Goal: Task Accomplishment & Management: Manage account settings

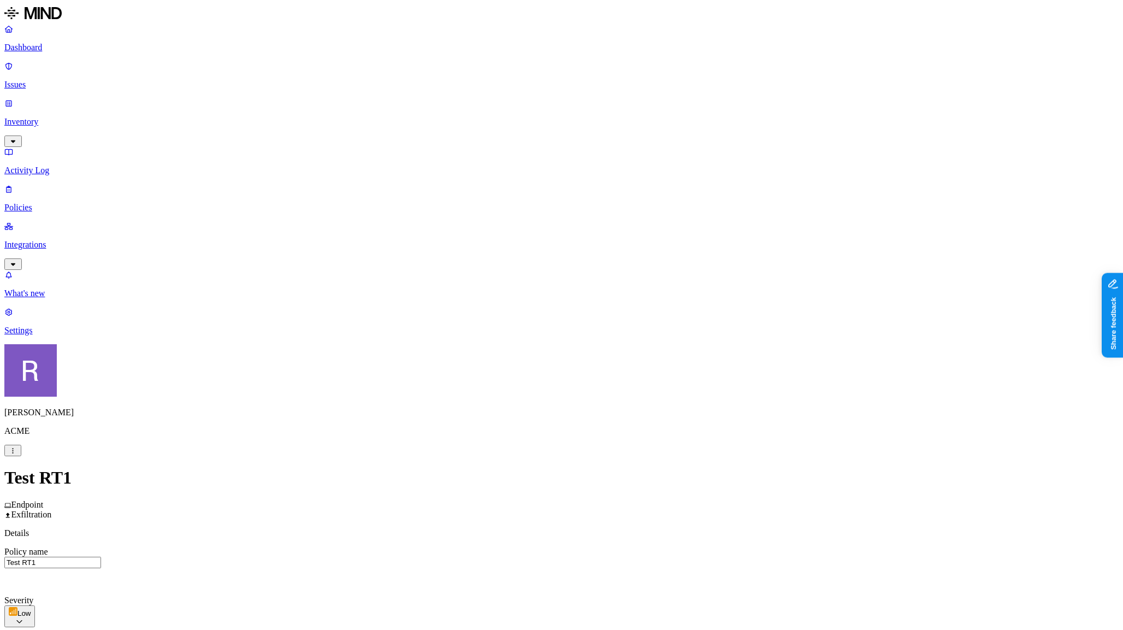
click at [515, 507] on label "Users" at bounding box center [505, 502] width 20 height 9
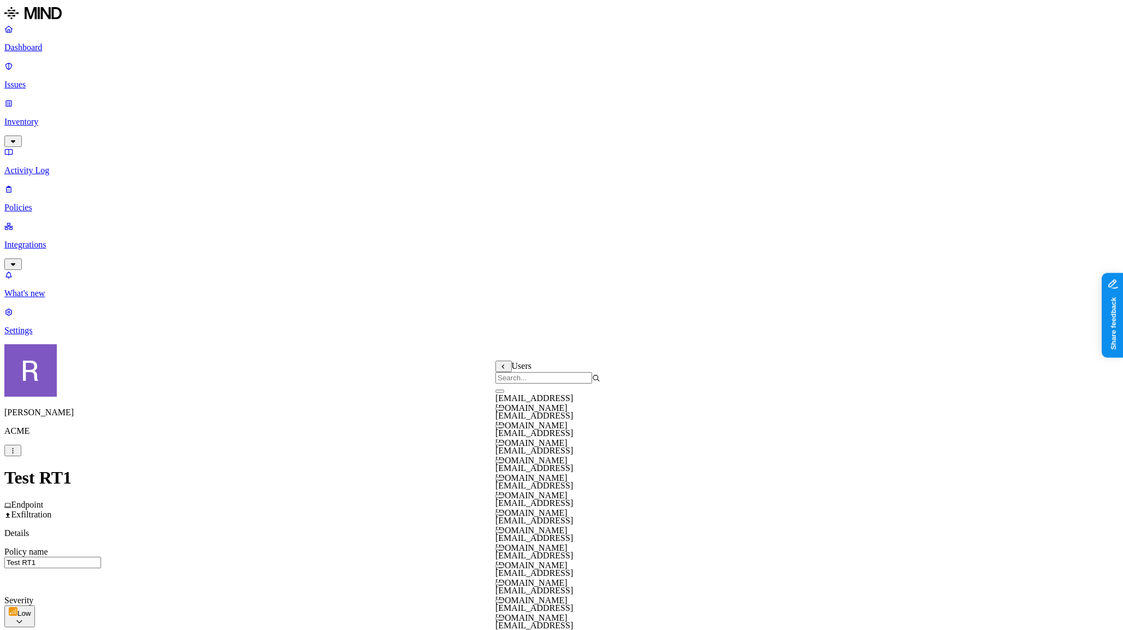
click at [525, 383] on input "search" at bounding box center [543, 377] width 97 height 11
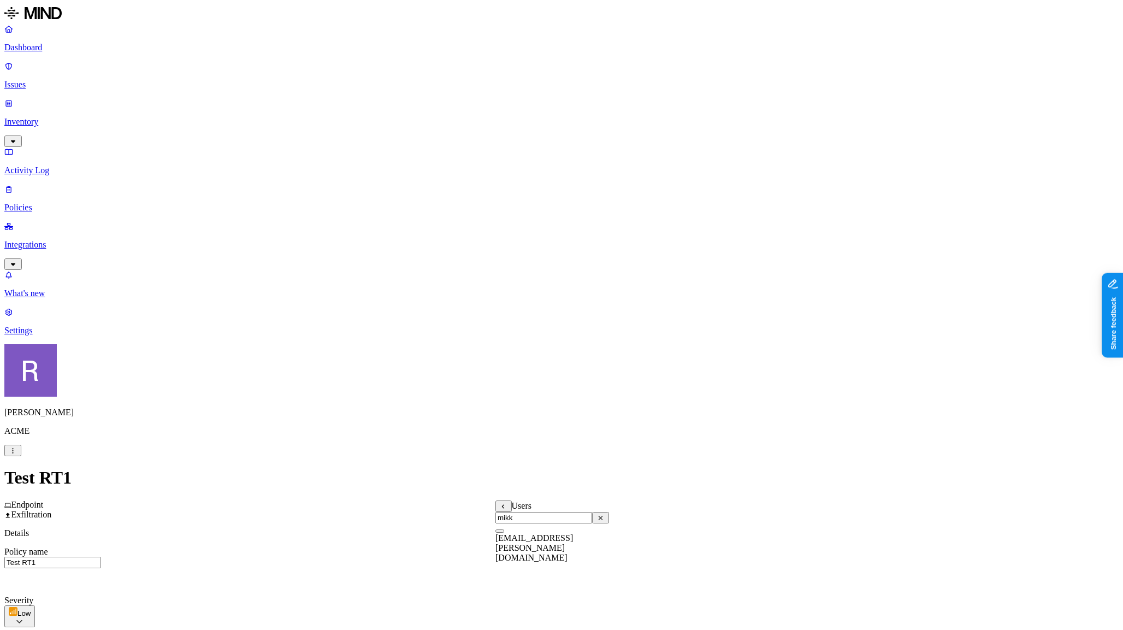
type input "mikk"
click at [504, 533] on button "button" at bounding box center [499, 530] width 9 height 3
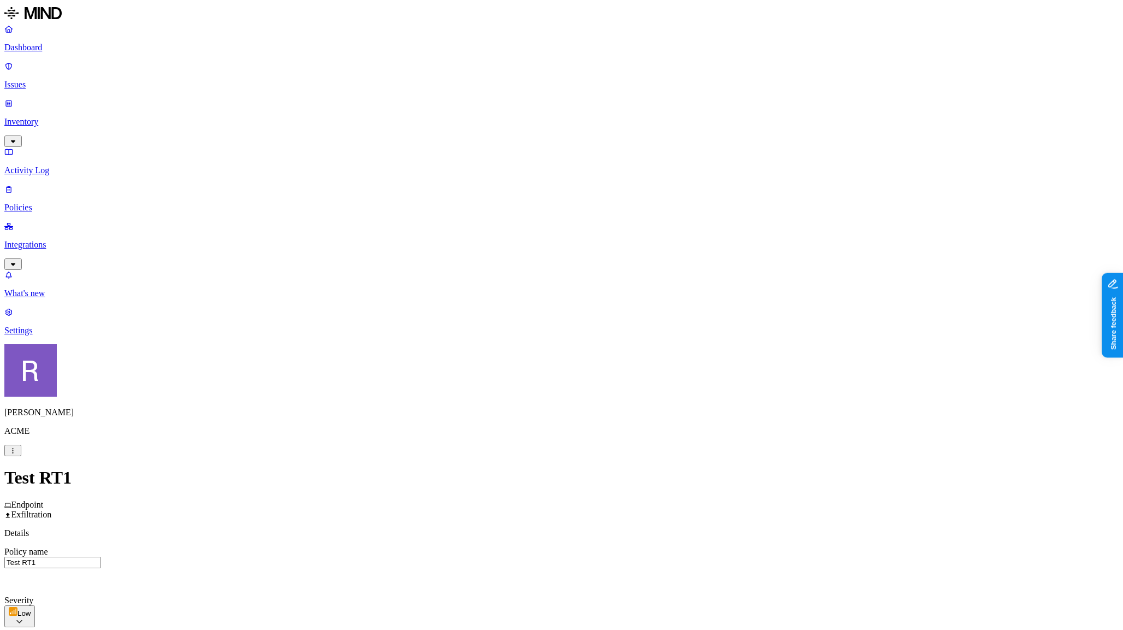
click at [524, 265] on html "Dashboard Issues Inventory Activity Log Policies Integrations What's new 1 Sett…" at bounding box center [561, 626] width 1123 height 1252
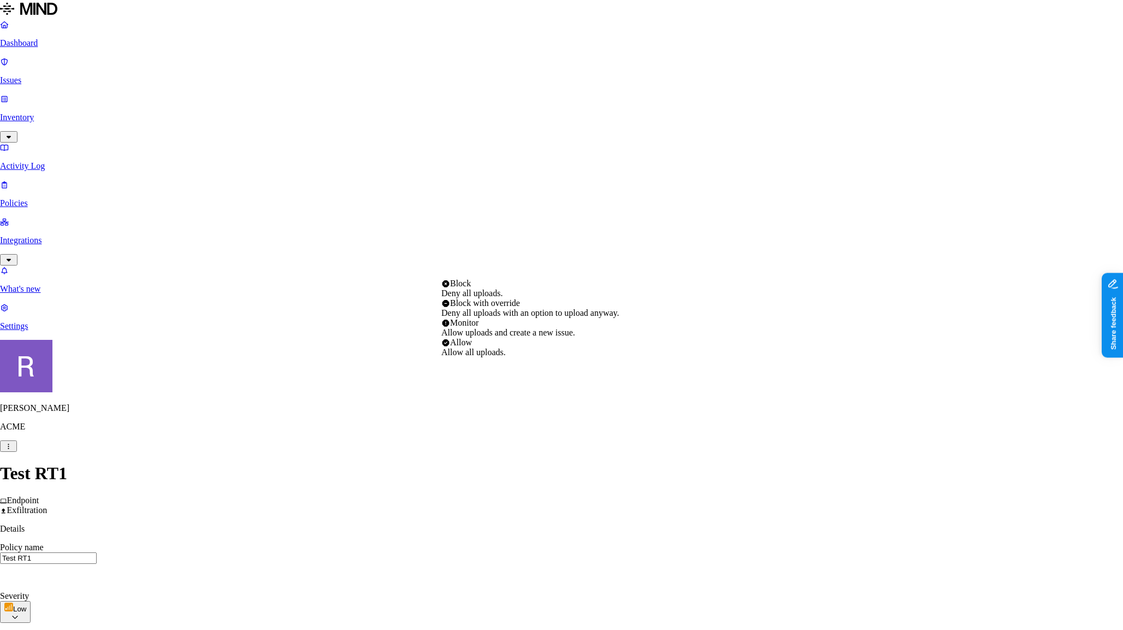
select select "4"
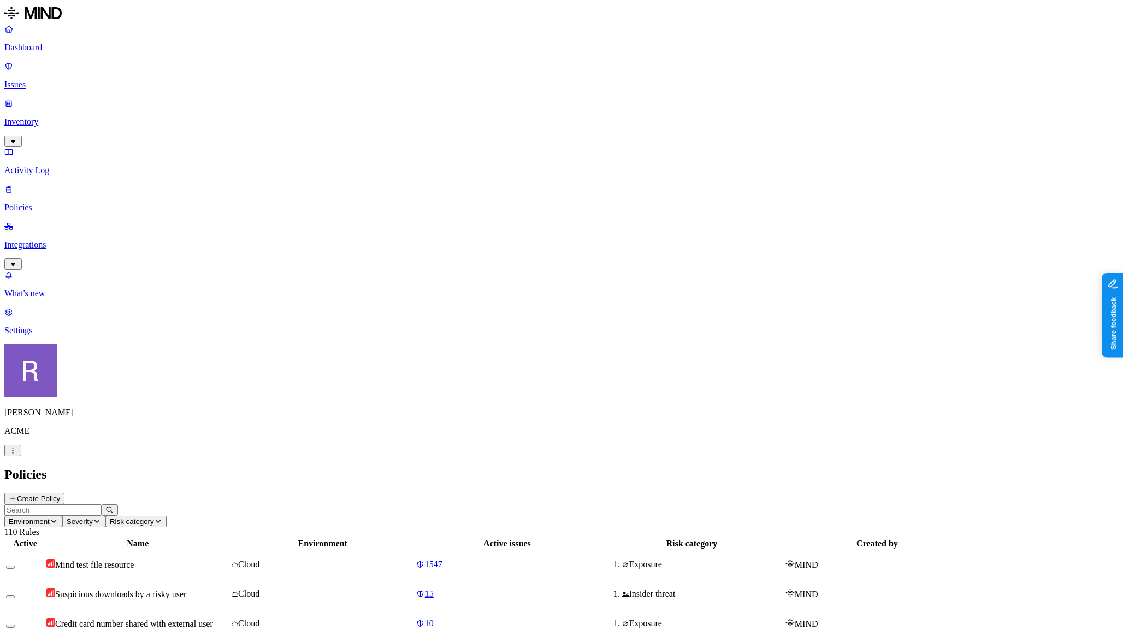
click at [49, 166] on p "Activity Log" at bounding box center [561, 171] width 1114 height 10
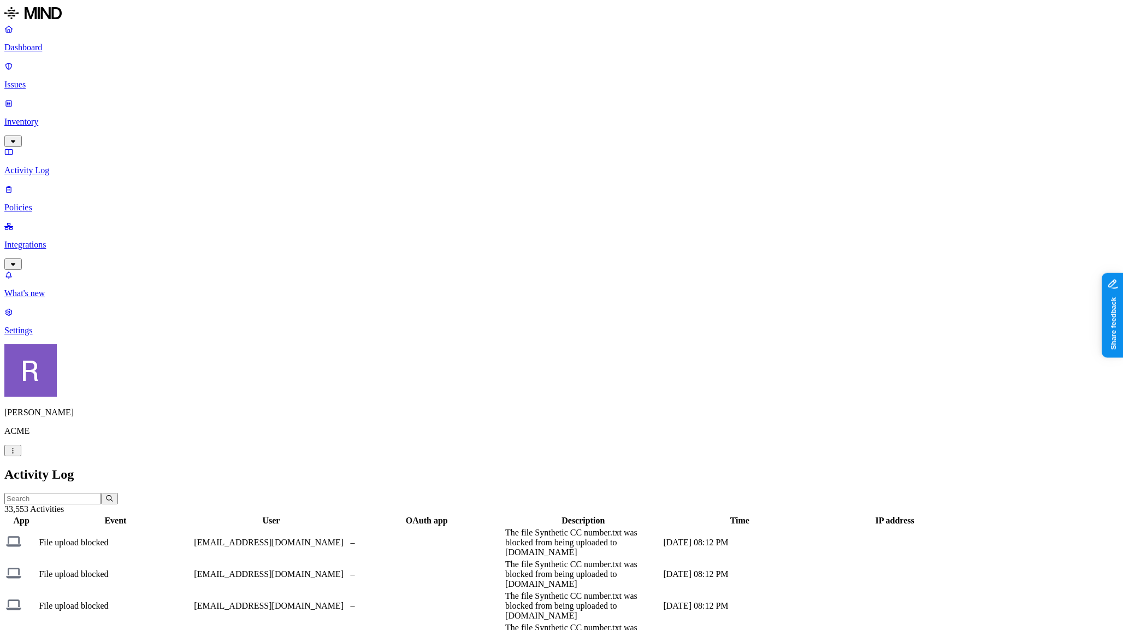
drag, startPoint x: 791, startPoint y: 59, endPoint x: 902, endPoint y: 65, distance: 111.6
click at [772, 526] on div at bounding box center [695, 526] width 156 height 0
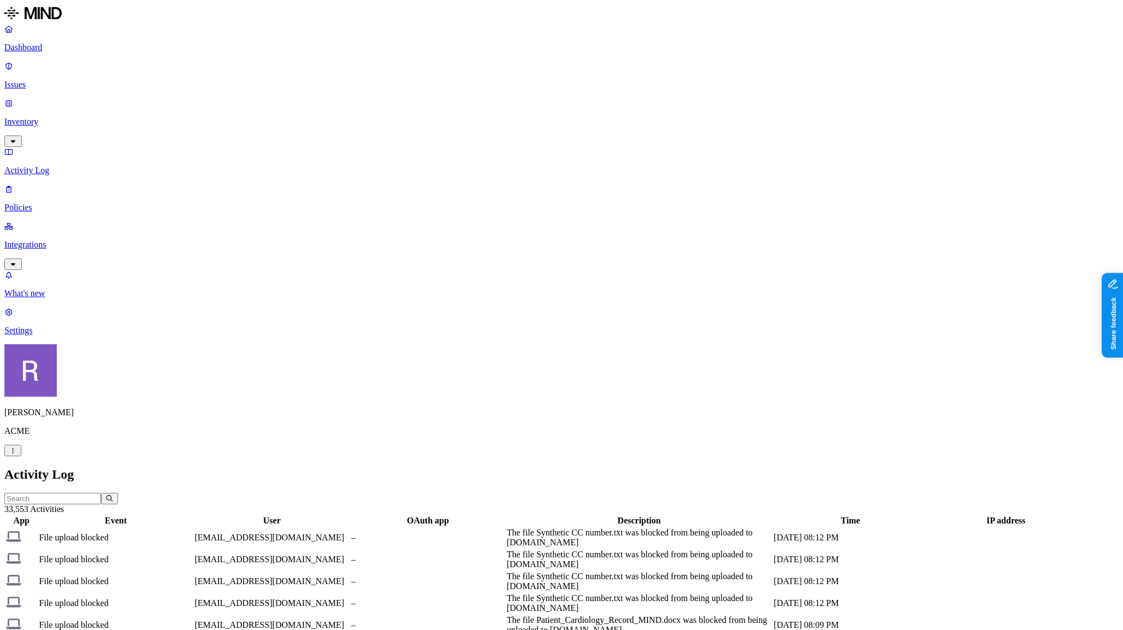
click at [39, 80] on p "Issues" at bounding box center [561, 85] width 1114 height 10
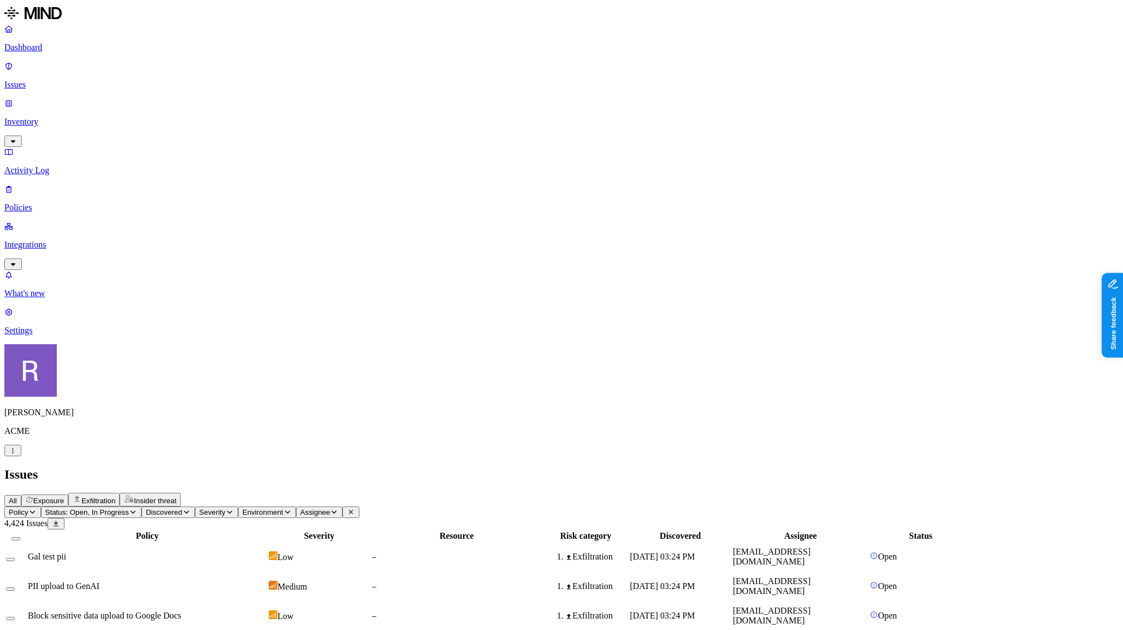
click at [37, 509] on icon "button" at bounding box center [32, 512] width 8 height 7
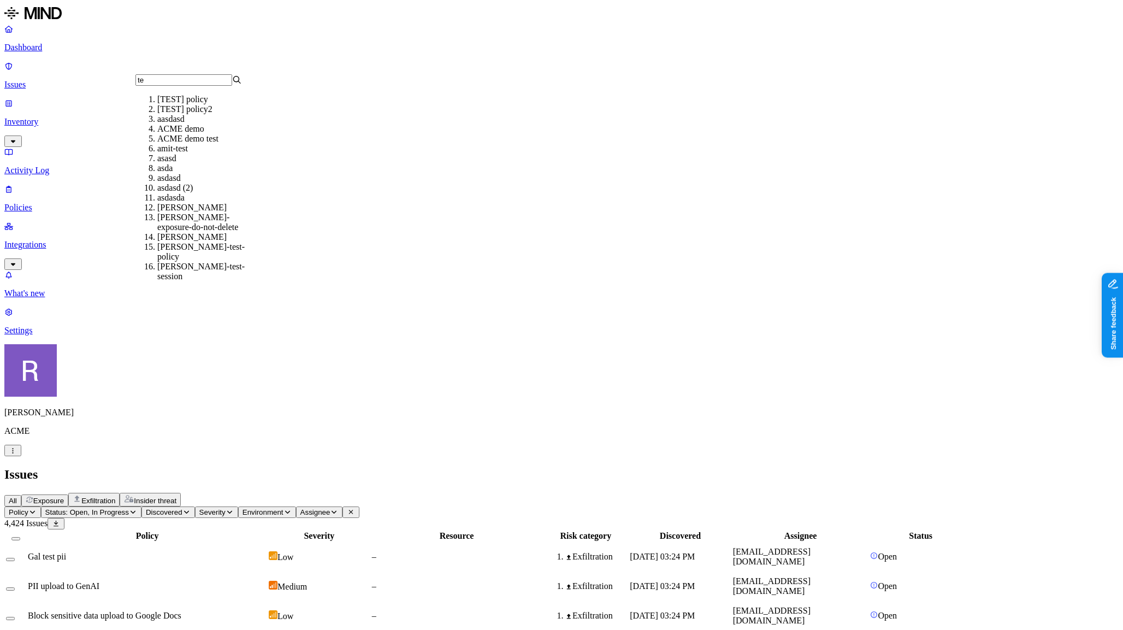
scroll to position [55, 0]
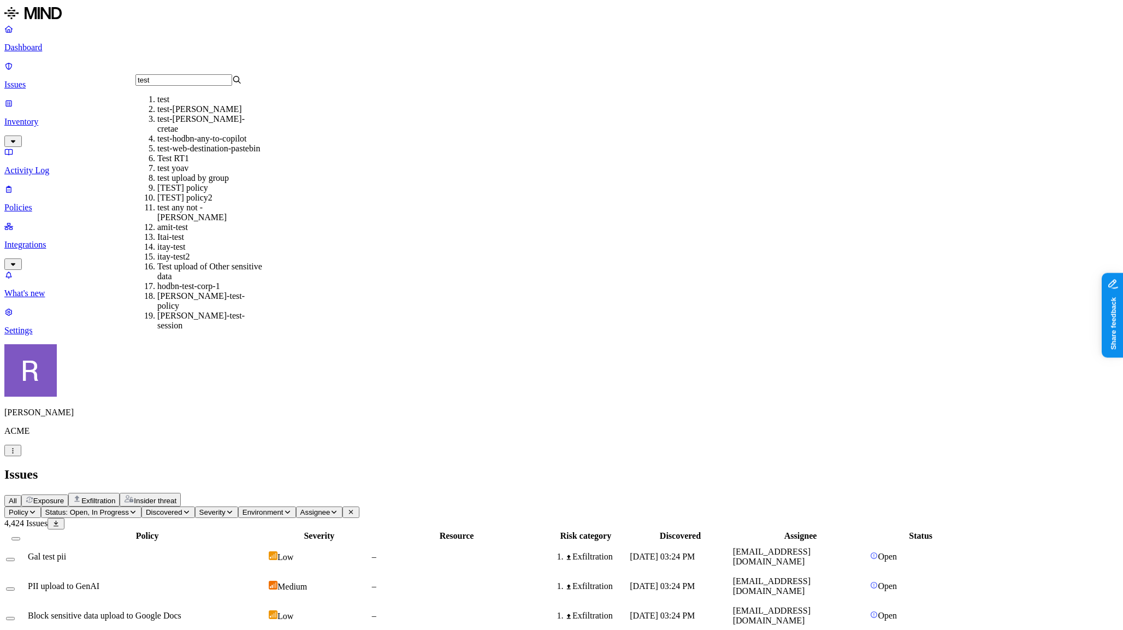
type input "test"
click at [169, 154] on div "Test RT1" at bounding box center [210, 159] width 107 height 10
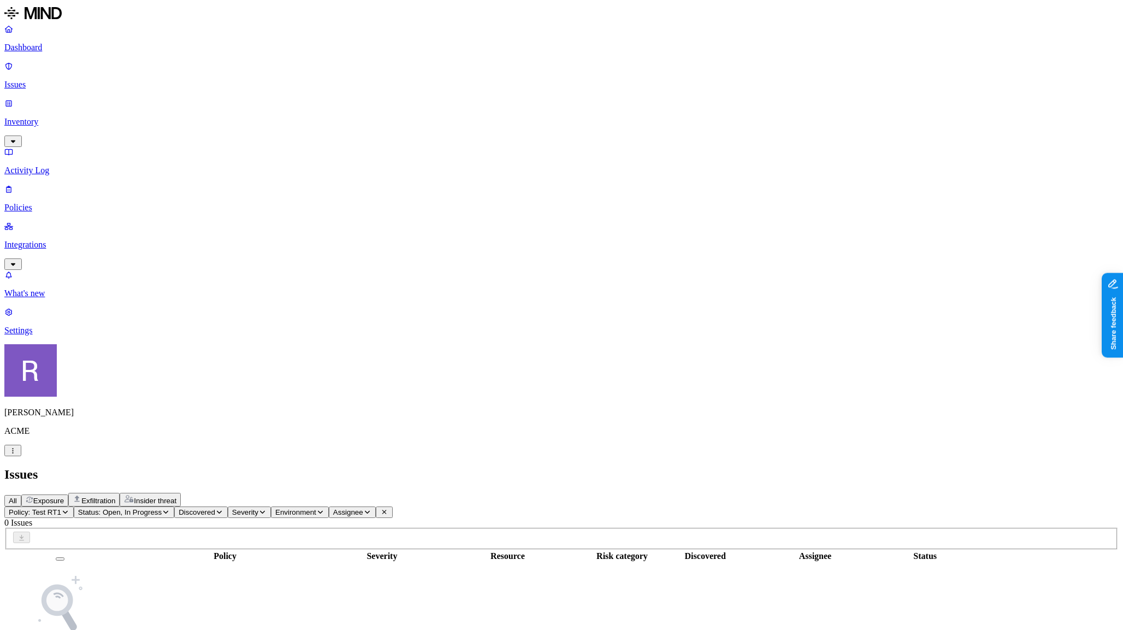
click at [162, 508] on span "Status: Open, In Progress" at bounding box center [120, 512] width 84 height 8
click at [246, 147] on span "Resolved" at bounding box center [248, 151] width 33 height 9
click at [298, 563] on tbody "No matching issues found" at bounding box center [488, 627] width 966 height 128
click at [50, 203] on p "Policies" at bounding box center [561, 208] width 1114 height 10
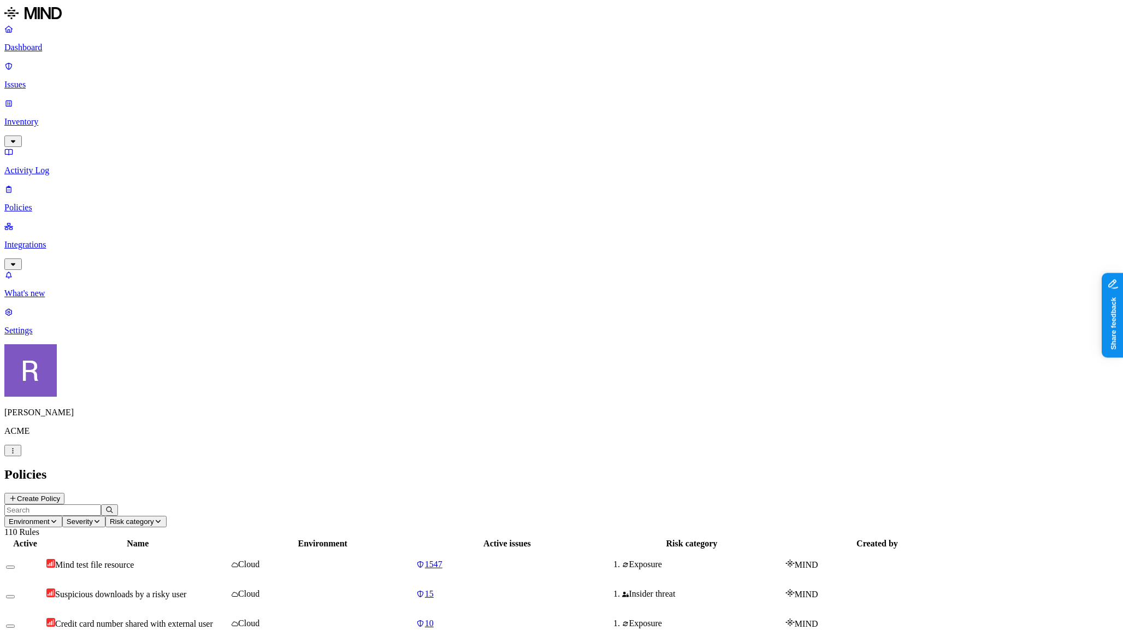
click at [101, 504] on input "text" at bounding box center [52, 509] width 97 height 11
type input "test"
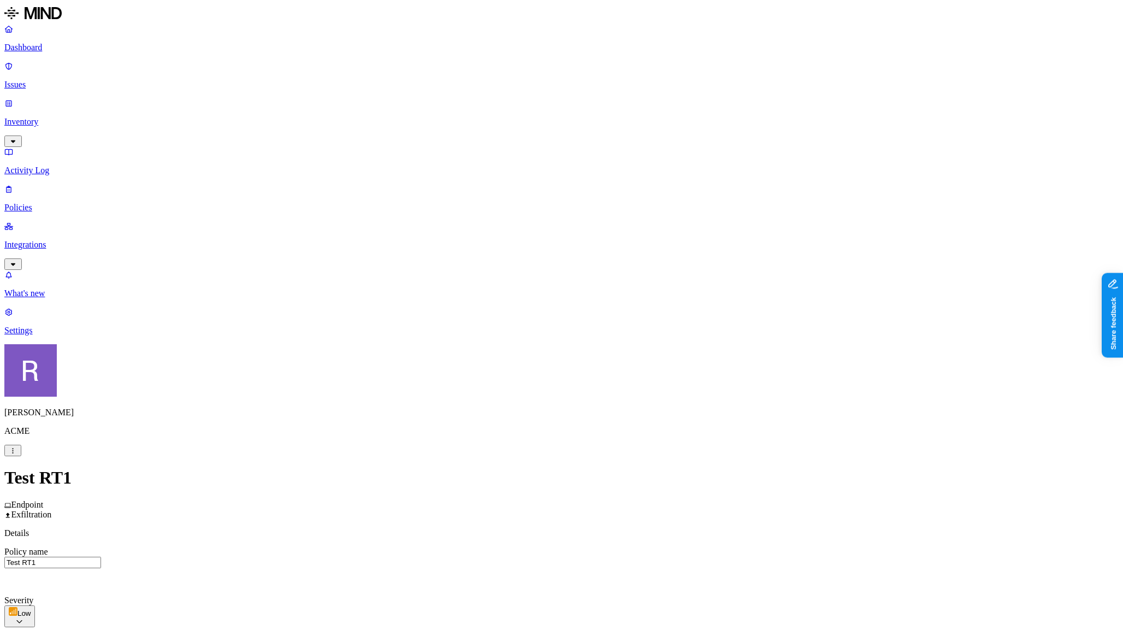
click at [515, 489] on label "Users" at bounding box center [505, 484] width 20 height 9
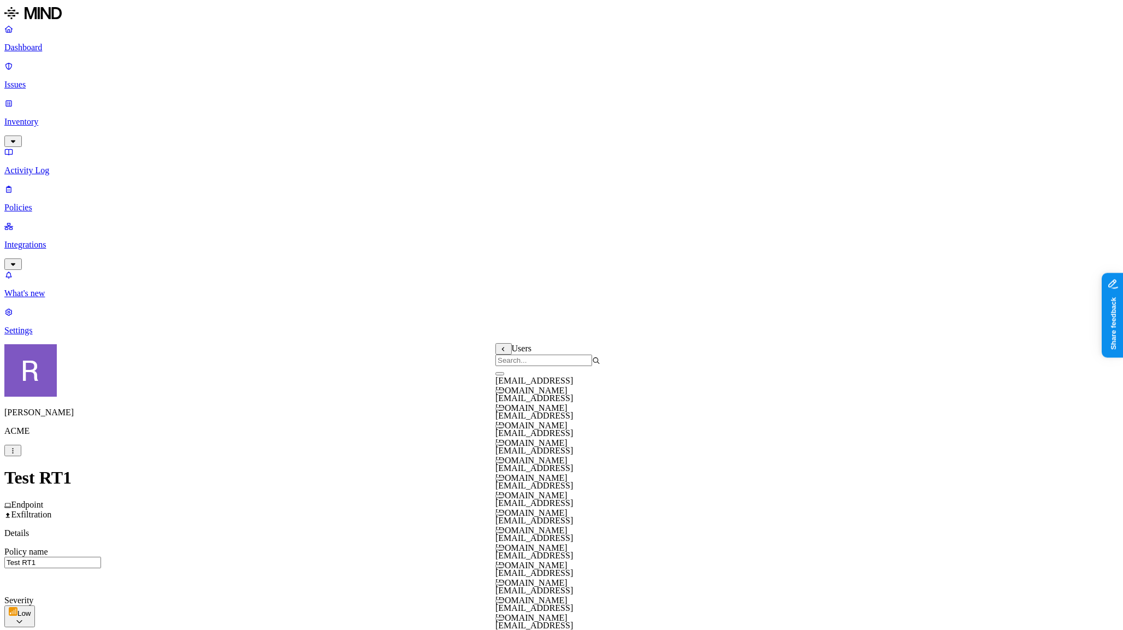
click at [522, 366] on input "search" at bounding box center [543, 360] width 97 height 11
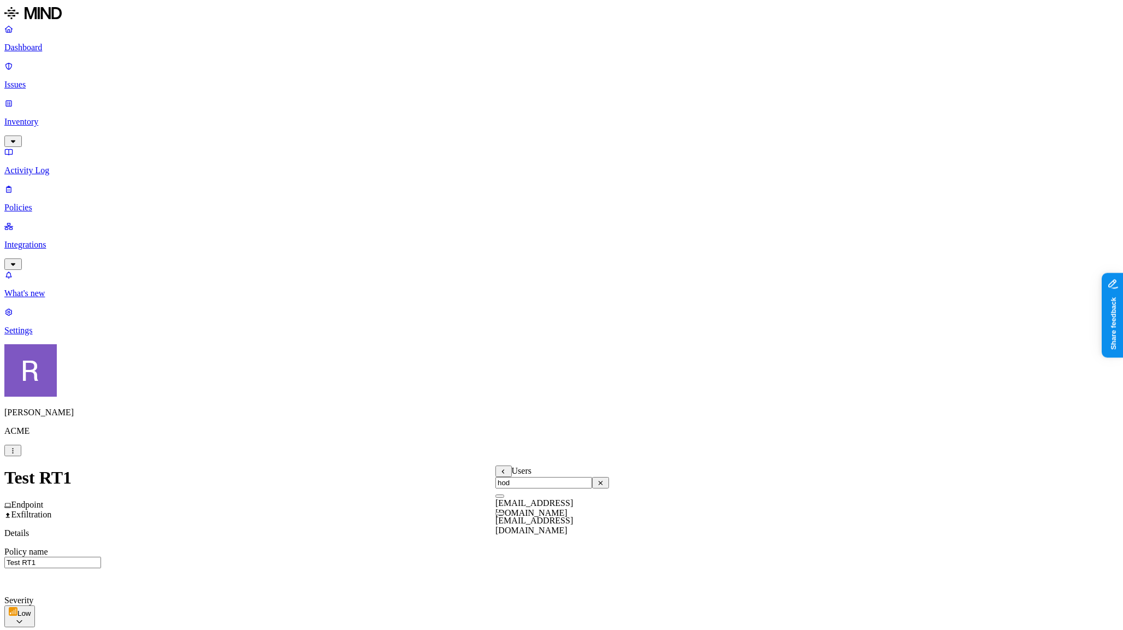
type input "hod"
click at [504, 515] on button "button" at bounding box center [499, 513] width 9 height 3
click at [504, 498] on button "button" at bounding box center [499, 495] width 9 height 3
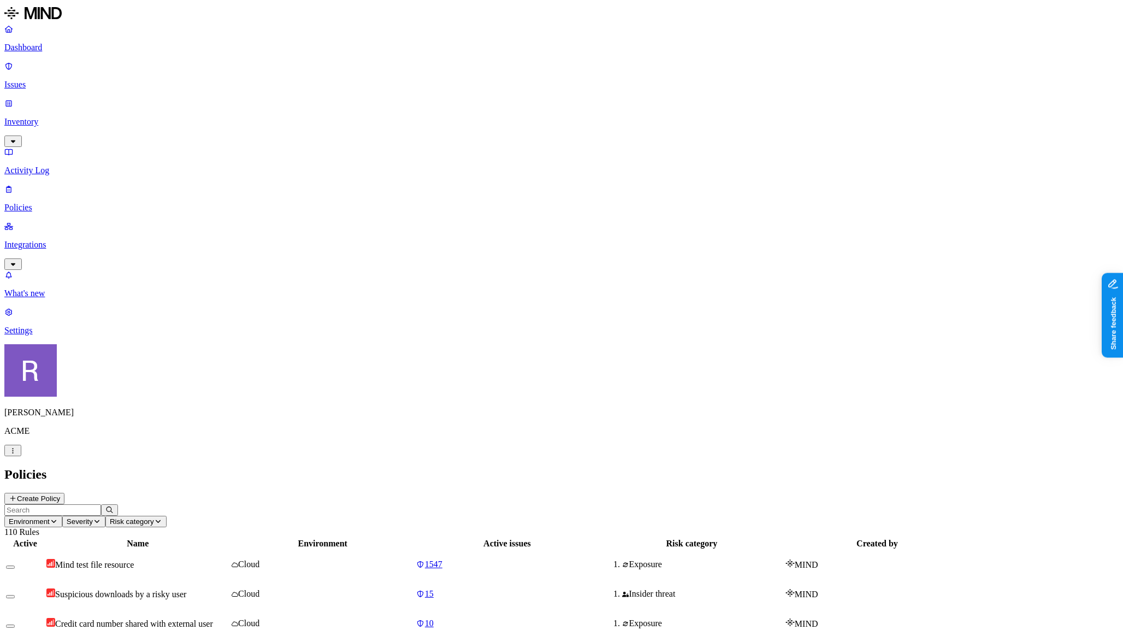
click at [37, 147] on link "Activity Log" at bounding box center [561, 161] width 1114 height 28
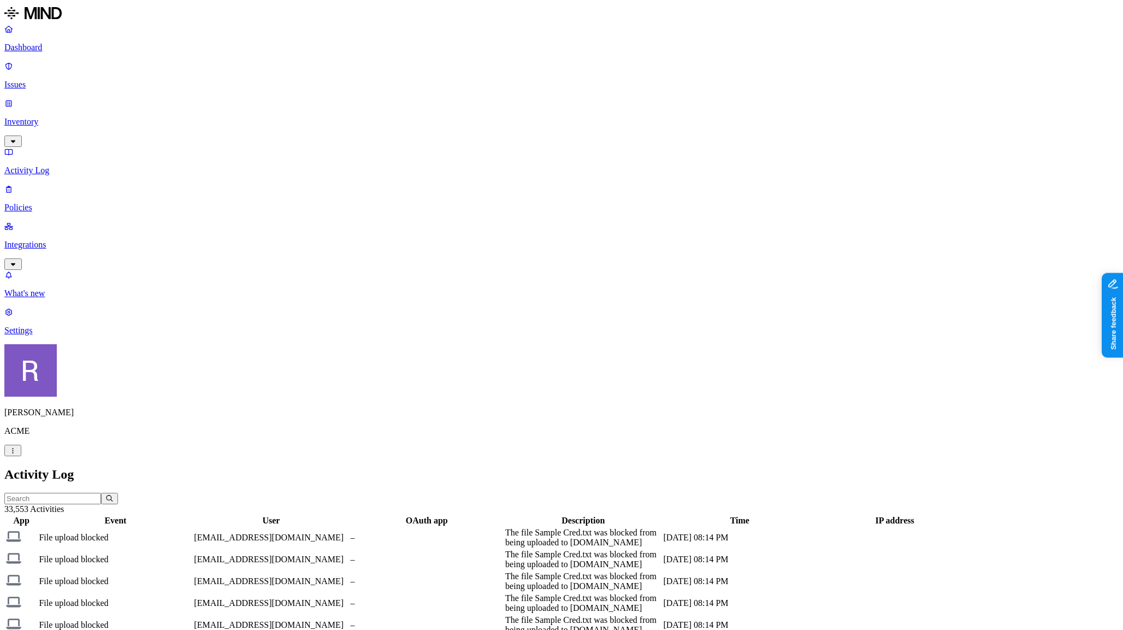
click at [192, 527] on td "File upload blocked" at bounding box center [115, 537] width 154 height 21
click at [37, 80] on p "Issues" at bounding box center [561, 85] width 1114 height 10
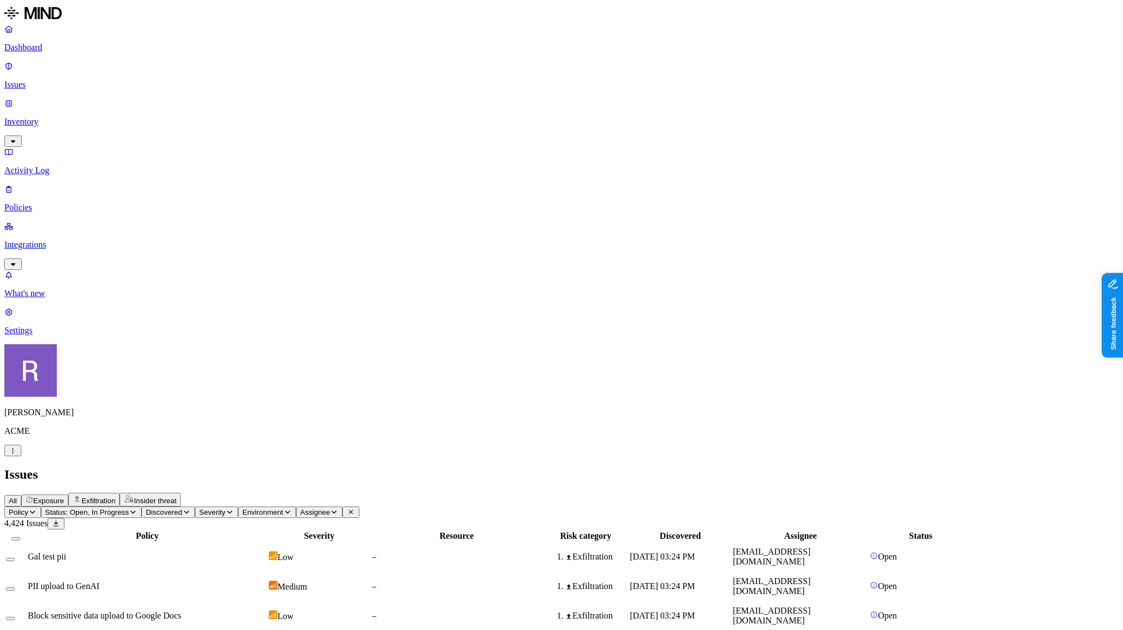
click at [135, 511] on icon "button" at bounding box center [133, 512] width 5 height 3
click at [228, 104] on div "Open" at bounding box center [250, 105] width 107 height 21
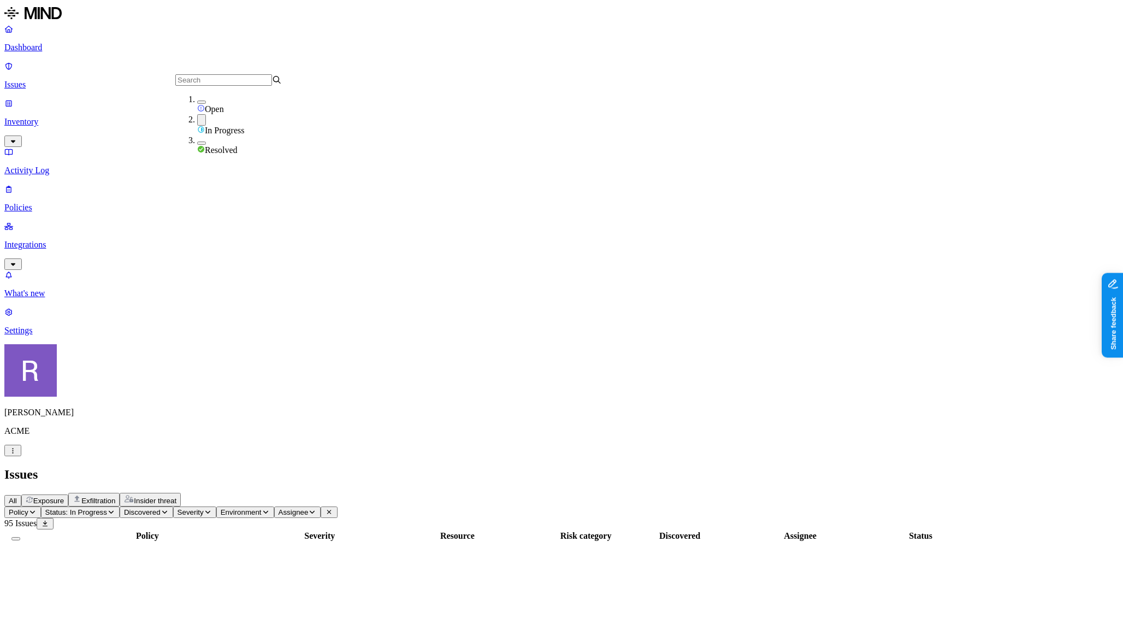
click at [225, 126] on span "In Progress" at bounding box center [224, 130] width 39 height 9
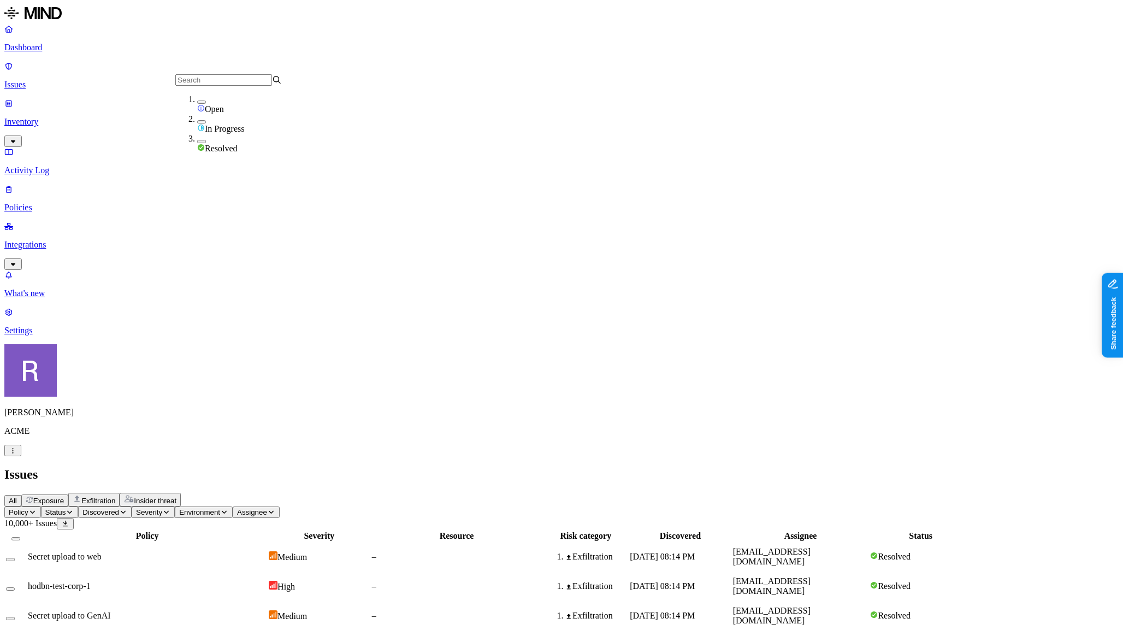
click at [213, 144] on span "Resolved" at bounding box center [221, 148] width 33 height 9
click at [588, 493] on div "All Exposure Exfiltration Insider threat" at bounding box center [561, 500] width 1114 height 14
click at [42, 203] on p "Policies" at bounding box center [561, 208] width 1114 height 10
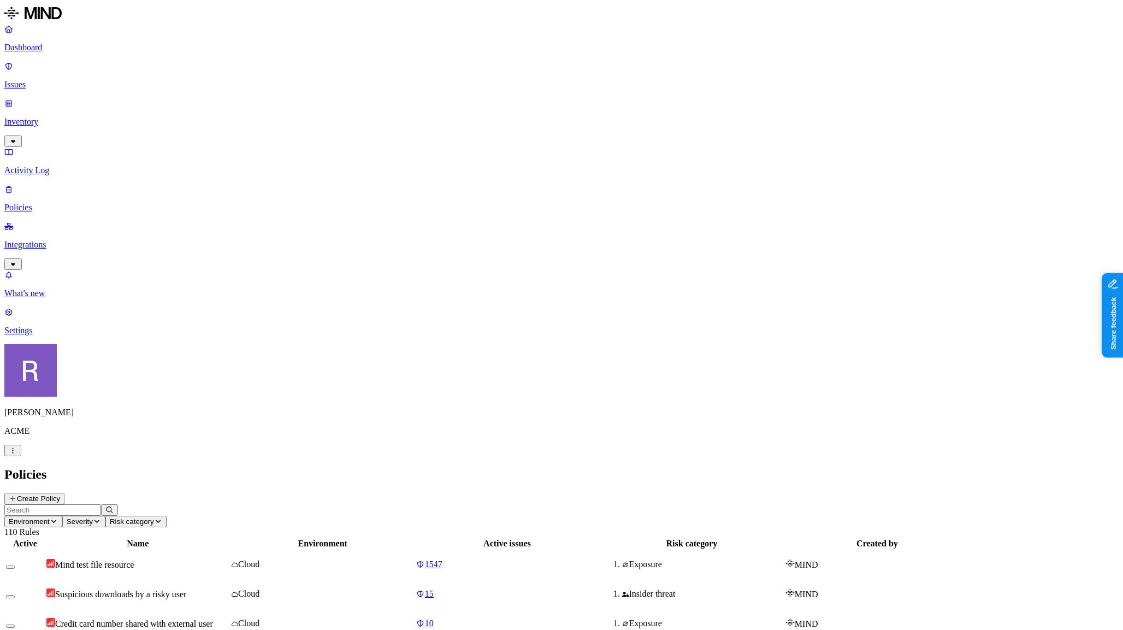
click at [101, 504] on input "text" at bounding box center [52, 509] width 97 height 11
type input "test"
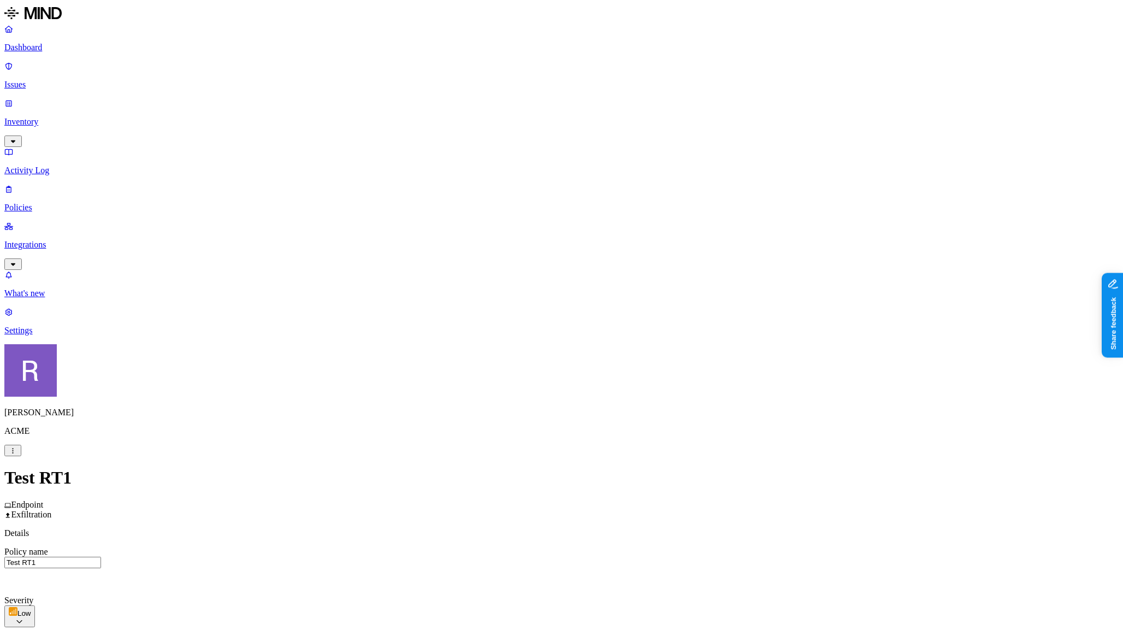
click at [585, 539] on label "AND" at bounding box center [577, 533] width 19 height 9
click at [597, 556] on label "Web Domain" at bounding box center [582, 550] width 28 height 19
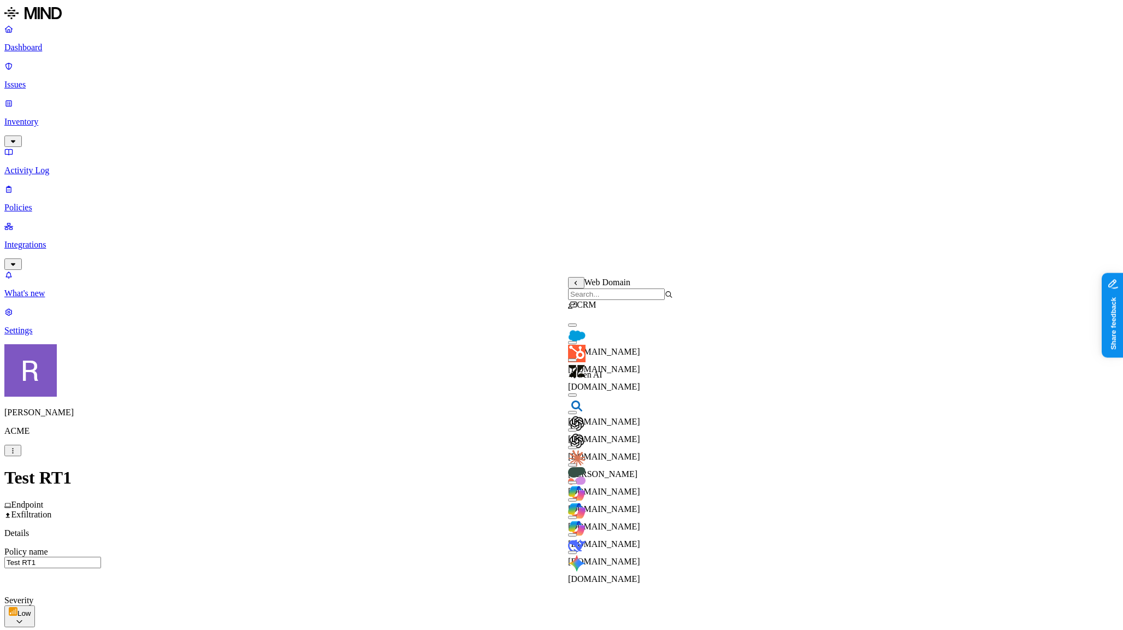
click at [577, 432] on button "button" at bounding box center [572, 429] width 9 height 3
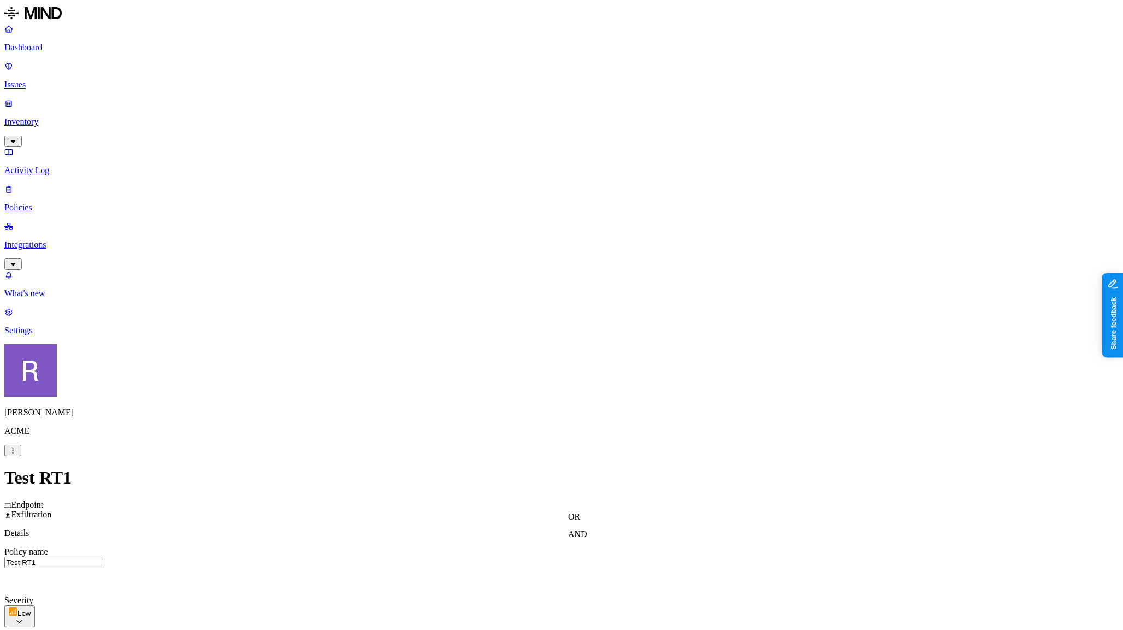
click at [542, 559] on label "is not" at bounding box center [536, 556] width 11 height 19
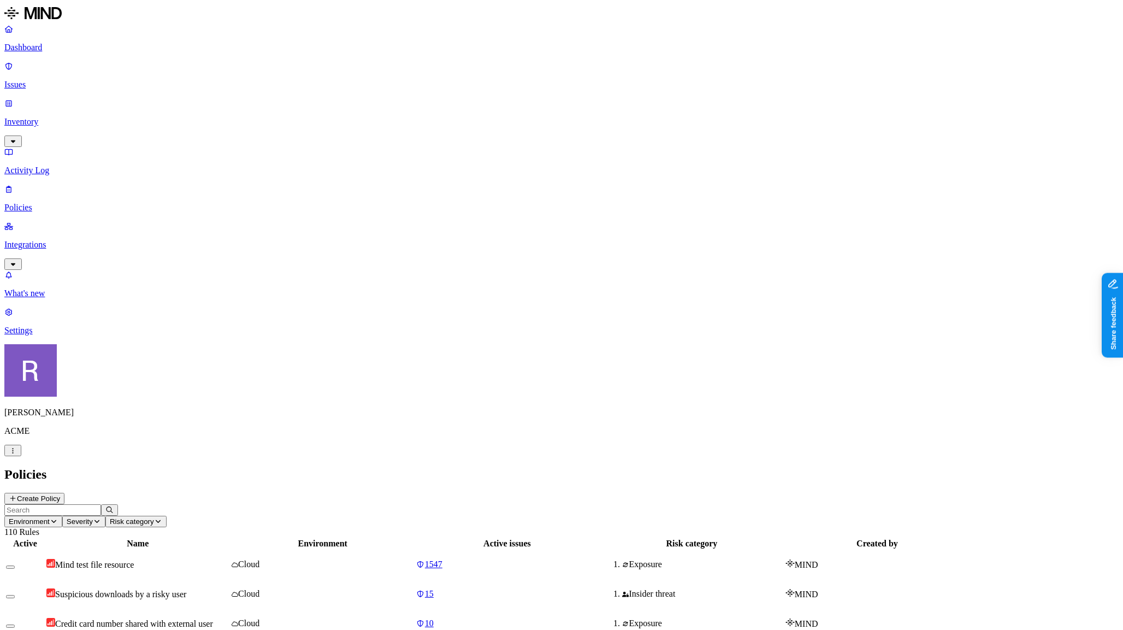
click at [42, 166] on p "Activity Log" at bounding box center [561, 171] width 1114 height 10
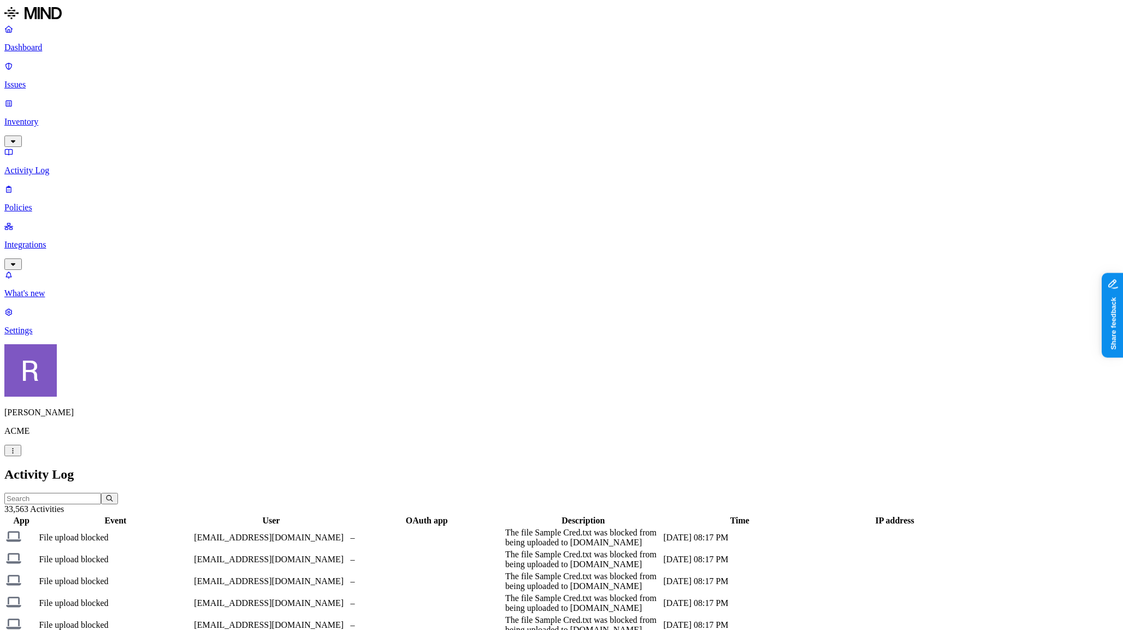
click at [39, 80] on p "Issues" at bounding box center [561, 85] width 1114 height 10
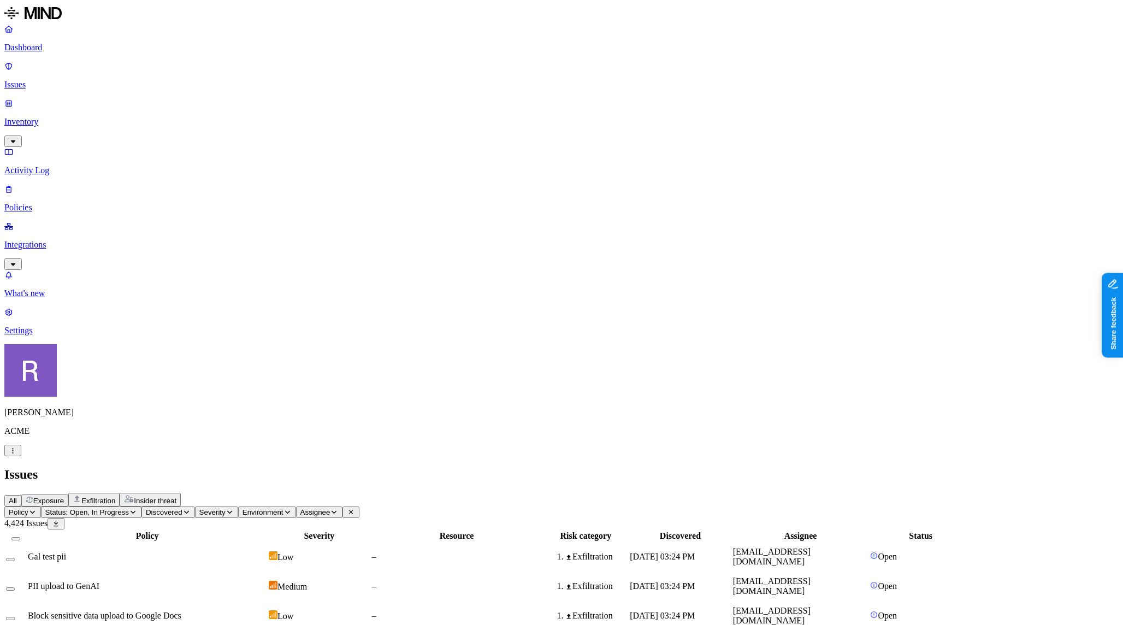
click at [129, 508] on span "Status: Open, In Progress" at bounding box center [87, 512] width 84 height 8
click at [215, 150] on div "Resolved" at bounding box center [250, 147] width 107 height 20
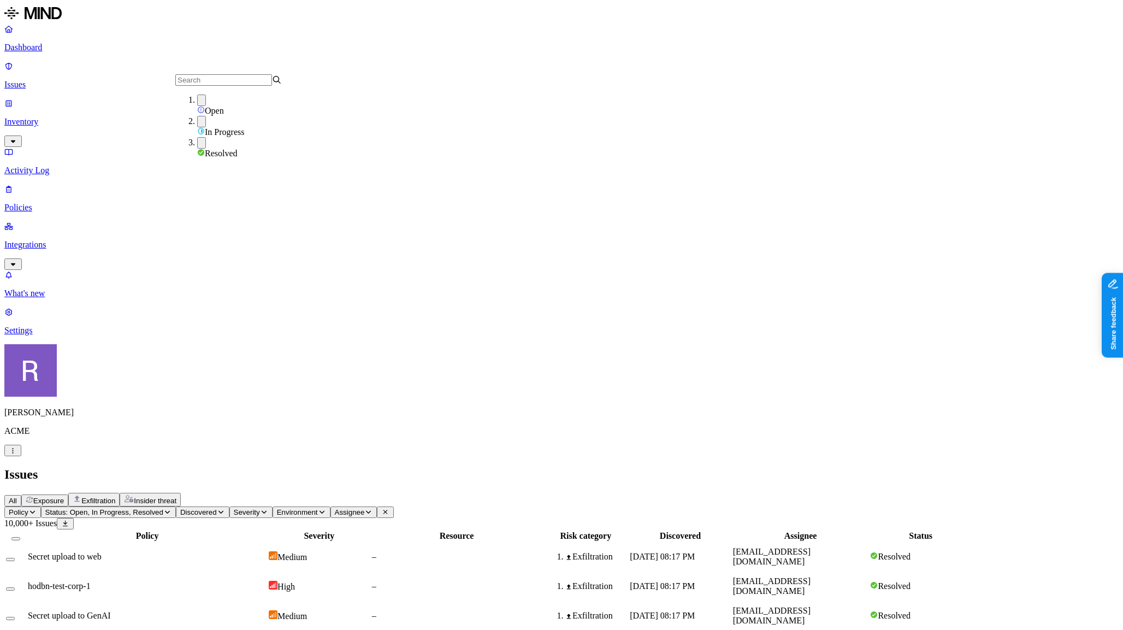
click at [211, 128] on span "In Progress" at bounding box center [224, 131] width 39 height 9
click at [209, 109] on span "Open" at bounding box center [214, 110] width 19 height 9
click at [571, 493] on div "All Exposure Exfiltration Insider threat" at bounding box center [561, 500] width 1114 height 14
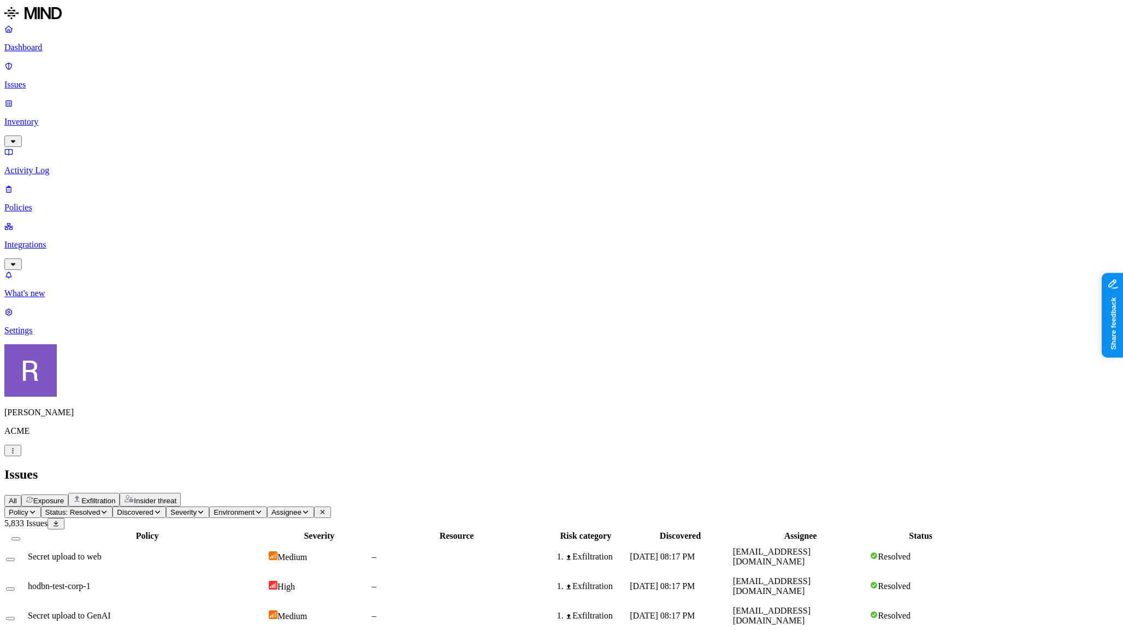
click at [59, 184] on link "Policies" at bounding box center [561, 198] width 1114 height 28
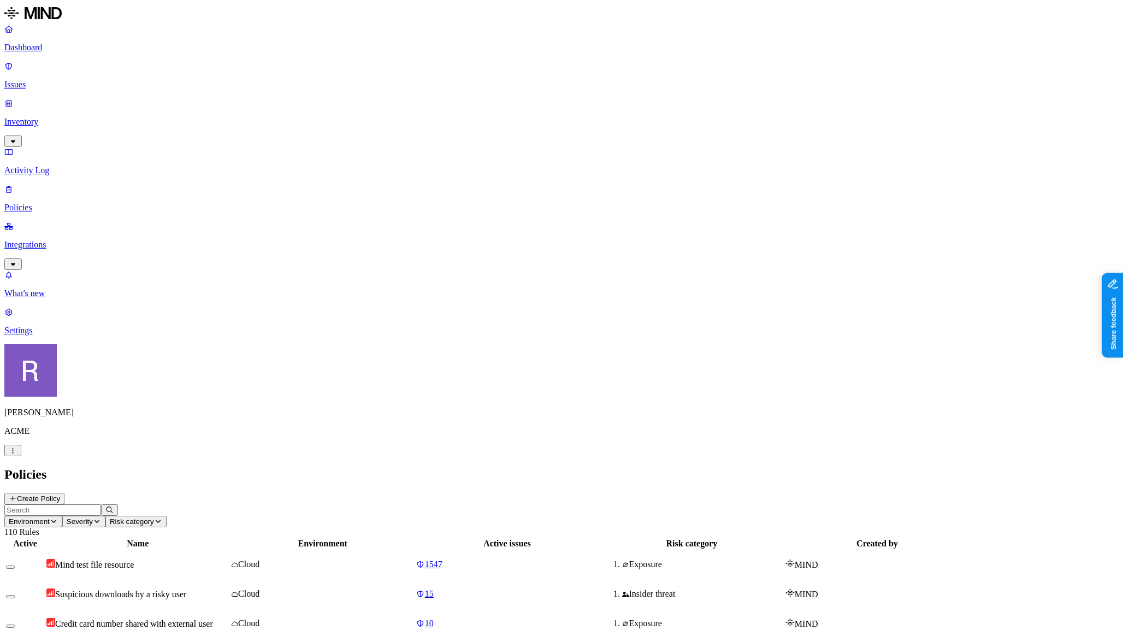
click at [101, 504] on input "text" at bounding box center [52, 509] width 97 height 11
type input "test"
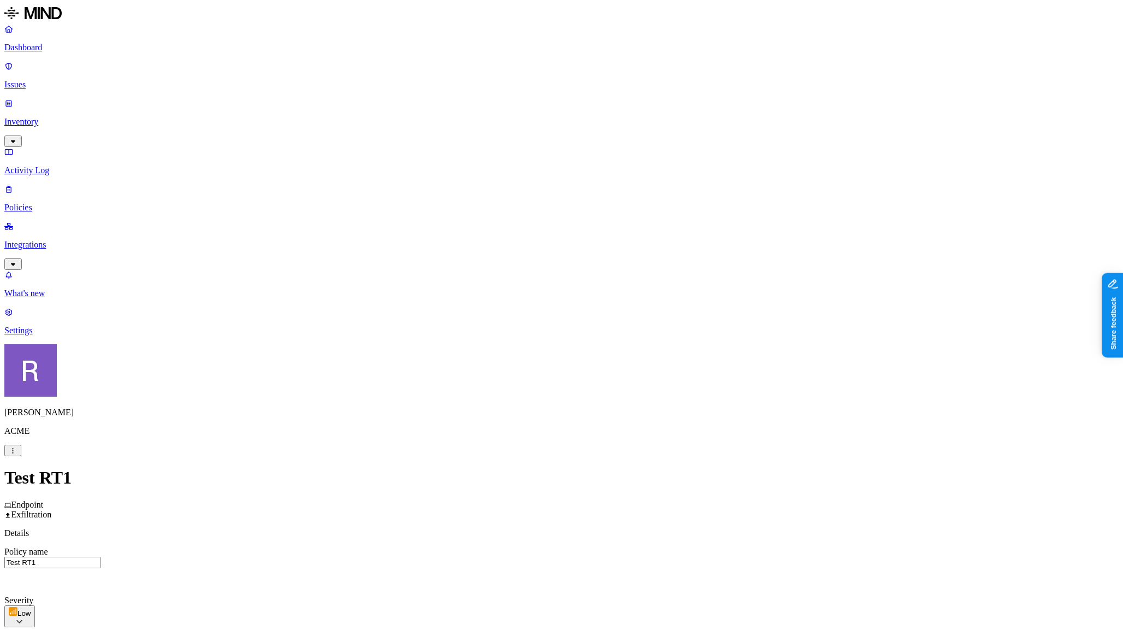
scroll to position [249, 0]
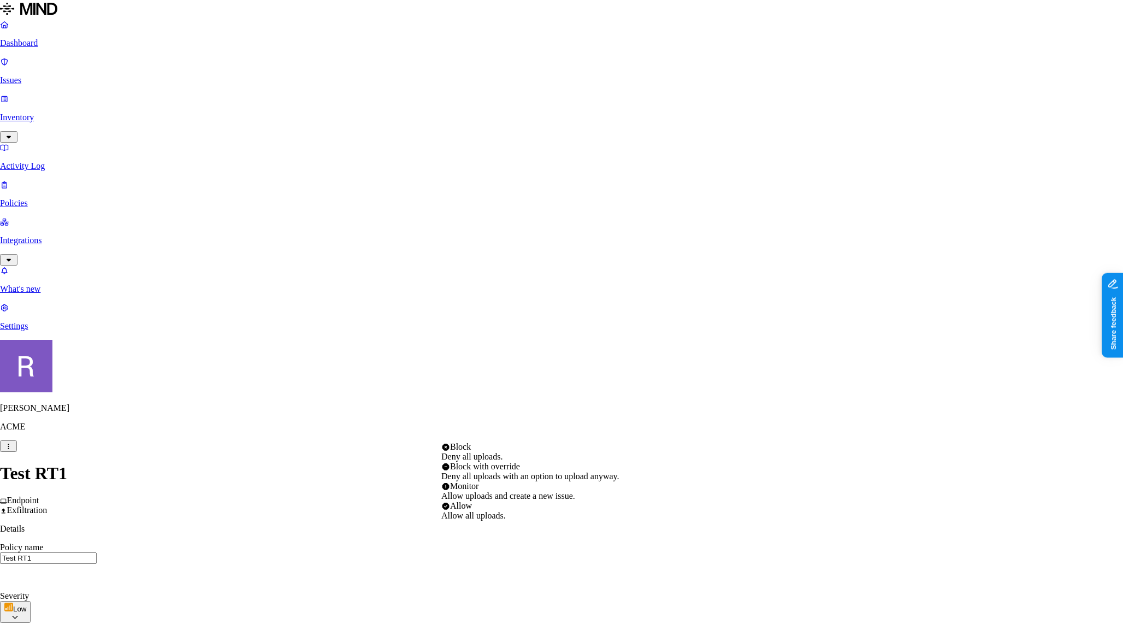
select select "3"
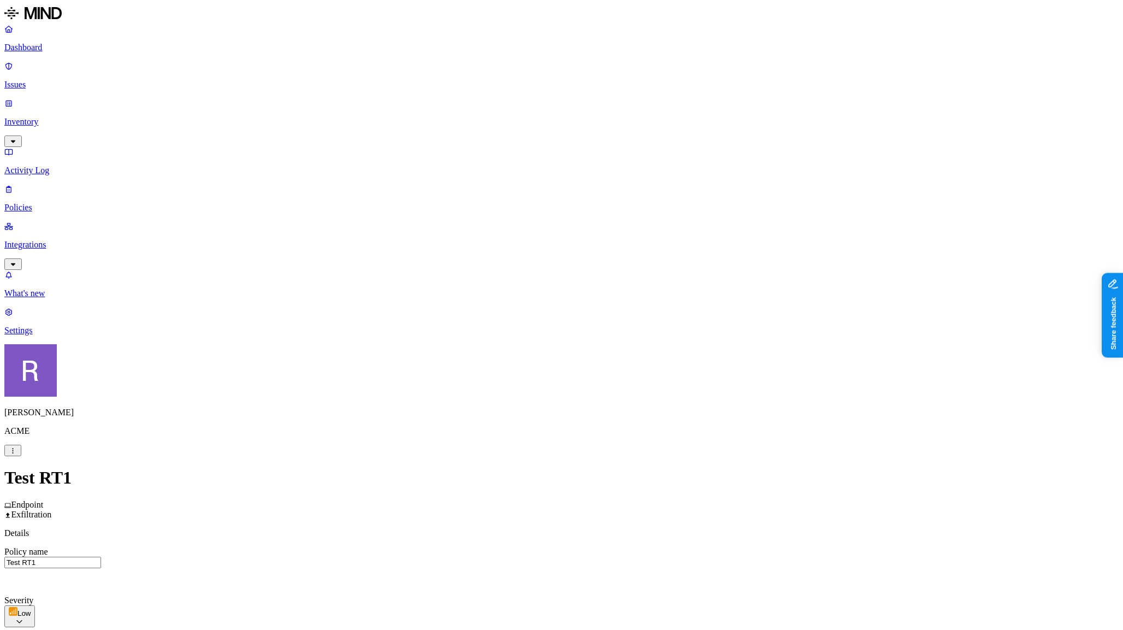
scroll to position [412, 0]
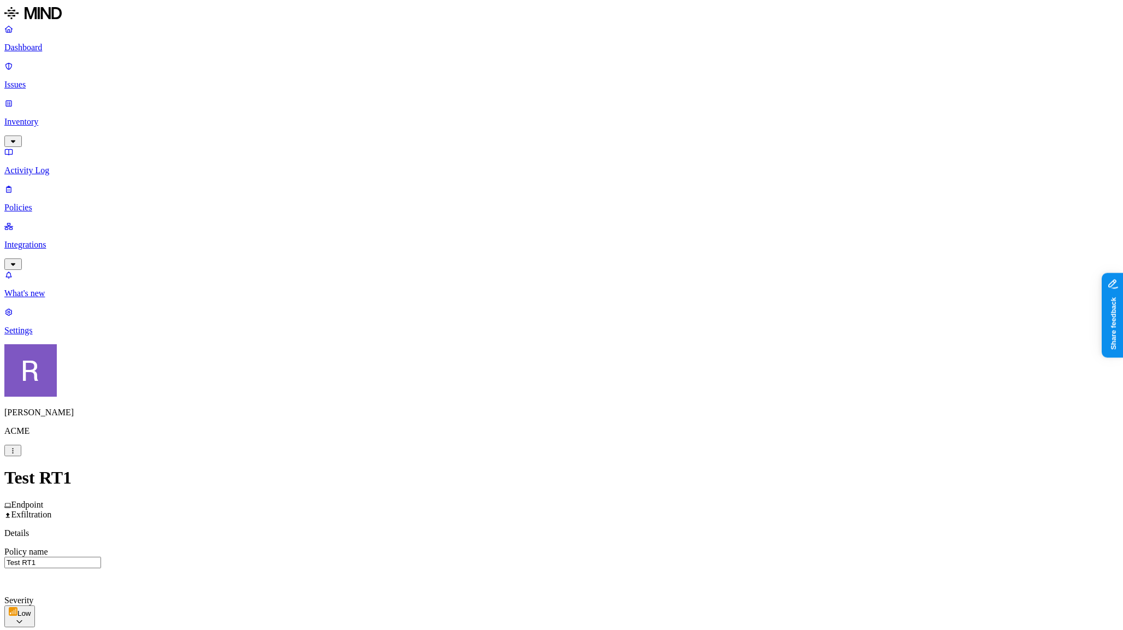
scroll to position [90, 0]
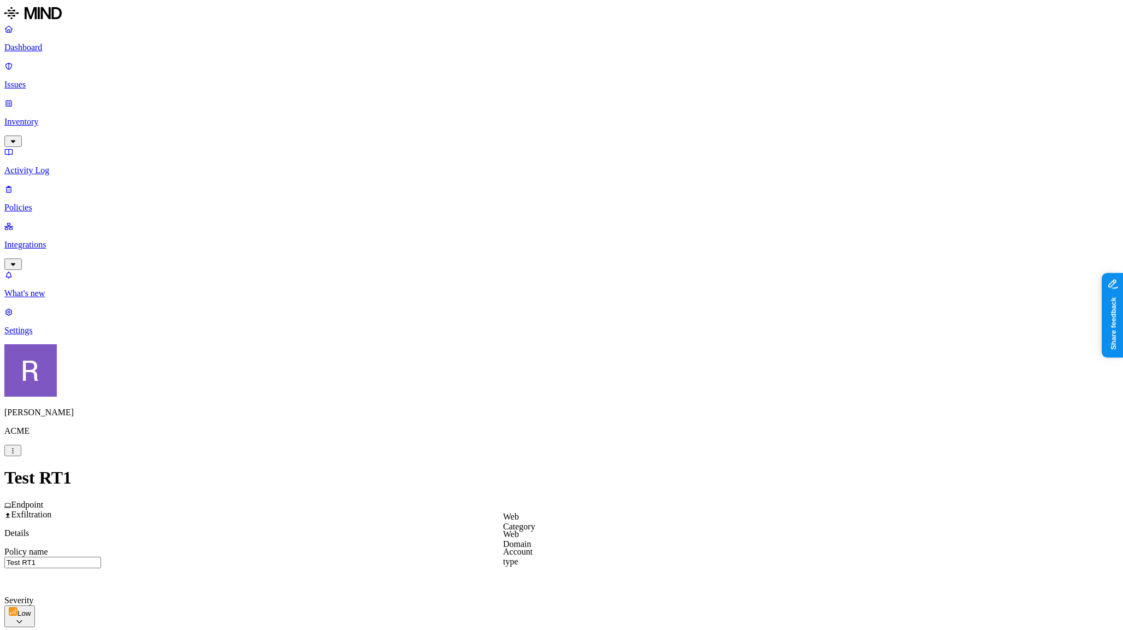
click at [527, 522] on label "Web Category" at bounding box center [519, 521] width 32 height 19
click at [523, 416] on div "Gen AI" at bounding box center [555, 410] width 105 height 20
click at [579, 521] on label "OR" at bounding box center [574, 516] width 12 height 9
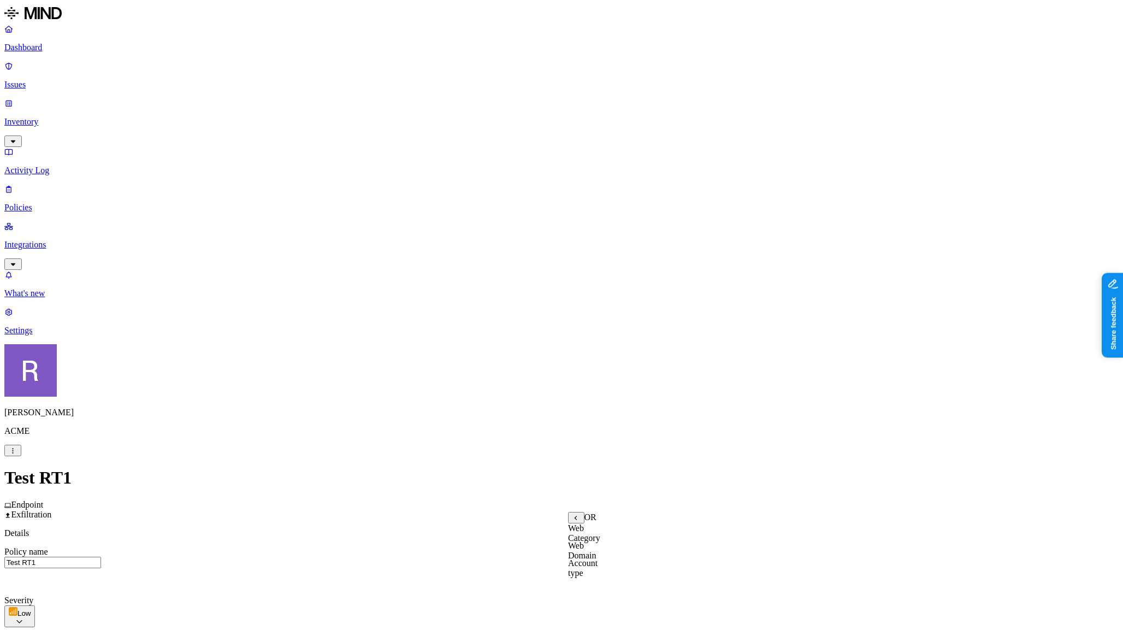
click at [584, 553] on label "Web Domain" at bounding box center [582, 550] width 28 height 19
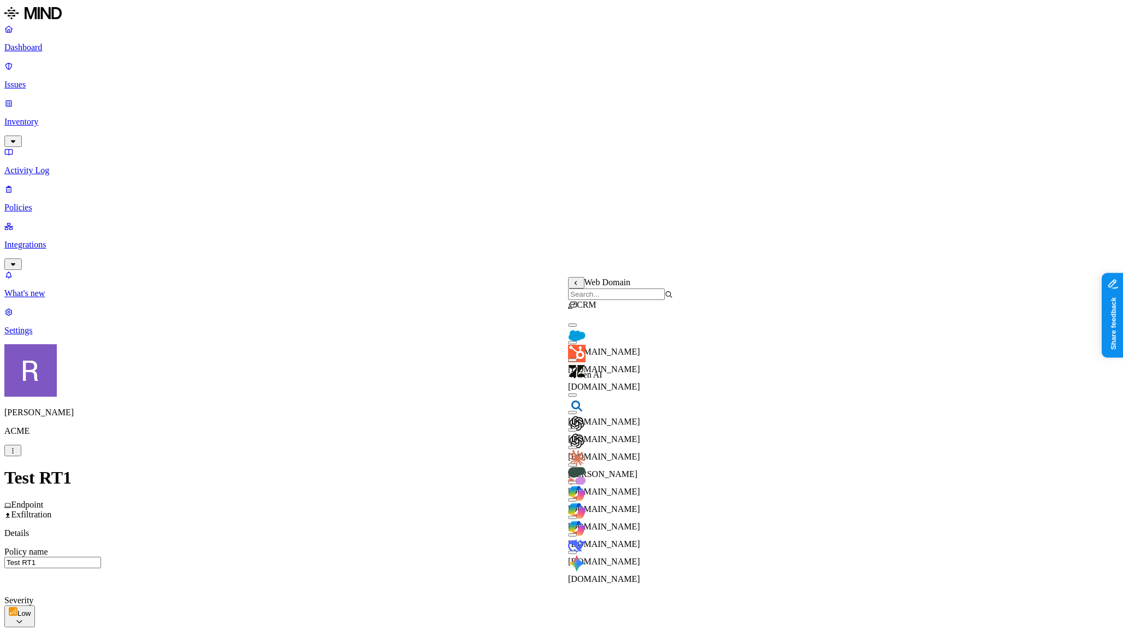
click at [600, 446] on div "chatgpt.com" at bounding box center [620, 447] width 105 height 30
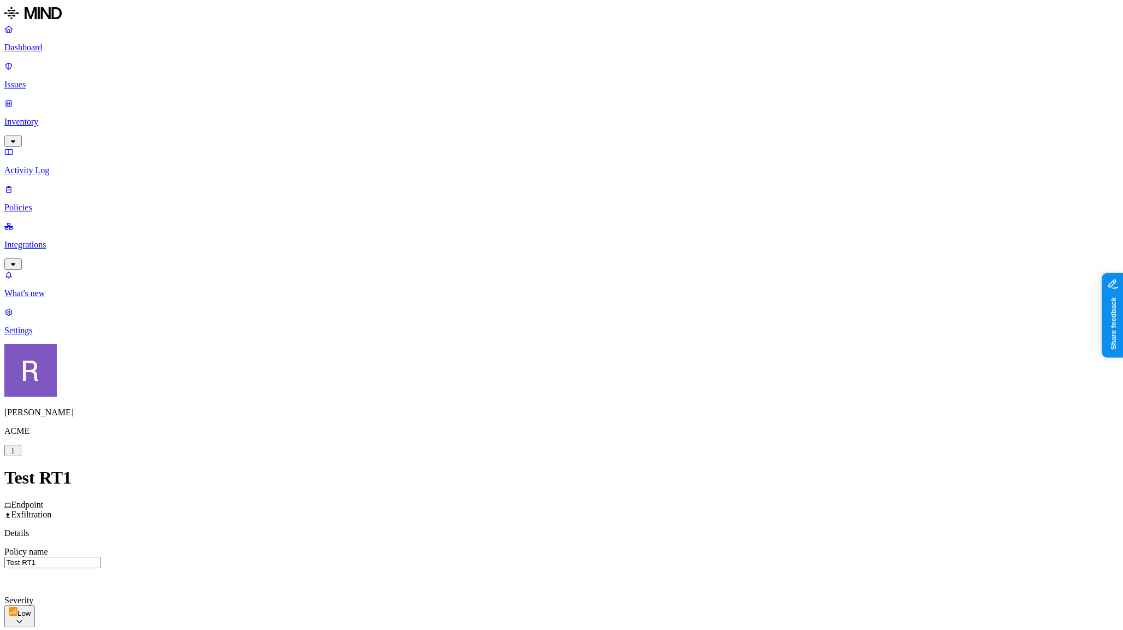
click at [636, 538] on label "is not" at bounding box center [631, 538] width 11 height 19
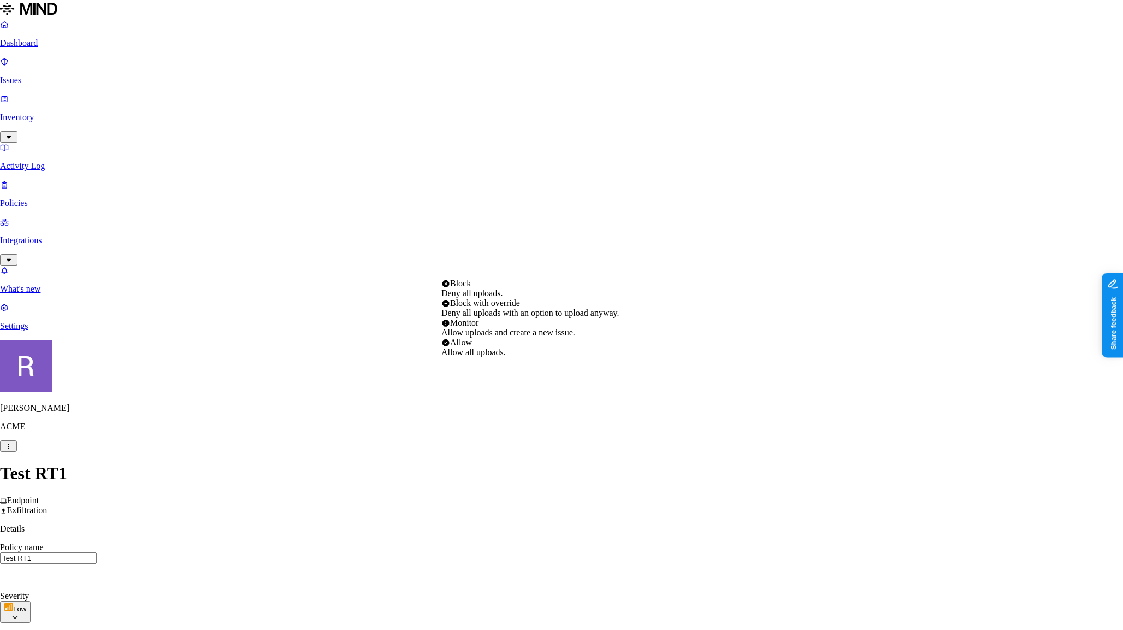
select select "4"
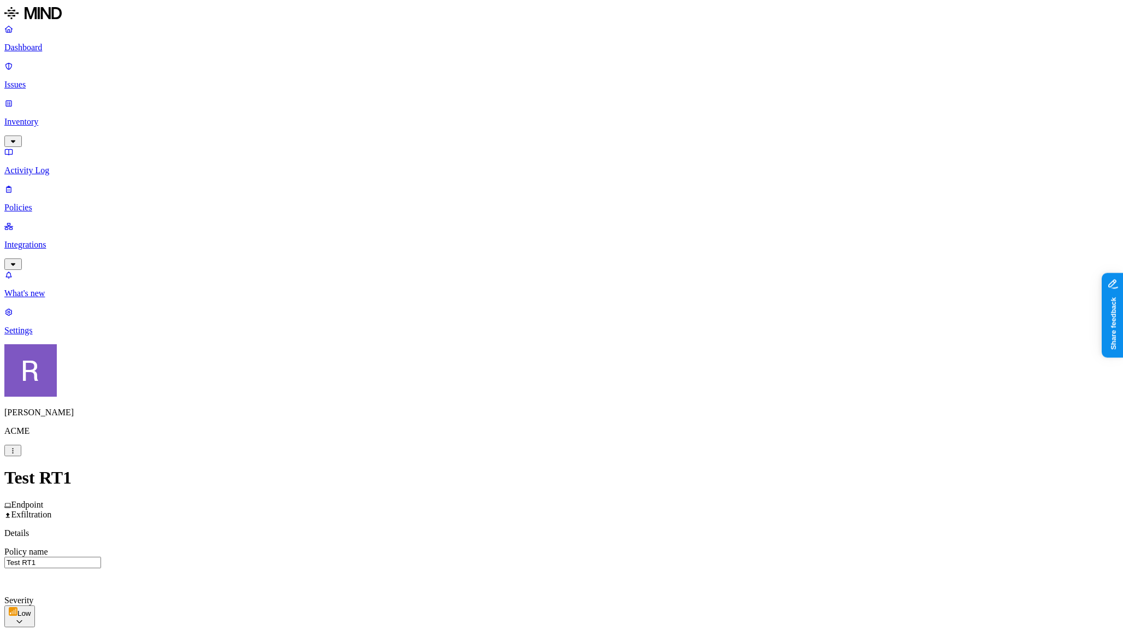
scroll to position [133, 0]
click at [587, 405] on label "AND" at bounding box center [577, 400] width 19 height 9
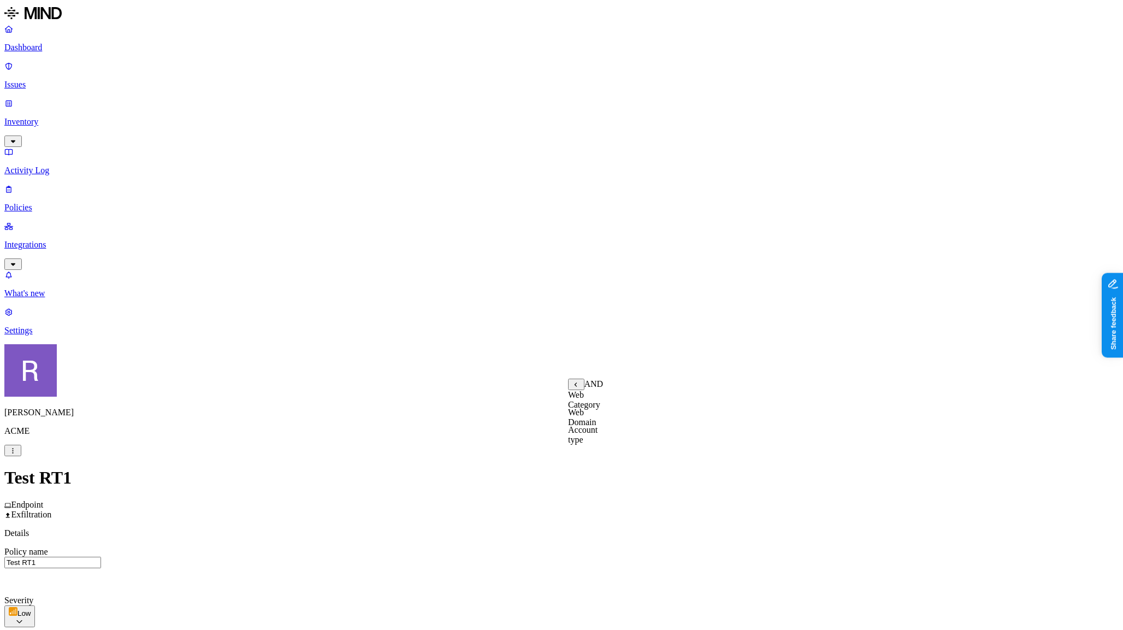
click at [597, 424] on label "Web Domain" at bounding box center [582, 417] width 28 height 19
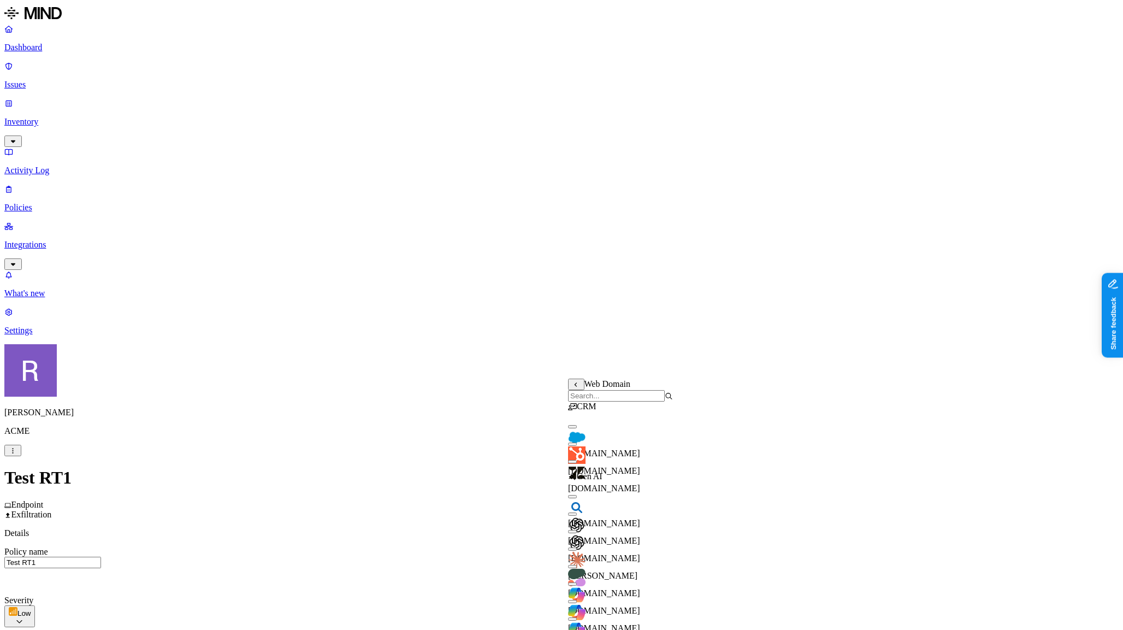
click at [586, 545] on img at bounding box center [576, 542] width 17 height 17
click at [586, 528] on img at bounding box center [576, 524] width 17 height 17
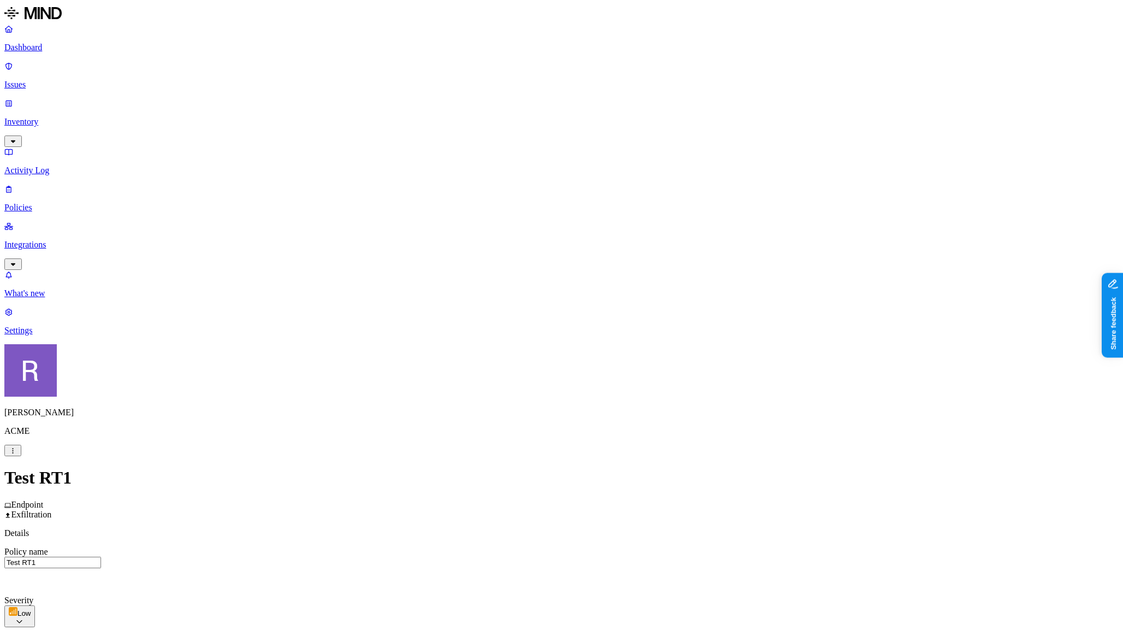
click at [542, 425] on label "is not" at bounding box center [536, 423] width 11 height 19
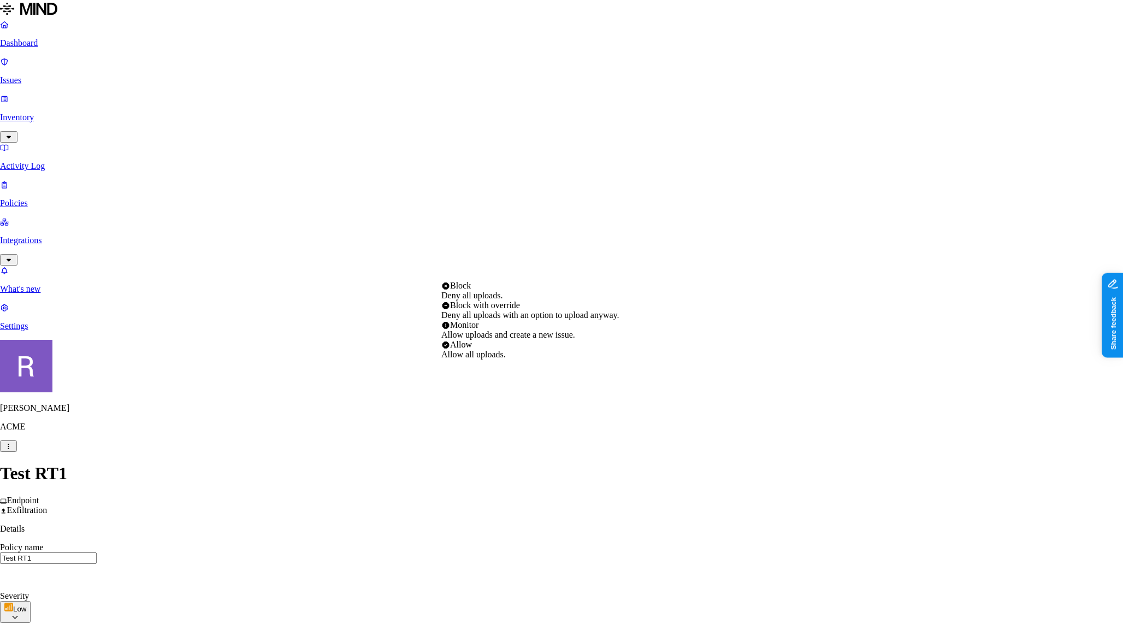
select select "3"
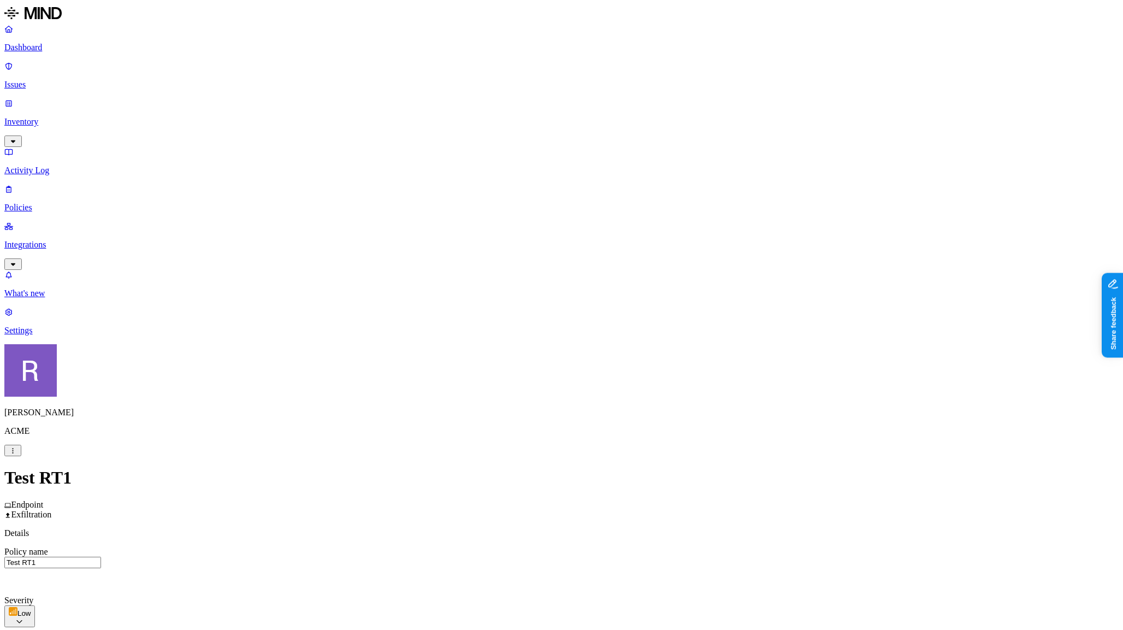
drag, startPoint x: 669, startPoint y: 524, endPoint x: 599, endPoint y: 520, distance: 70.6
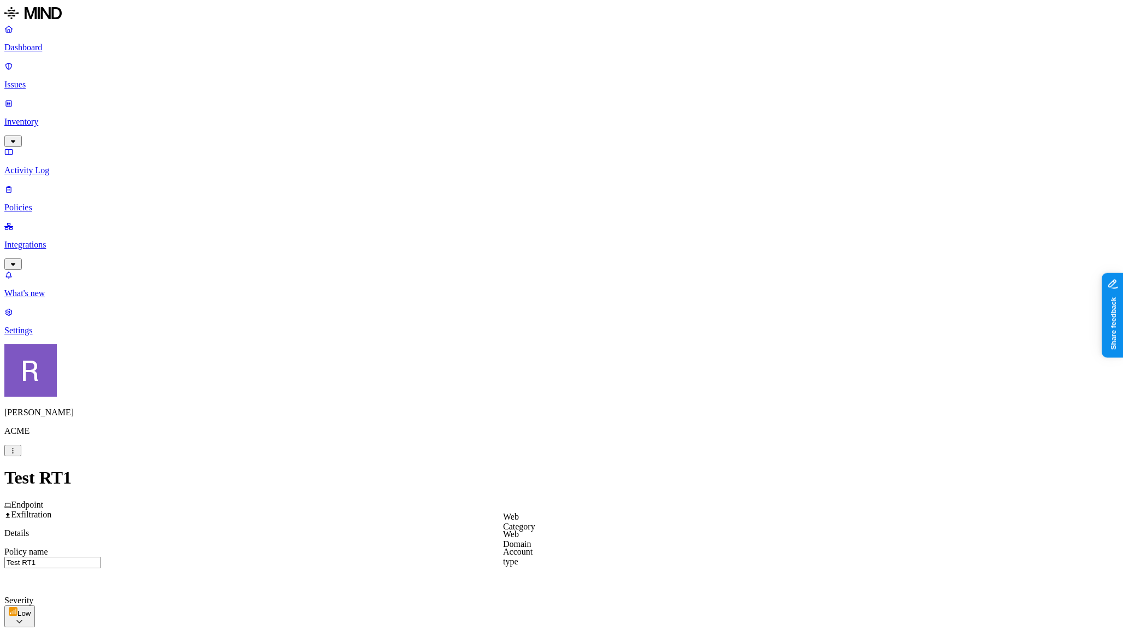
click at [526, 538] on label "Web Domain" at bounding box center [517, 538] width 28 height 19
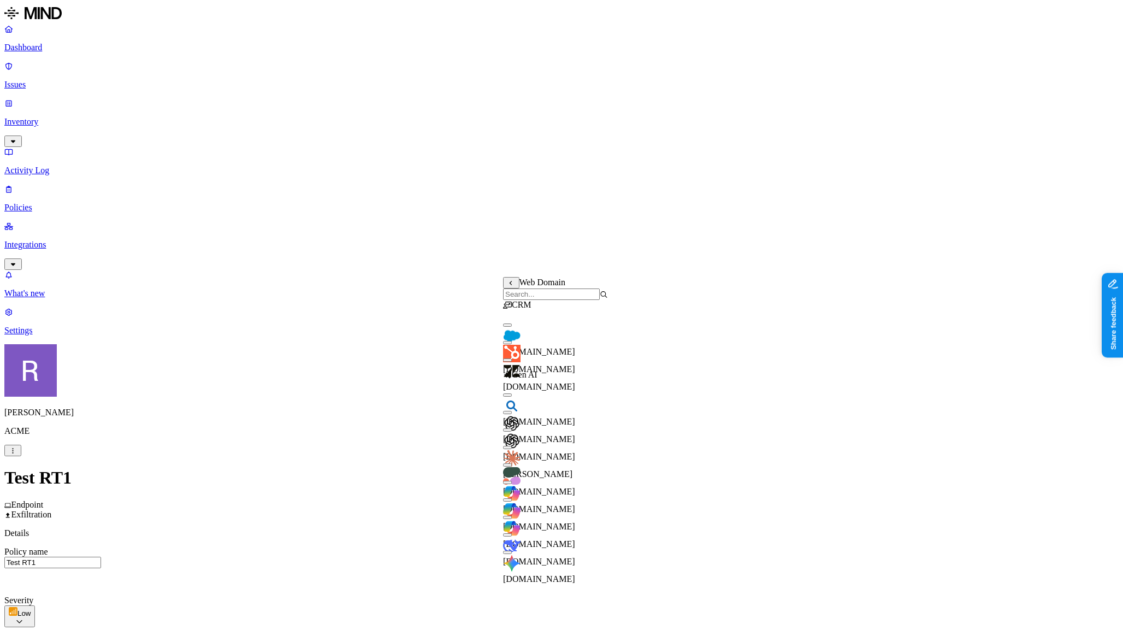
click at [512, 327] on button "button" at bounding box center [507, 324] width 9 height 3
click at [512, 344] on button "button" at bounding box center [507, 342] width 9 height 3
click at [512, 362] on button "button" at bounding box center [507, 359] width 9 height 3
click at [518, 408] on div "bing.com" at bounding box center [555, 406] width 105 height 39
click at [512, 449] on button "button" at bounding box center [507, 447] width 9 height 3
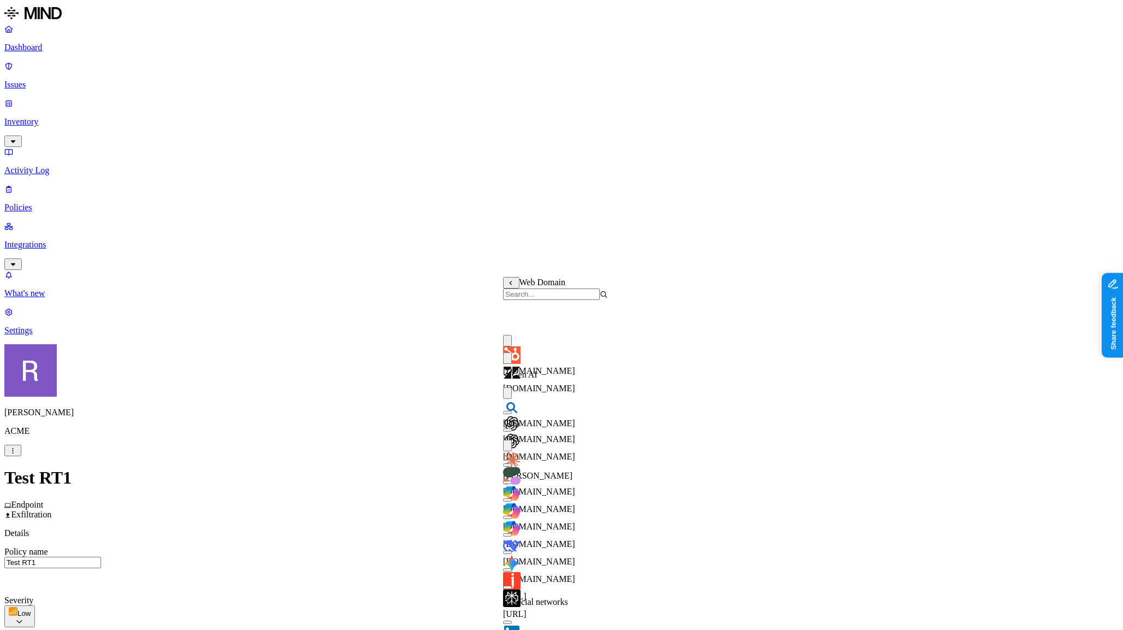
scroll to position [127, 0]
click at [512, 463] on button "button" at bounding box center [507, 464] width 9 height 3
click at [512, 481] on button "button" at bounding box center [507, 482] width 9 height 3
click at [512, 498] on button "button" at bounding box center [507, 499] width 9 height 3
drag, startPoint x: 516, startPoint y: 402, endPoint x: 514, endPoint y: 422, distance: 20.3
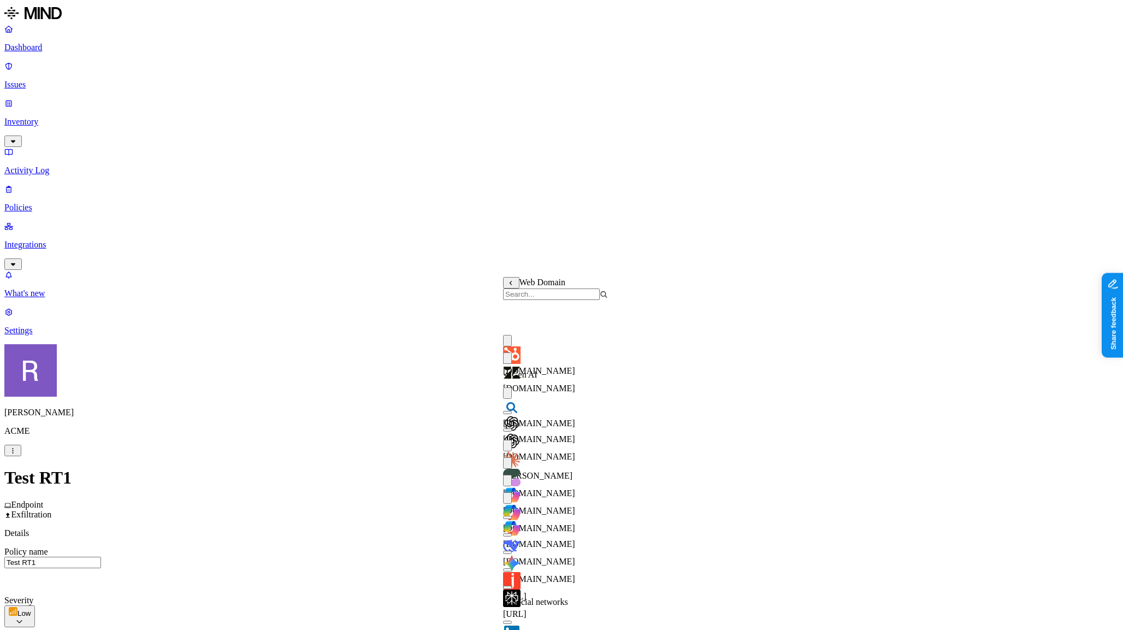
click at [512, 516] on button "button" at bounding box center [507, 517] width 9 height 3
click at [514, 527] on div "deepseek.com" at bounding box center [555, 546] width 105 height 39
click at [512, 551] on button "button" at bounding box center [507, 552] width 9 height 3
click at [512, 568] on button "button" at bounding box center [507, 569] width 9 height 3
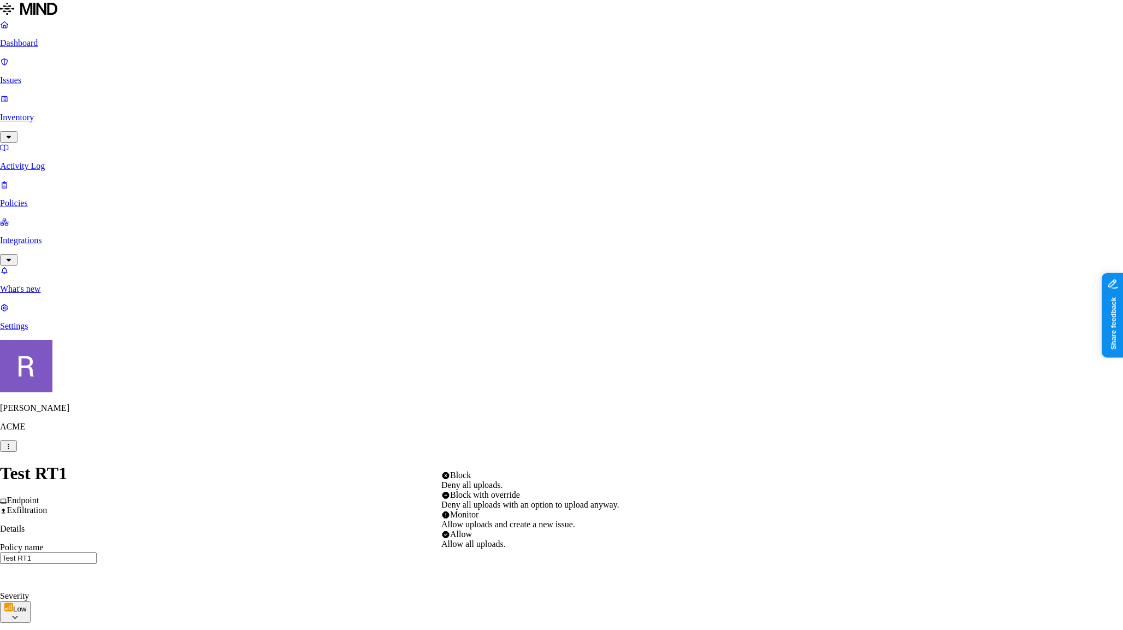
click at [690, 455] on html "Dashboard Issues Inventory Activity Log Policies Integrations What's new 1 Sett…" at bounding box center [561, 624] width 1123 height 1248
select select "4"
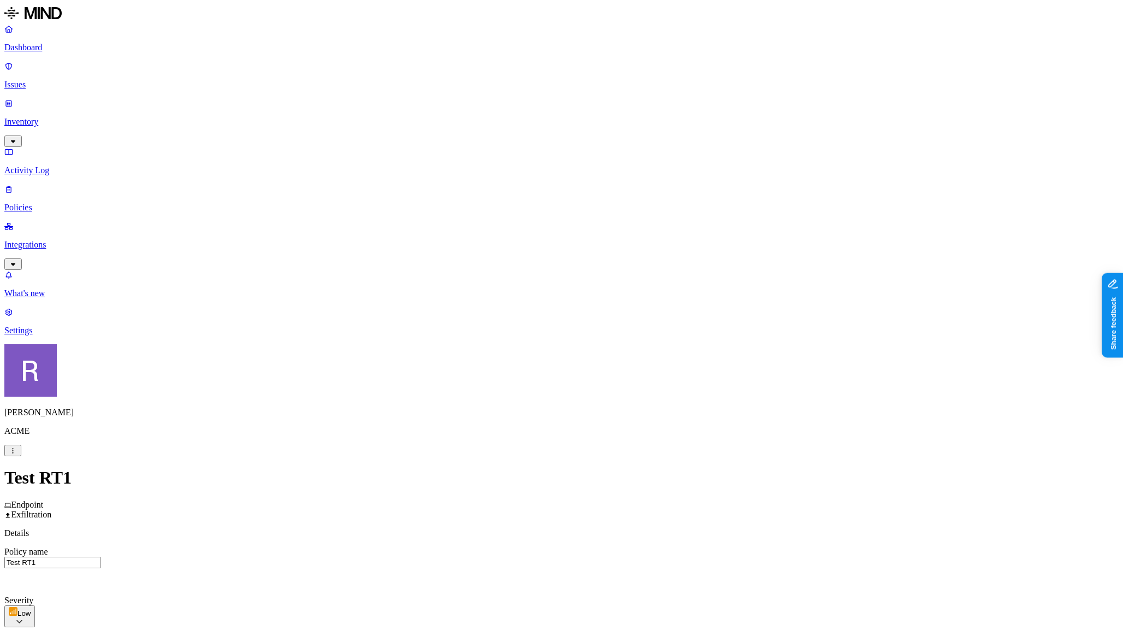
scroll to position [394, 0]
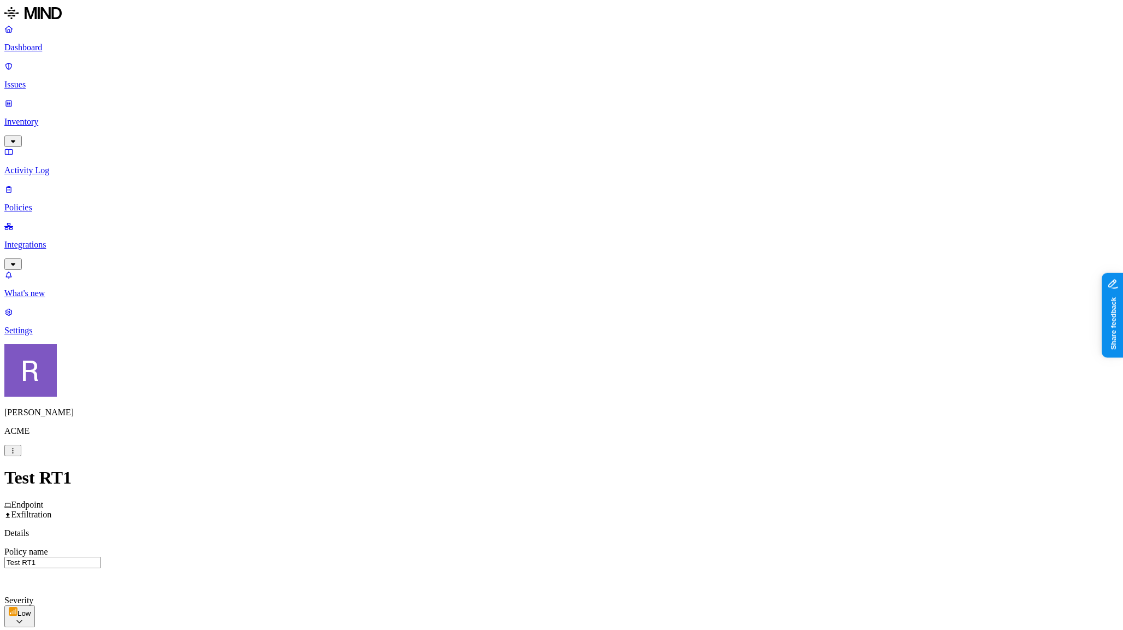
click at [532, 539] on label "Web Domain" at bounding box center [517, 538] width 28 height 19
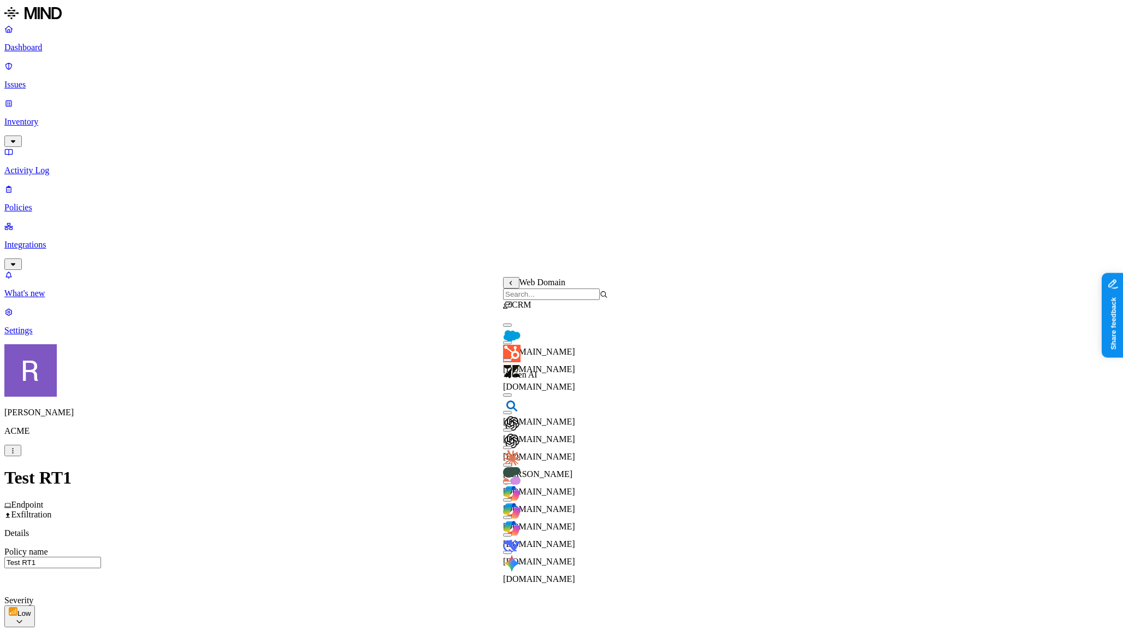
click at [512, 432] on button "button" at bounding box center [507, 429] width 9 height 3
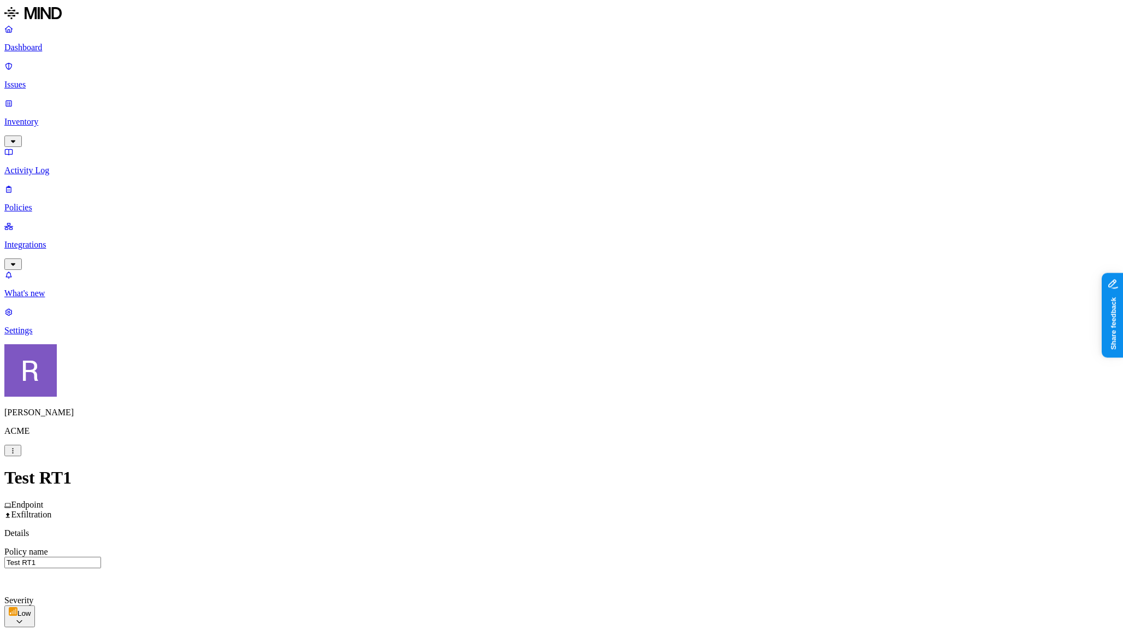
click at [507, 540] on label "is not" at bounding box center [501, 538] width 11 height 19
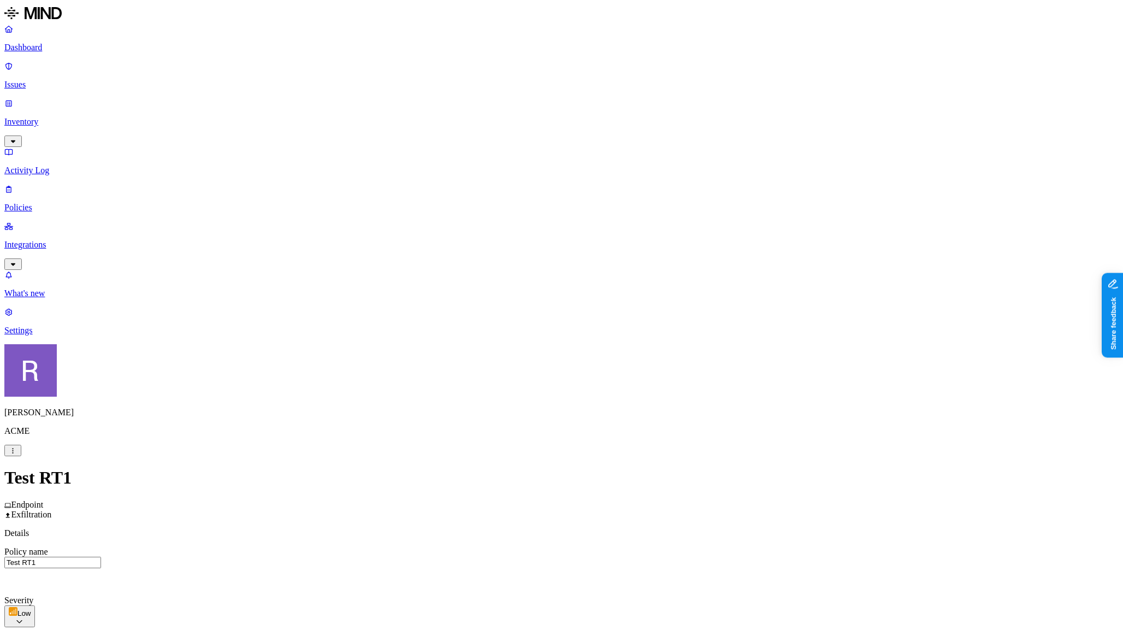
click at [535, 523] on label "Web Category" at bounding box center [519, 521] width 32 height 19
drag, startPoint x: 752, startPoint y: 462, endPoint x: 715, endPoint y: 470, distance: 37.5
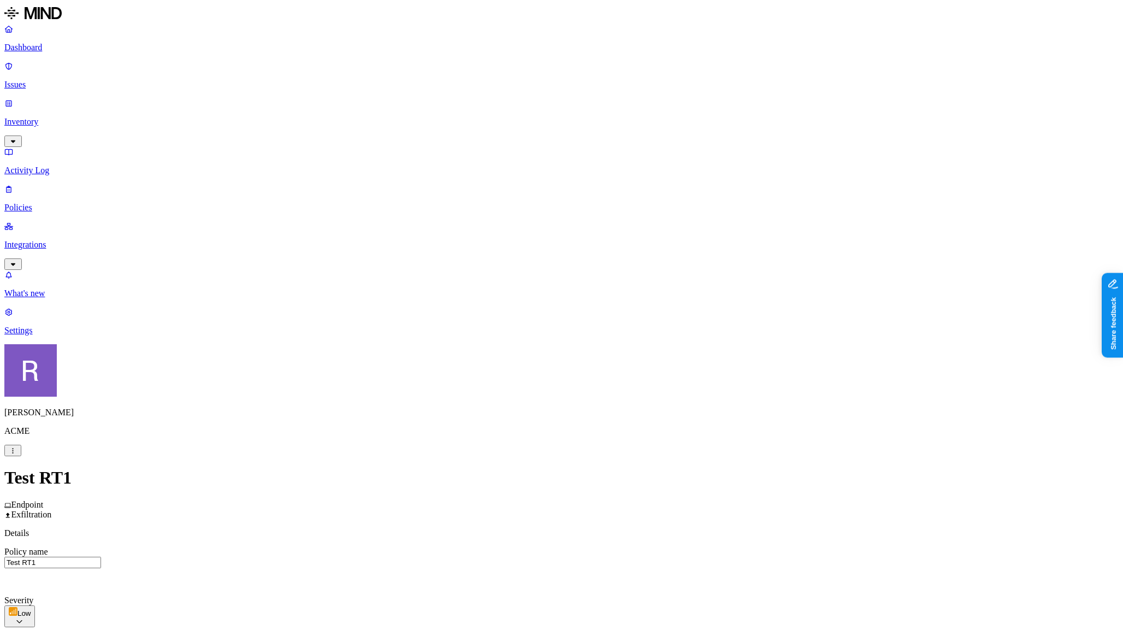
click at [532, 537] on label "Web Domain" at bounding box center [517, 538] width 28 height 19
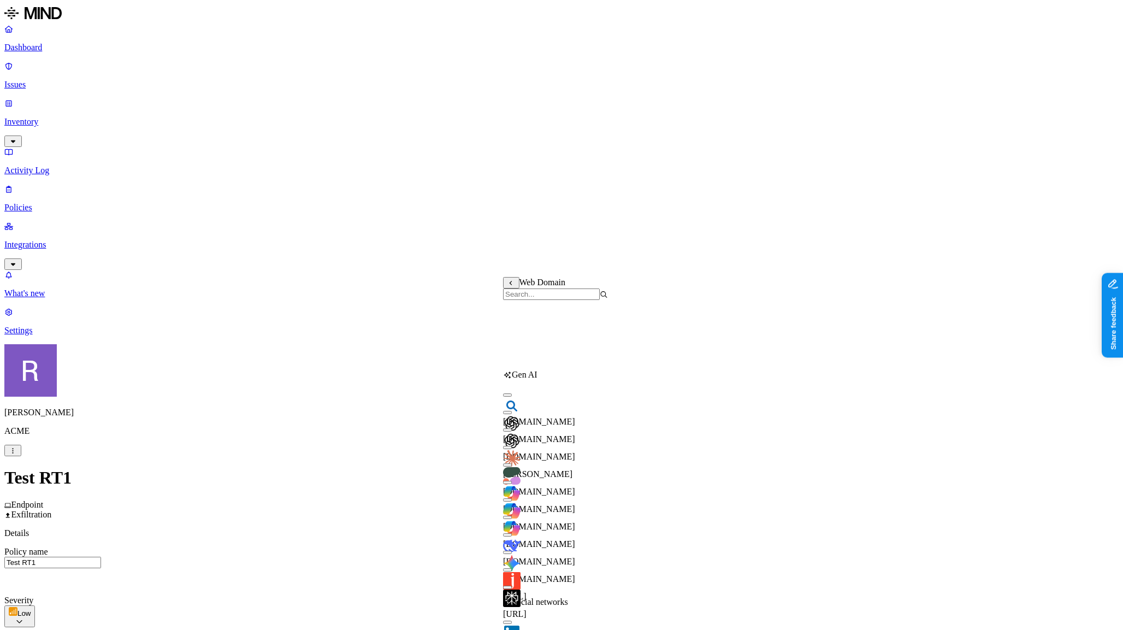
scroll to position [179, 0]
click at [512, 551] on button "button" at bounding box center [507, 552] width 9 height 3
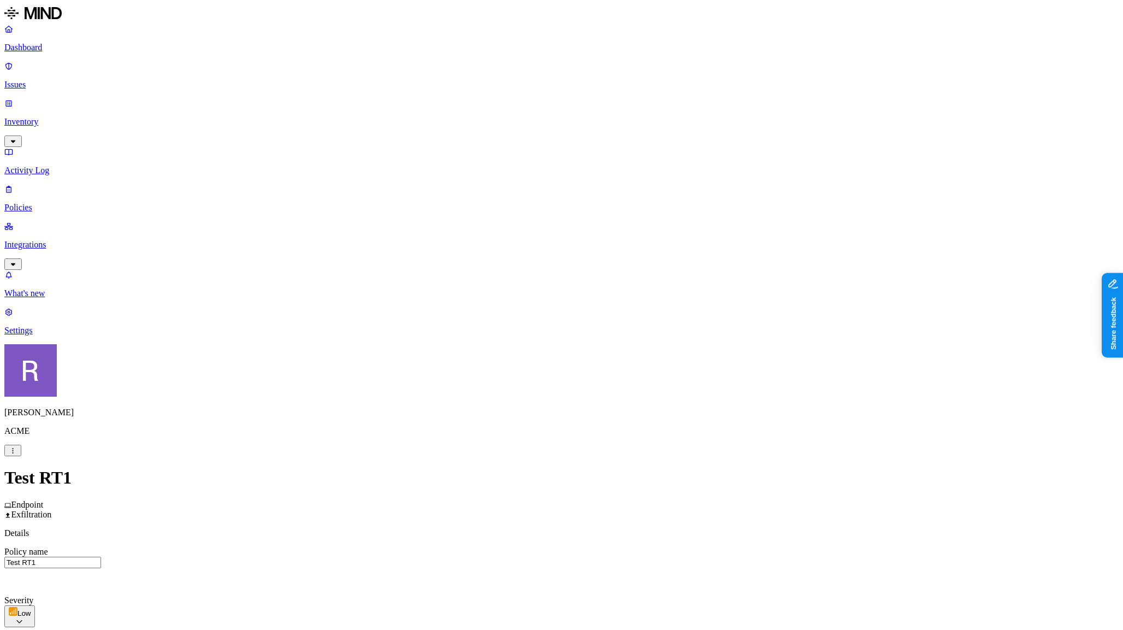
click at [507, 537] on label "is not" at bounding box center [501, 538] width 11 height 19
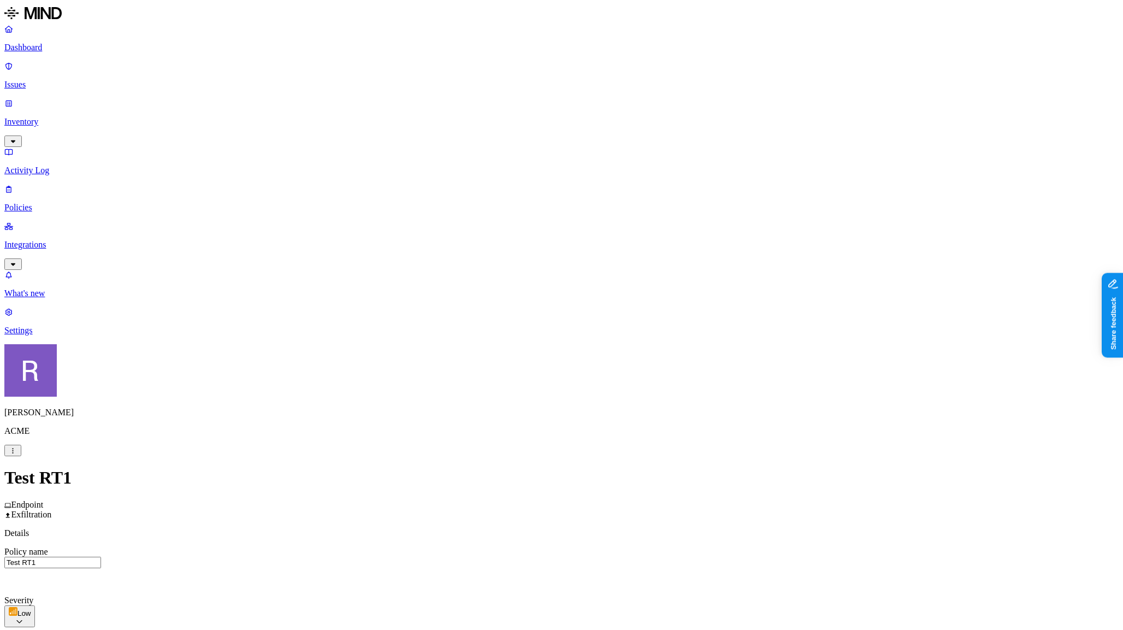
scroll to position [135, 0]
click at [532, 405] on label "Web Domain" at bounding box center [517, 403] width 28 height 19
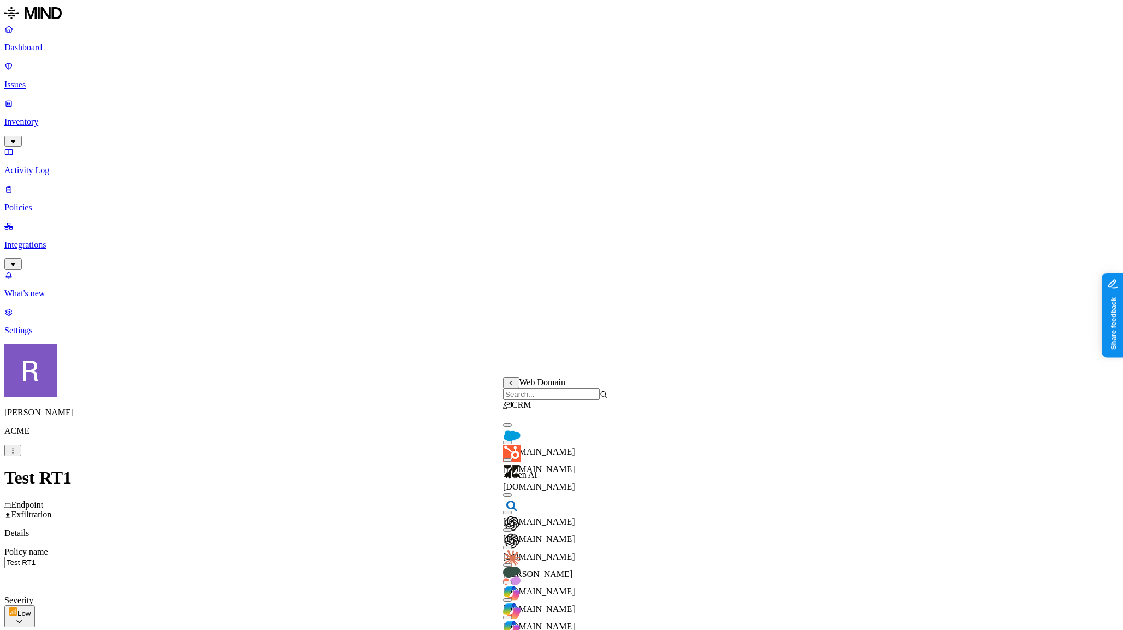
click at [512, 427] on button "button" at bounding box center [507, 424] width 9 height 3
click at [512, 444] on button "button" at bounding box center [507, 442] width 9 height 3
click at [512, 462] on button "button" at bounding box center [507, 459] width 9 height 3
drag, startPoint x: 517, startPoint y: 464, endPoint x: 518, endPoint y: 471, distance: 6.6
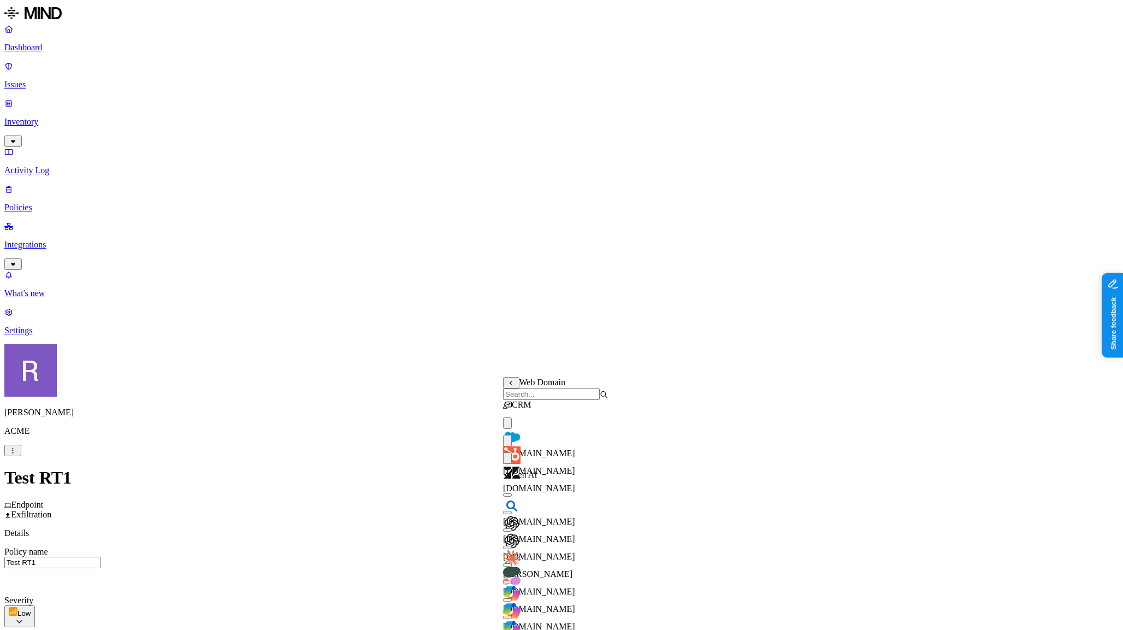
click at [512, 493] on button "button" at bounding box center [507, 494] width 9 height 3
click at [512, 511] on button "button" at bounding box center [507, 512] width 9 height 3
click at [512, 528] on button "button" at bounding box center [507, 529] width 9 height 3
click at [512, 546] on button "button" at bounding box center [507, 547] width 9 height 3
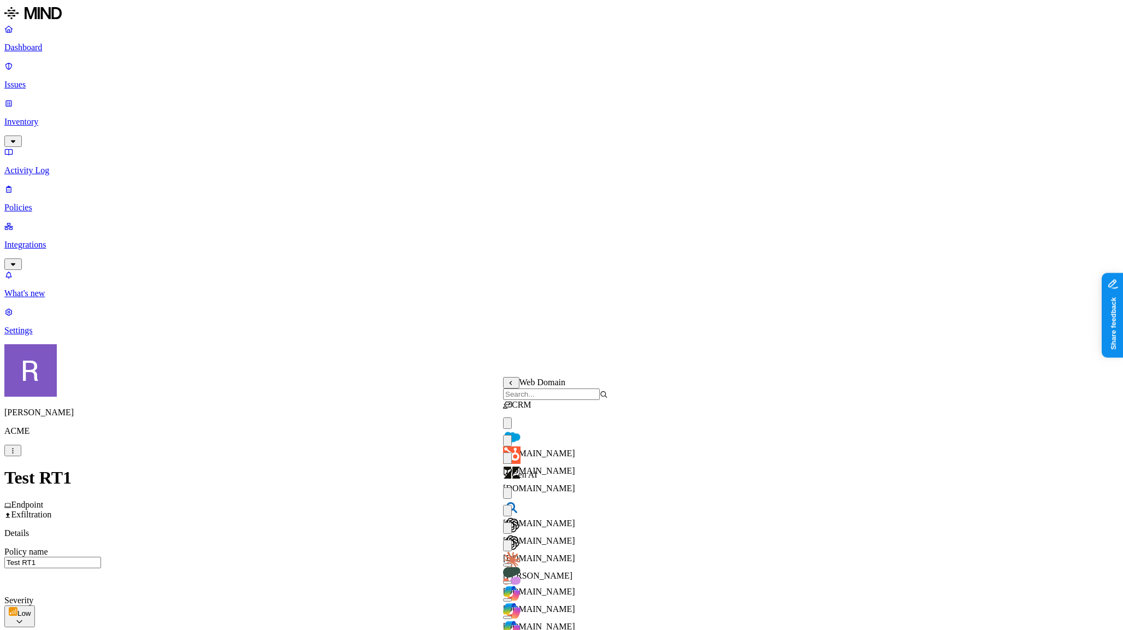
click at [512, 563] on button "button" at bounding box center [507, 564] width 9 height 3
click at [512, 616] on button "button" at bounding box center [507, 617] width 9 height 3
click at [512, 598] on button "button" at bounding box center [507, 599] width 9 height 3
click at [512, 581] on button "button" at bounding box center [507, 582] width 9 height 3
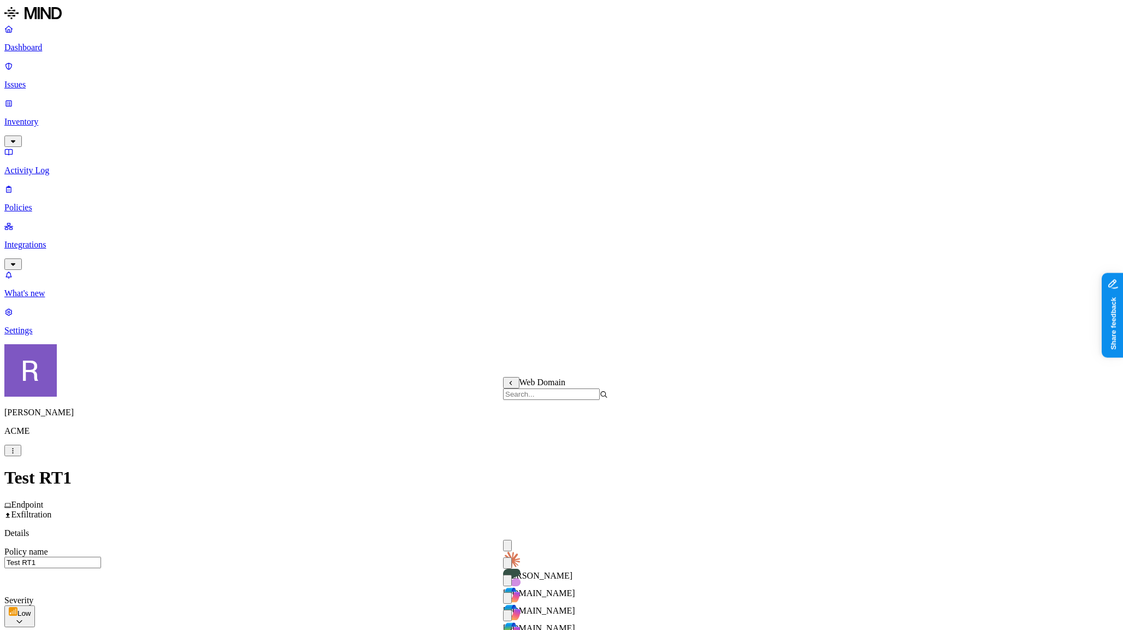
scroll to position [243, 0]
drag, startPoint x: 518, startPoint y: 440, endPoint x: 522, endPoint y: 456, distance: 15.9
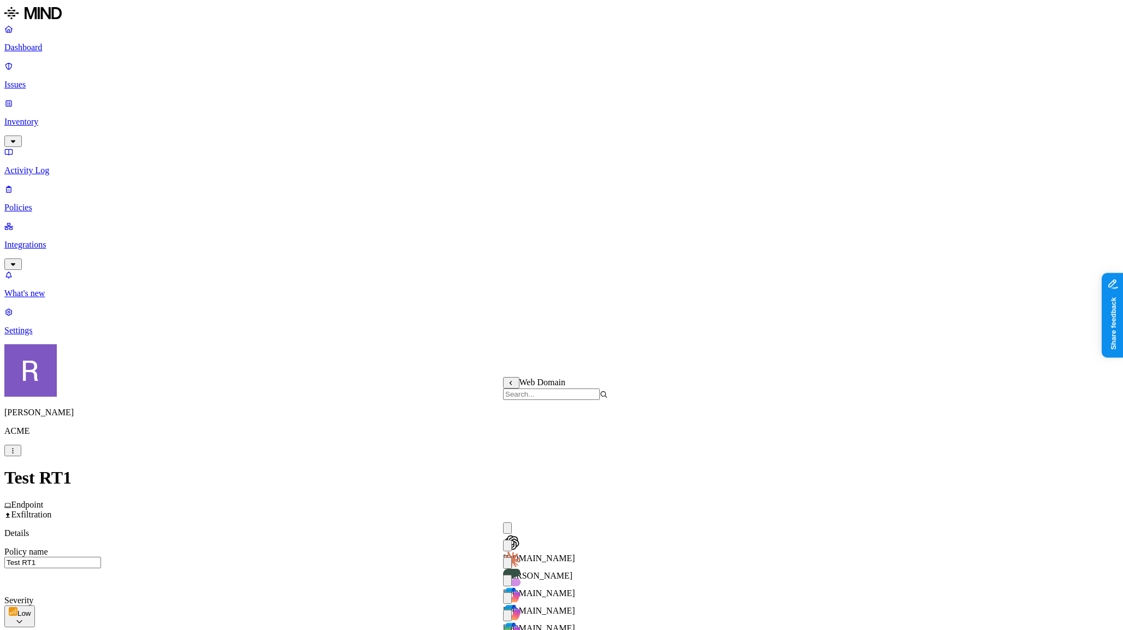
click at [512, 629] on button "button" at bounding box center [507, 634] width 9 height 3
drag, startPoint x: 517, startPoint y: 470, endPoint x: 517, endPoint y: 462, distance: 8.8
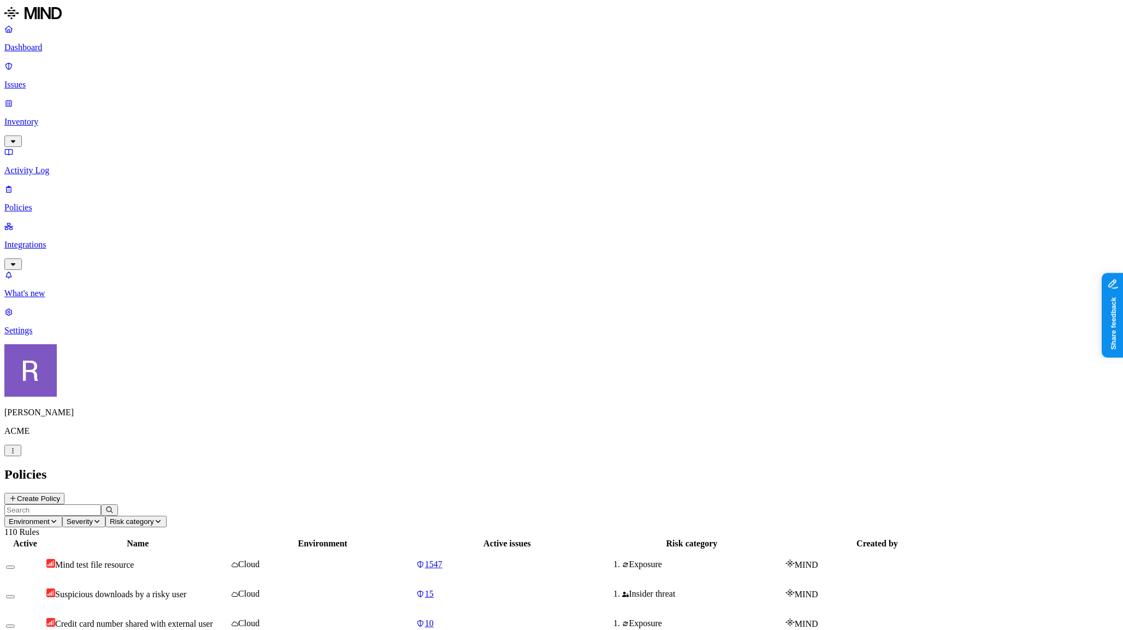
click at [23, 64] on link "Issues" at bounding box center [561, 75] width 1114 height 28
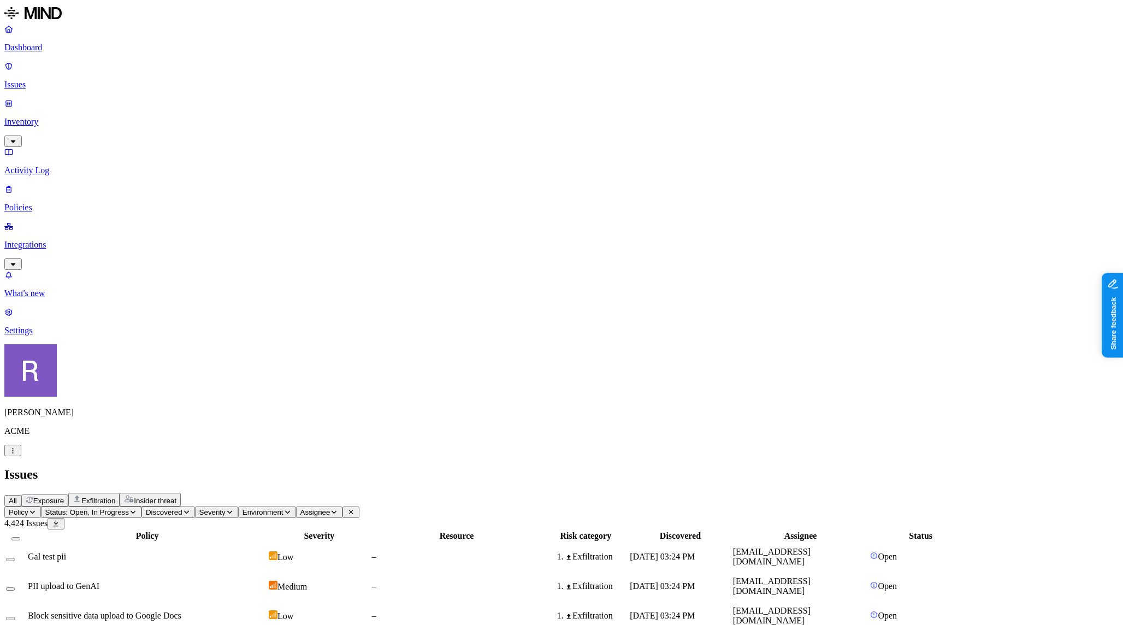
click at [129, 508] on span "Status: Open, In Progress" at bounding box center [87, 512] width 84 height 8
drag, startPoint x: 228, startPoint y: 144, endPoint x: 217, endPoint y: 139, distance: 12.0
click at [228, 147] on span "Resolved" at bounding box center [221, 151] width 33 height 9
click at [197, 126] on button "button" at bounding box center [201, 121] width 9 height 11
click at [197, 107] on div "Open" at bounding box center [250, 105] width 107 height 21
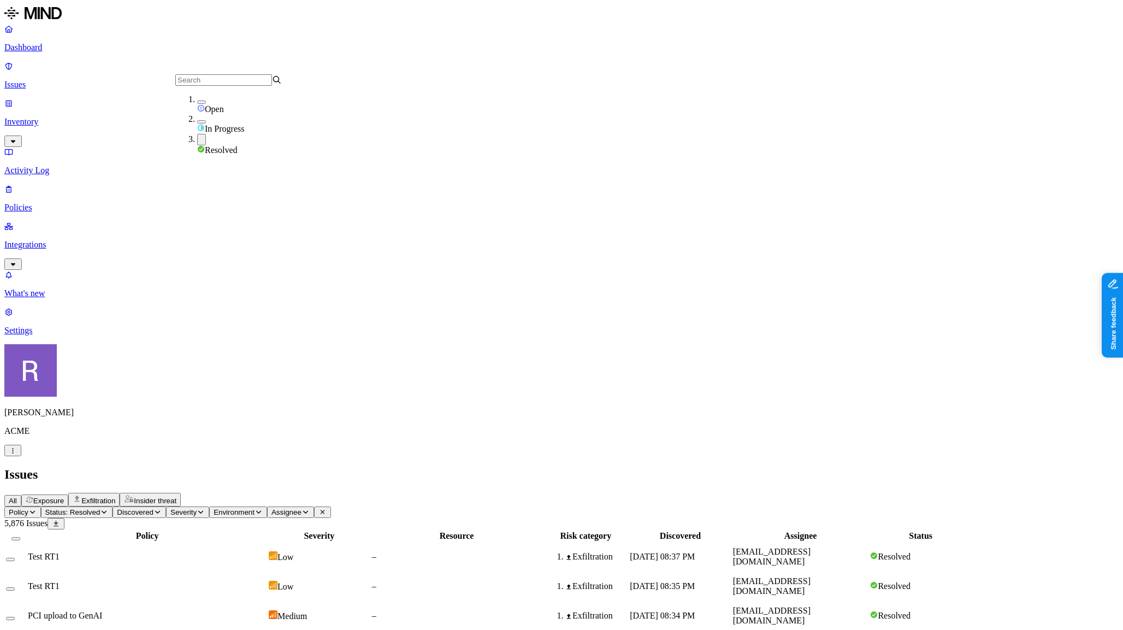
click at [571, 506] on header "Policy Status: Resolved Discovered Severity Environment Assignee 5,876 Issues" at bounding box center [561, 517] width 1114 height 23
click at [267, 552] on div "Test RT1" at bounding box center [147, 557] width 239 height 10
click at [95, 203] on p "Policies" at bounding box center [561, 208] width 1114 height 10
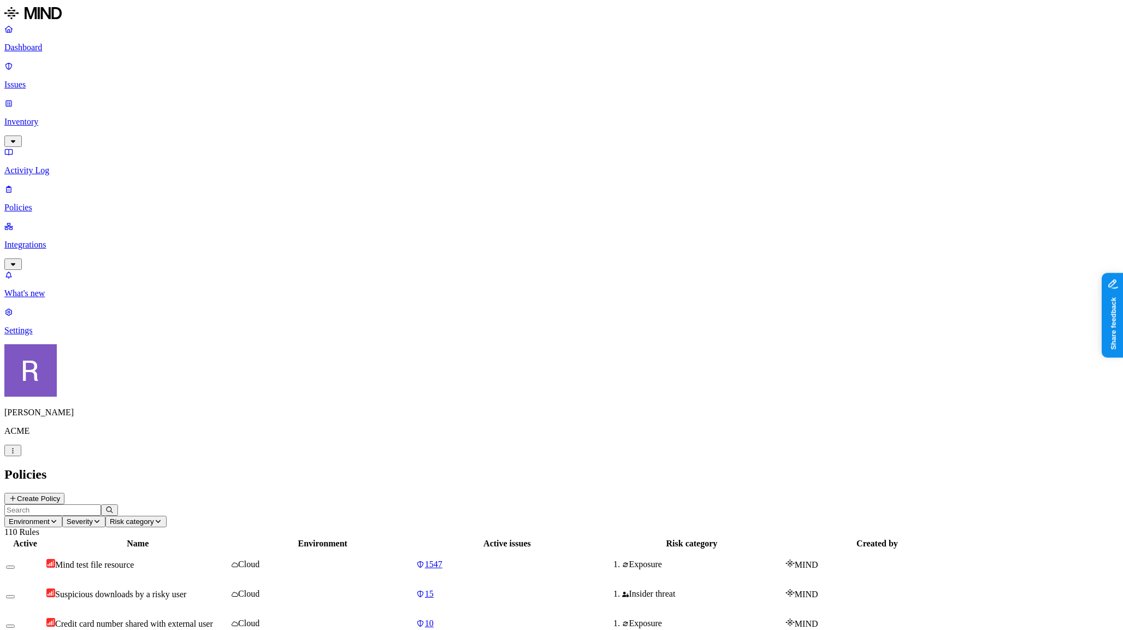
click at [101, 504] on input "text" at bounding box center [52, 509] width 97 height 11
type input "test"
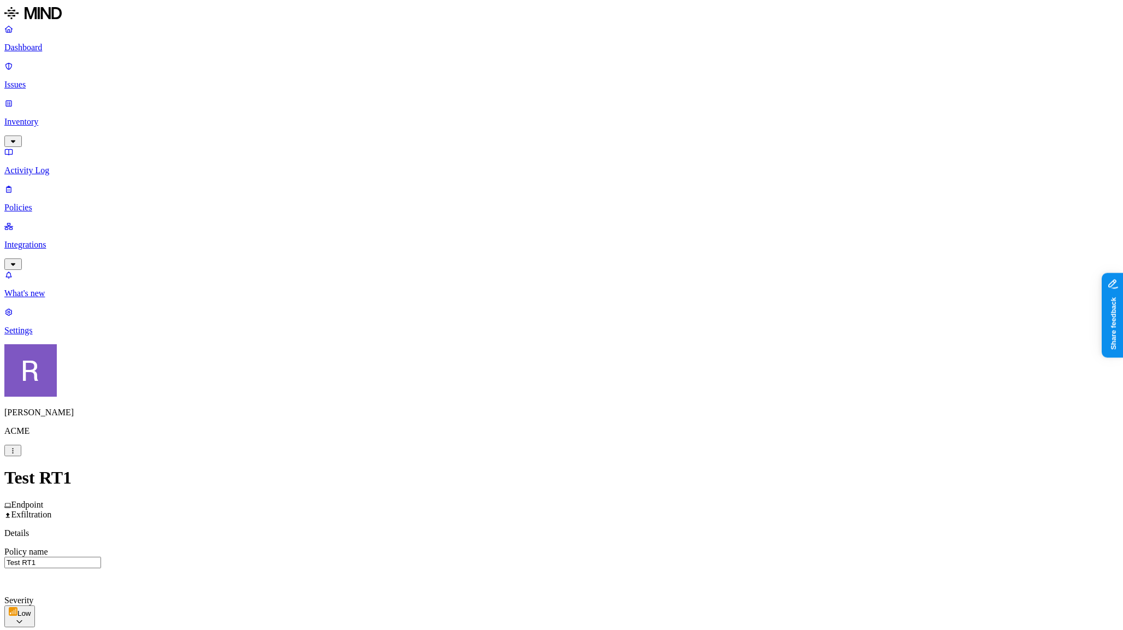
scroll to position [201, 0]
click at [530, 280] on label "Web Category" at bounding box center [519, 274] width 32 height 19
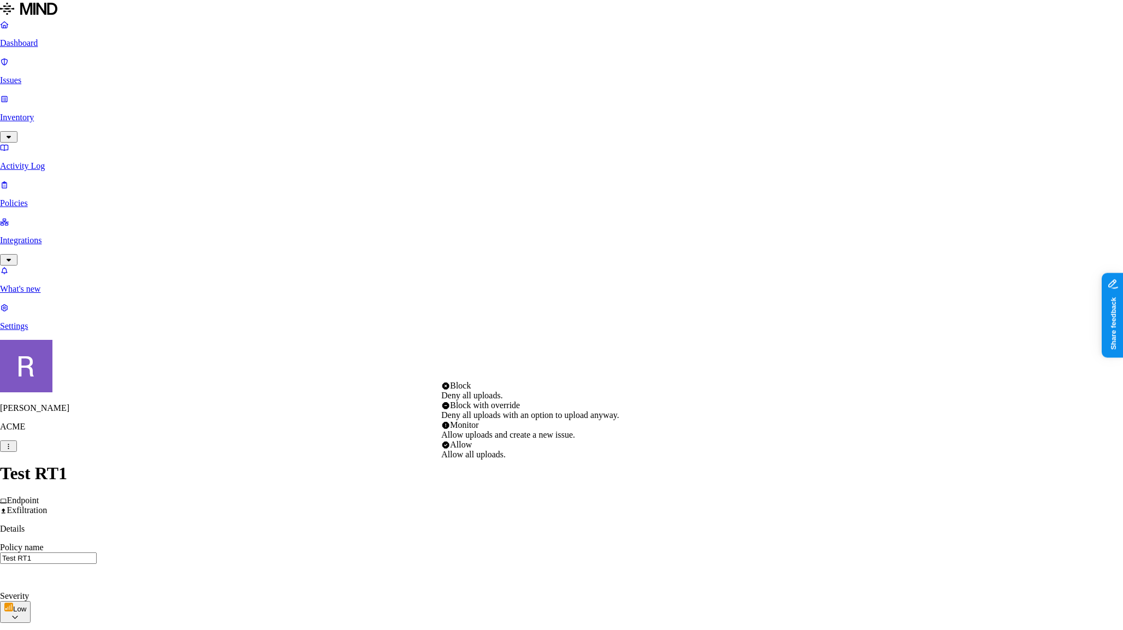
click at [699, 522] on html "Dashboard Issues Inventory Activity Log Policies Integrations What's new 1 Sett…" at bounding box center [561, 624] width 1123 height 1248
select select "3"
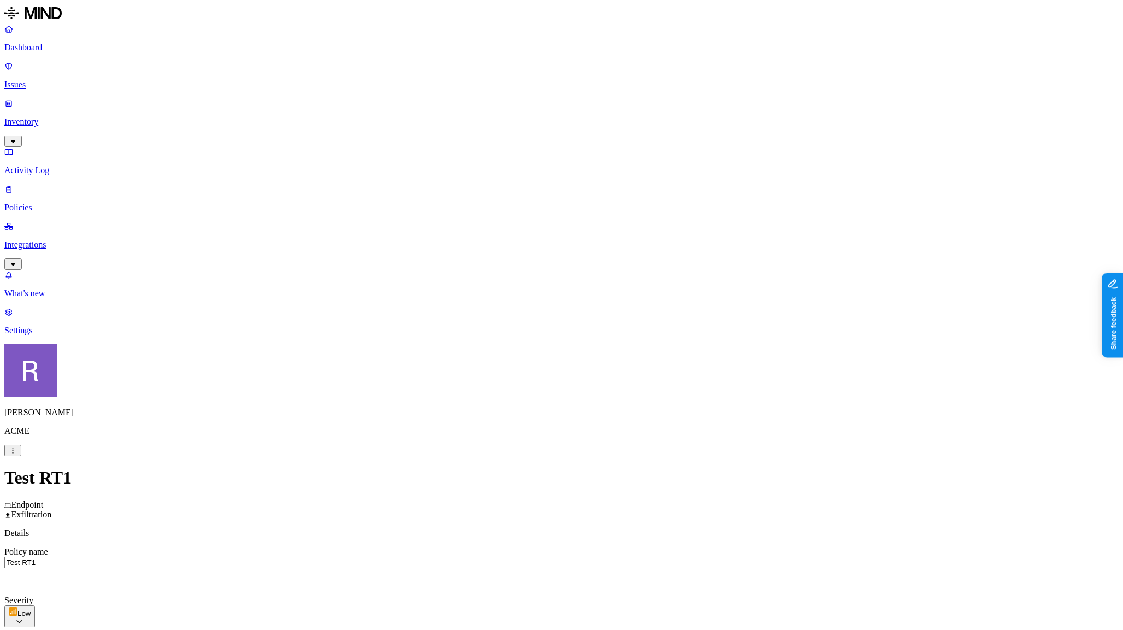
scroll to position [394, 0]
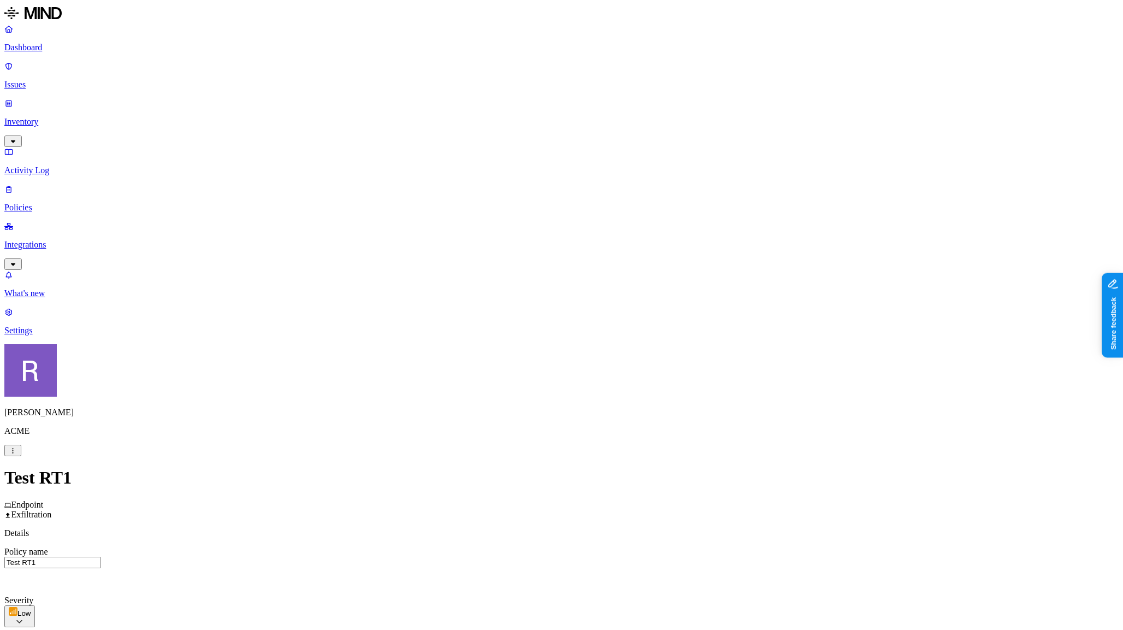
click at [531, 539] on label "Web Domain" at bounding box center [517, 538] width 28 height 19
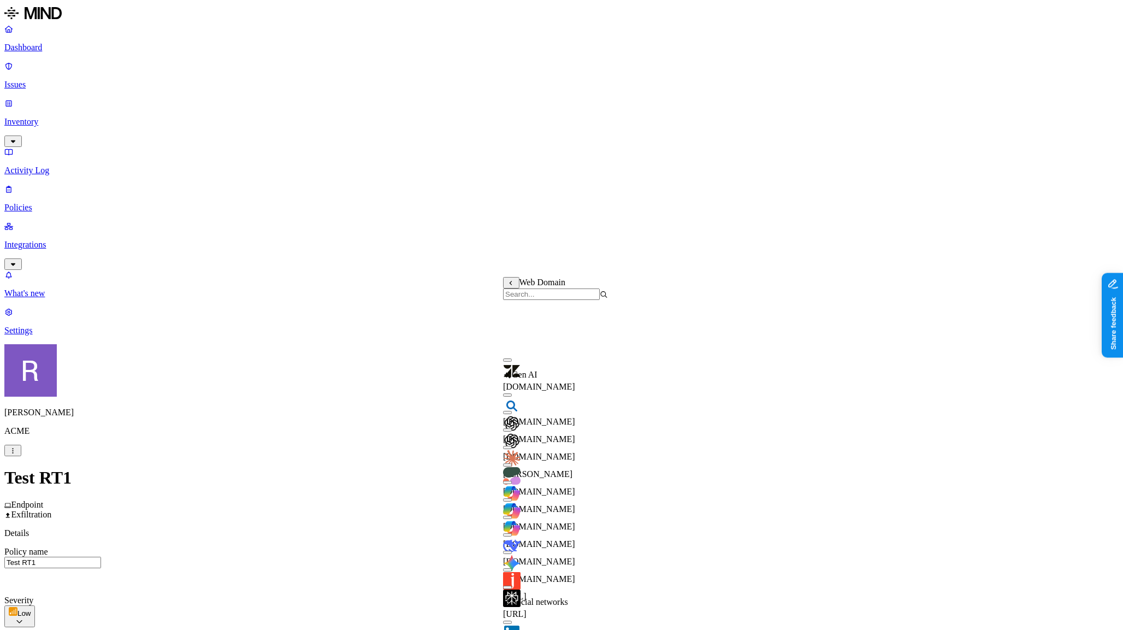
scroll to position [150, 0]
click at [512, 551] on button "button" at bounding box center [507, 552] width 9 height 3
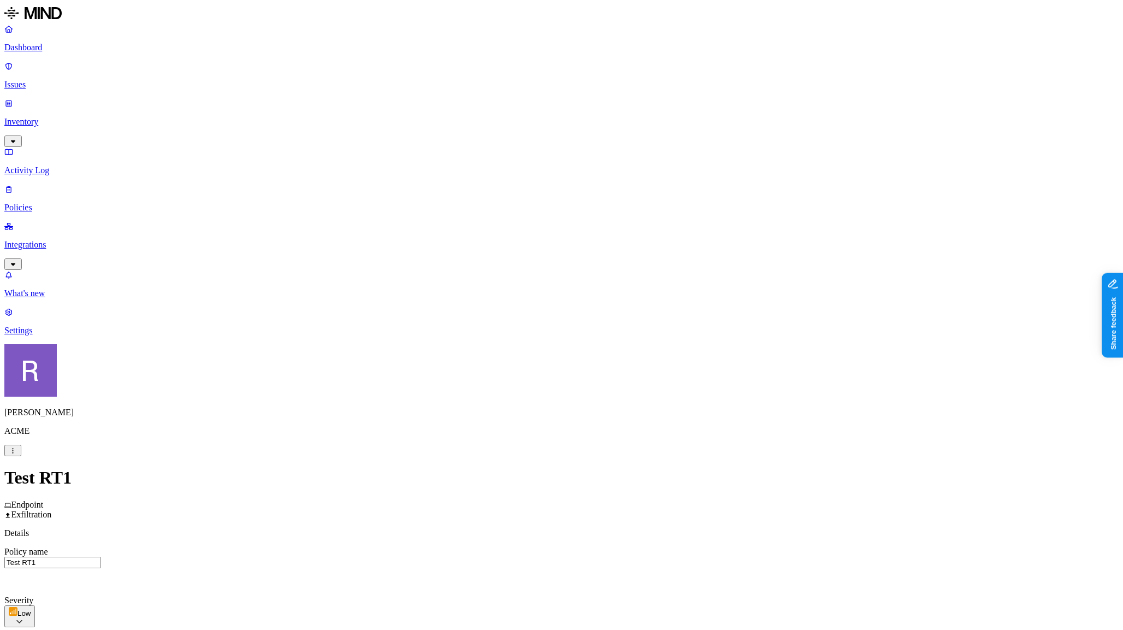
click at [507, 538] on label "is not" at bounding box center [501, 538] width 11 height 19
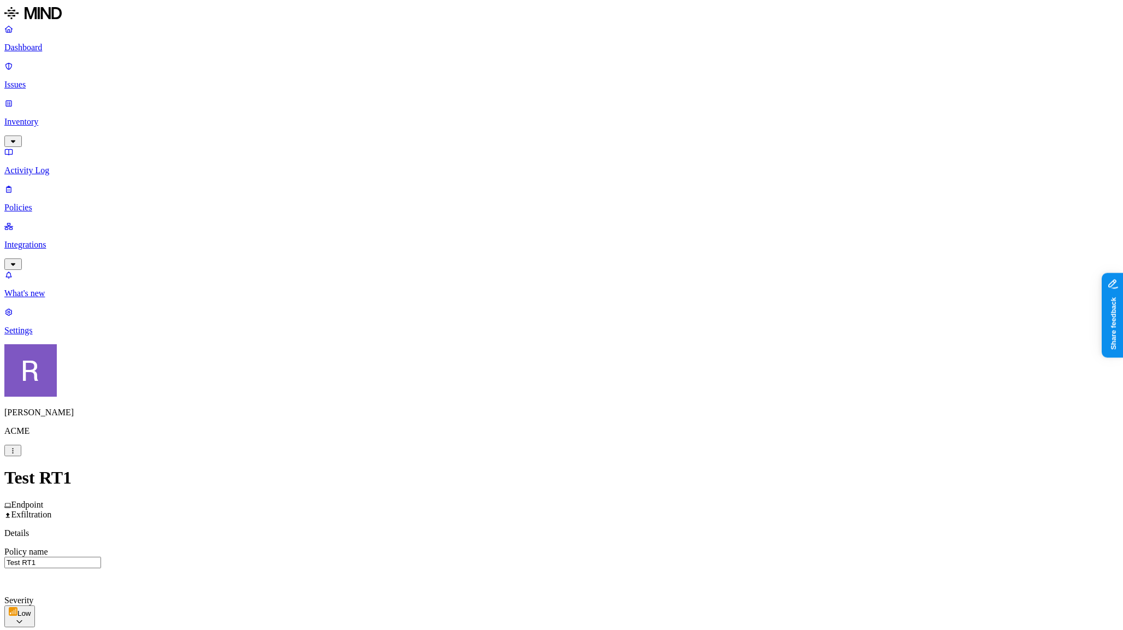
click at [529, 526] on label "Web Category" at bounding box center [519, 521] width 32 height 19
click at [529, 414] on span "Gen AI" at bounding box center [516, 414] width 26 height 9
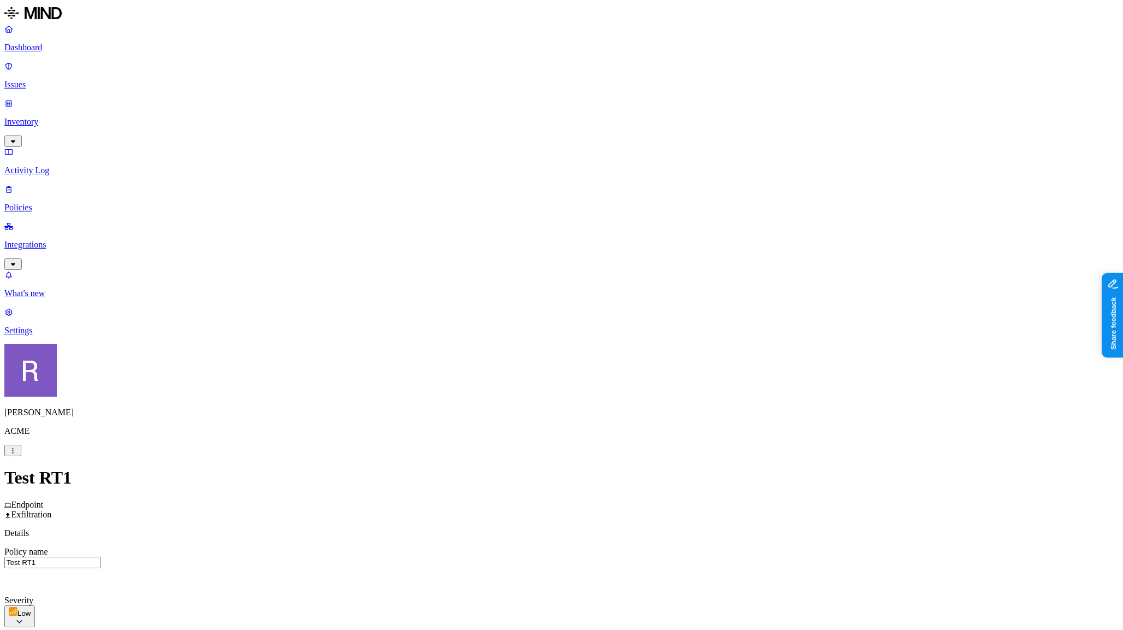
click at [587, 538] on label "AND" at bounding box center [577, 533] width 19 height 9
click at [586, 552] on label "Web Domain" at bounding box center [582, 550] width 28 height 19
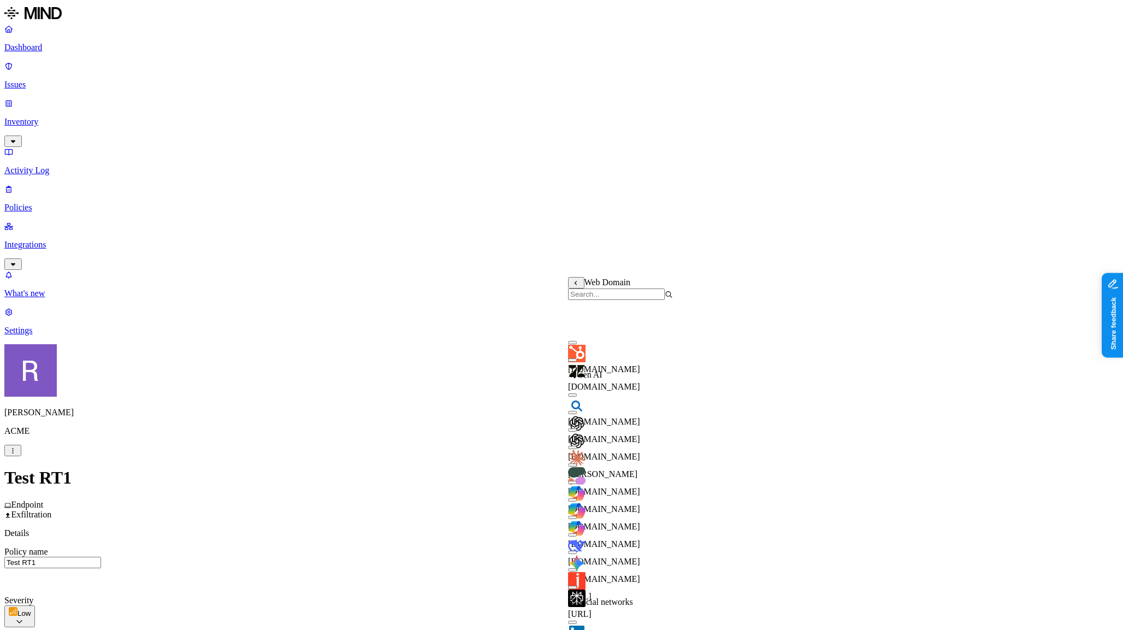
scroll to position [130, 0]
click at [577, 551] on button "button" at bounding box center [572, 552] width 9 height 3
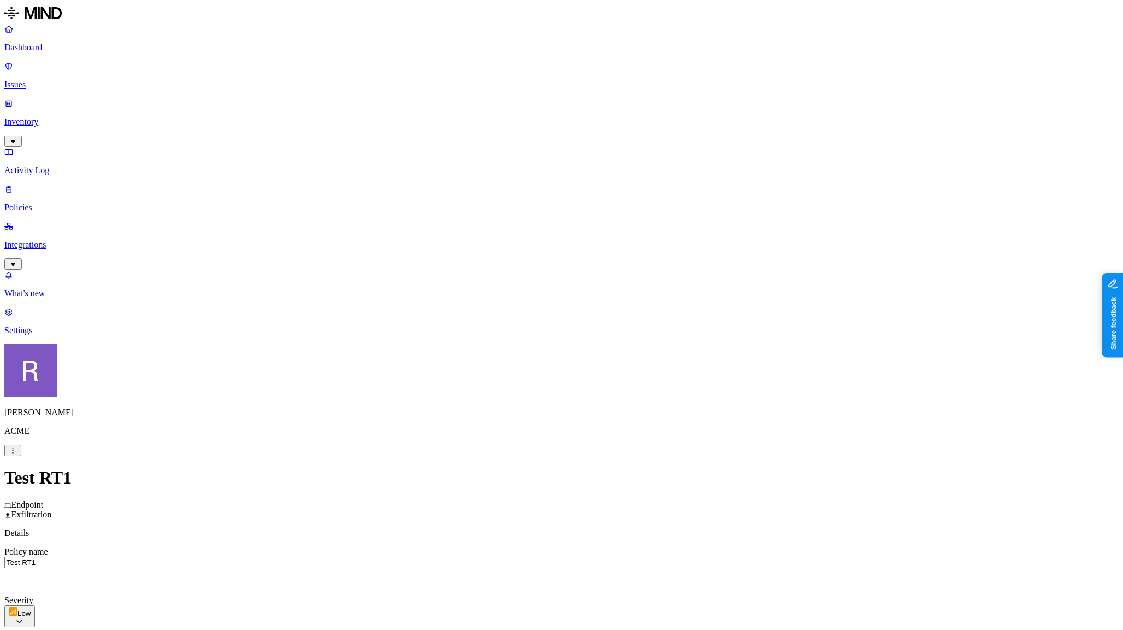
click at [542, 556] on label "is not" at bounding box center [536, 556] width 11 height 19
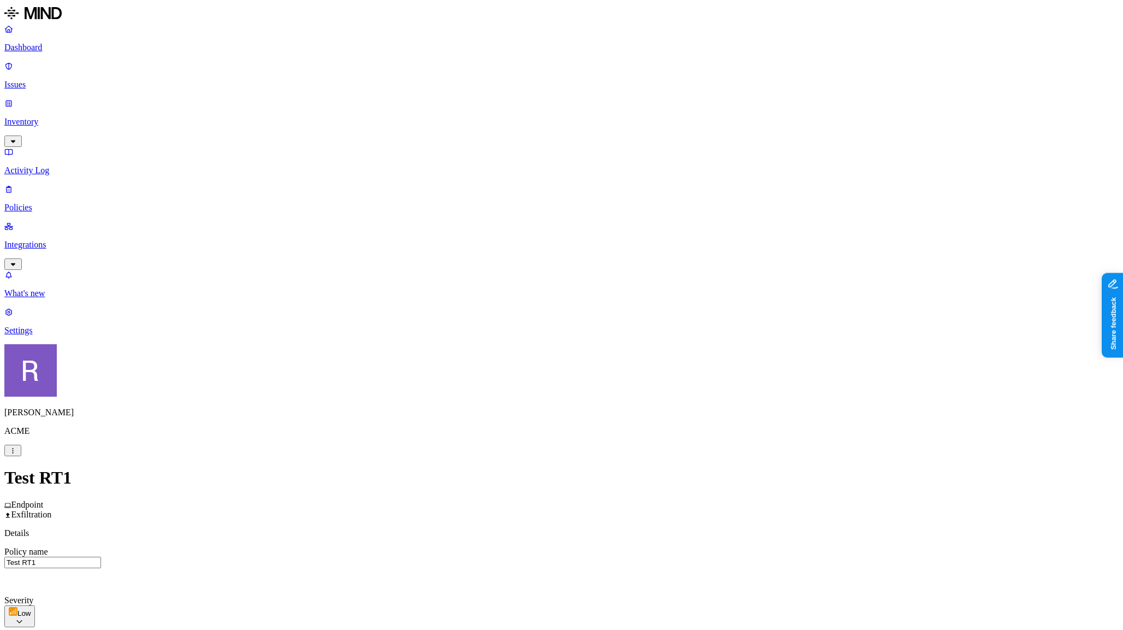
scroll to position [188, 0]
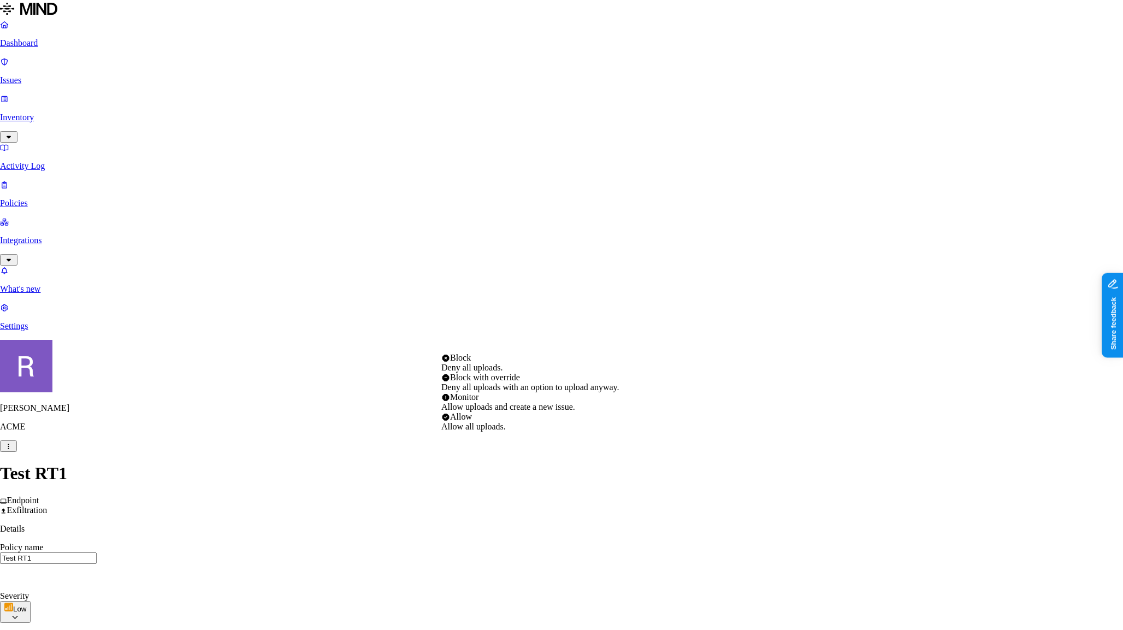
select select "4"
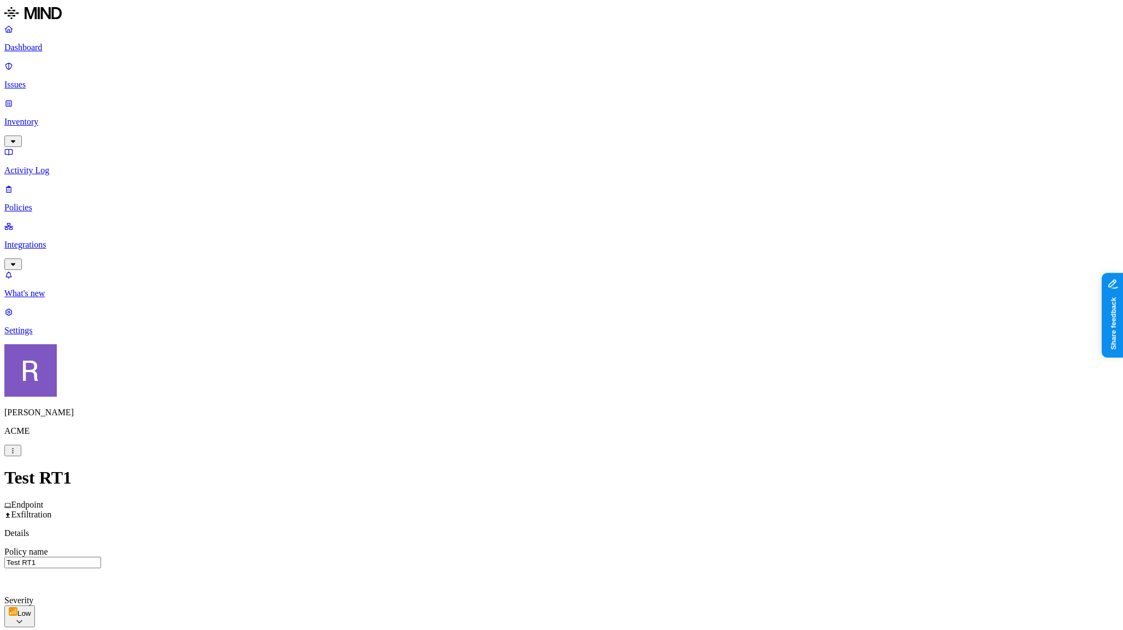
scroll to position [412, 0]
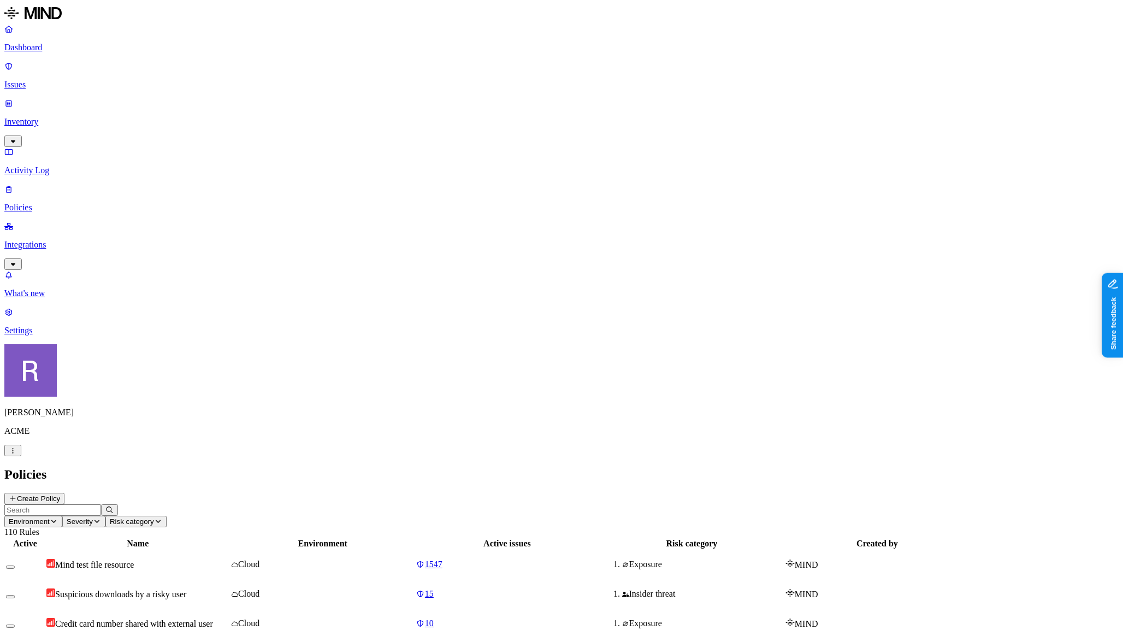
click at [21, 456] on button "button" at bounding box center [12, 450] width 17 height 11
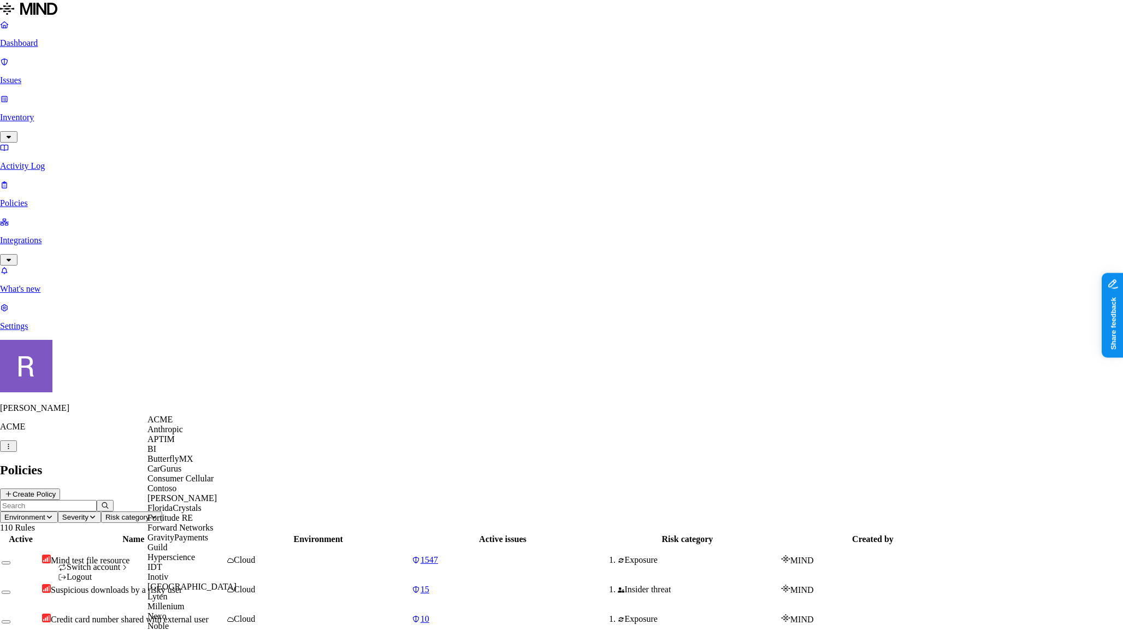
scroll to position [466, 0]
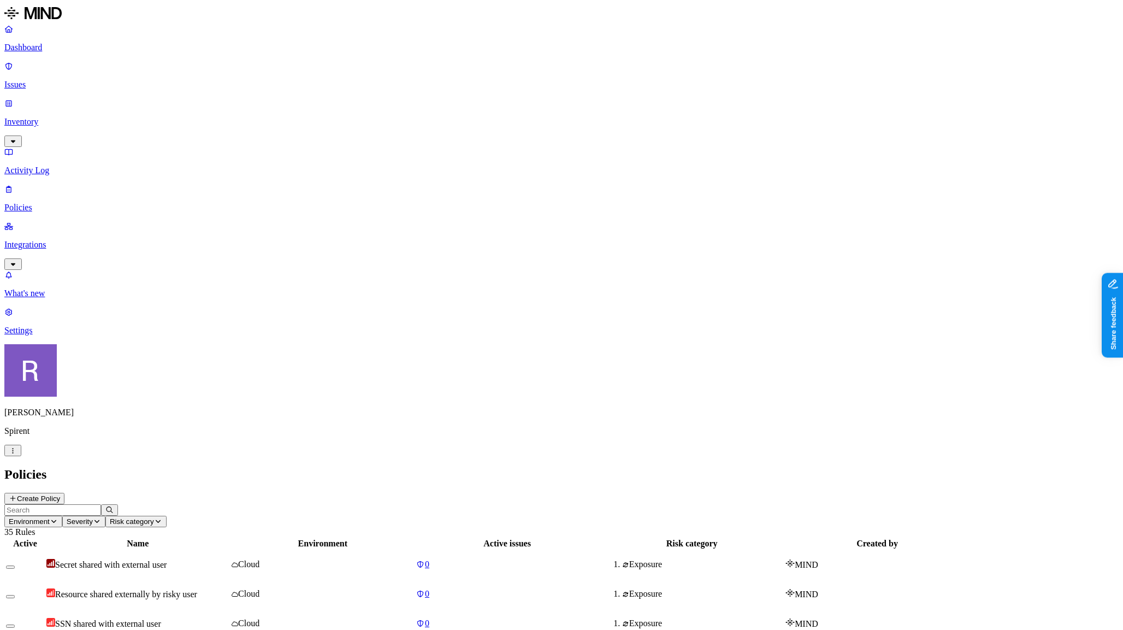
scroll to position [1, 0]
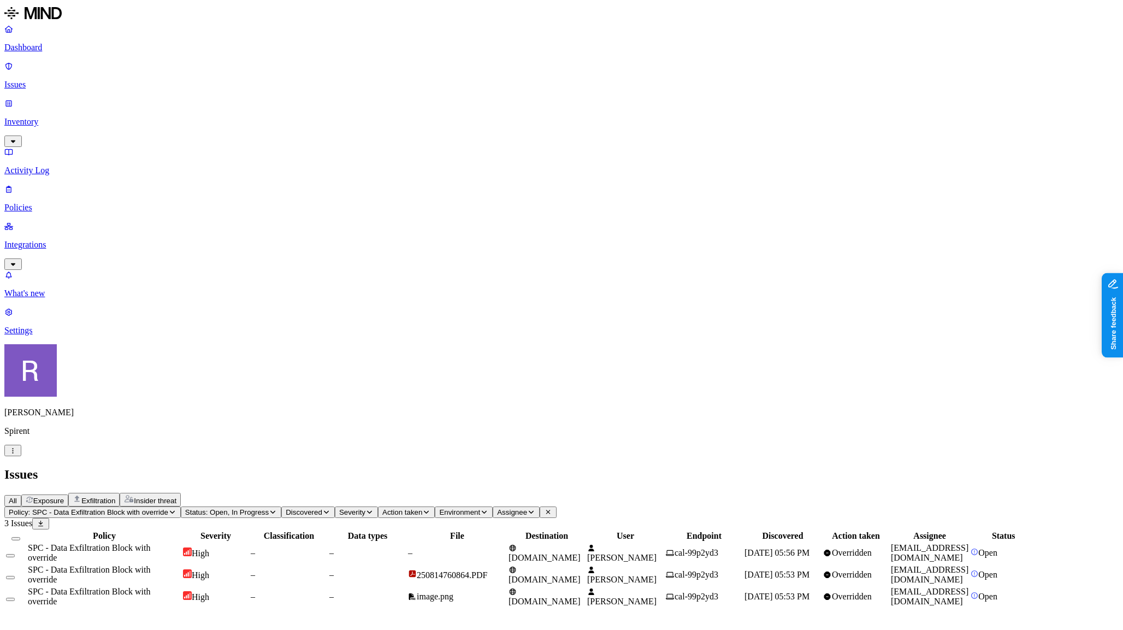
click at [58, 80] on p "Issues" at bounding box center [561, 85] width 1114 height 10
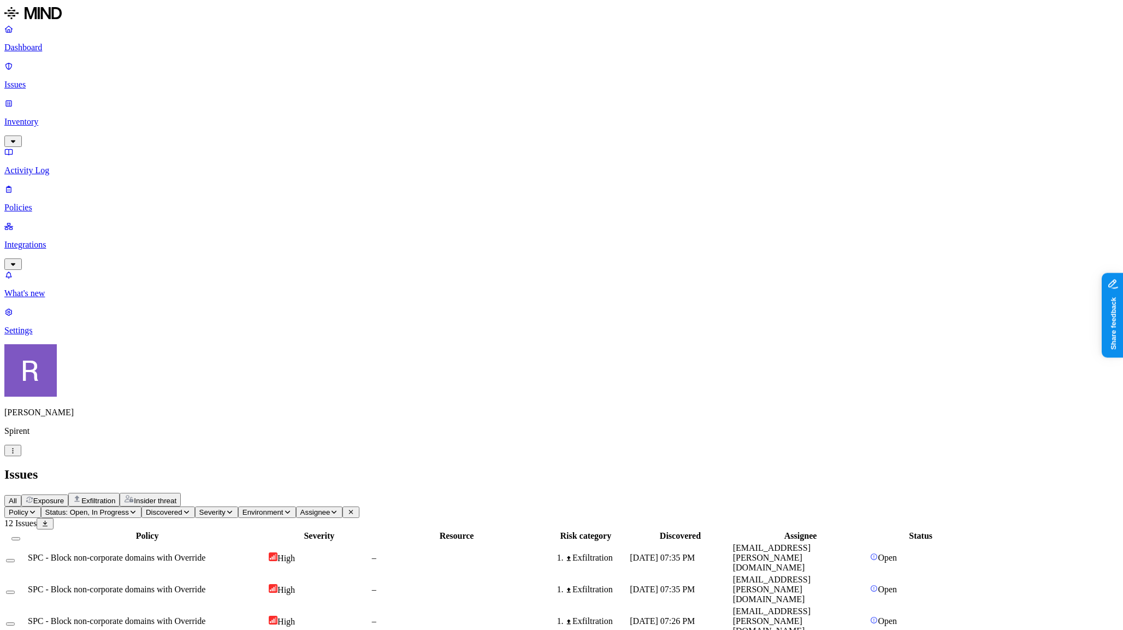
click at [47, 203] on p "Policies" at bounding box center [561, 208] width 1114 height 10
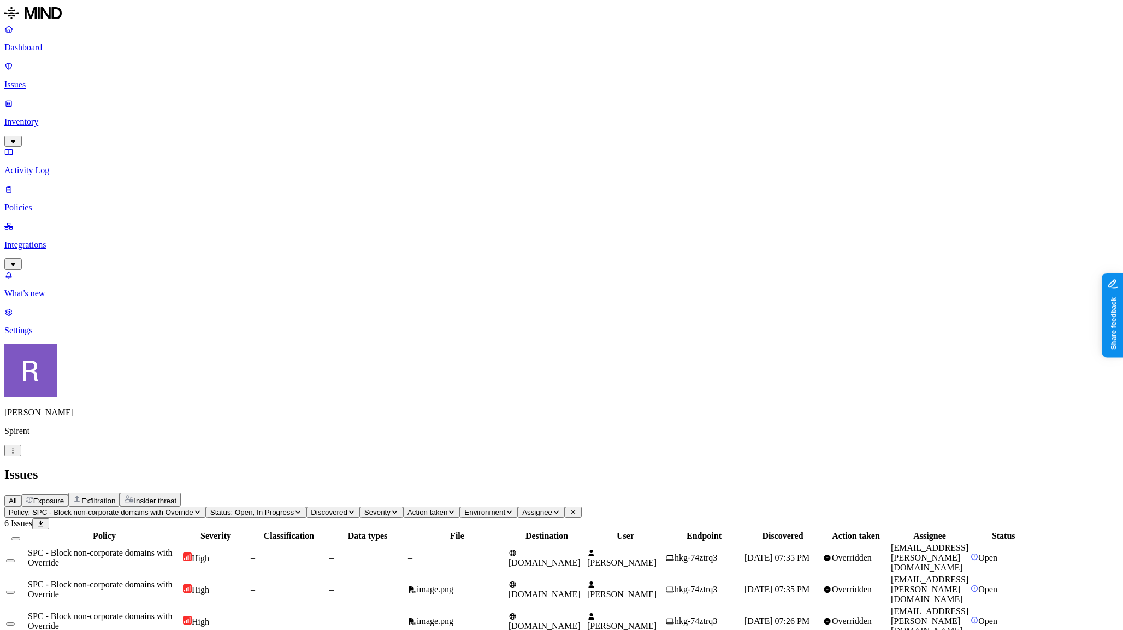
click at [453, 616] on span "image.png" at bounding box center [435, 620] width 37 height 9
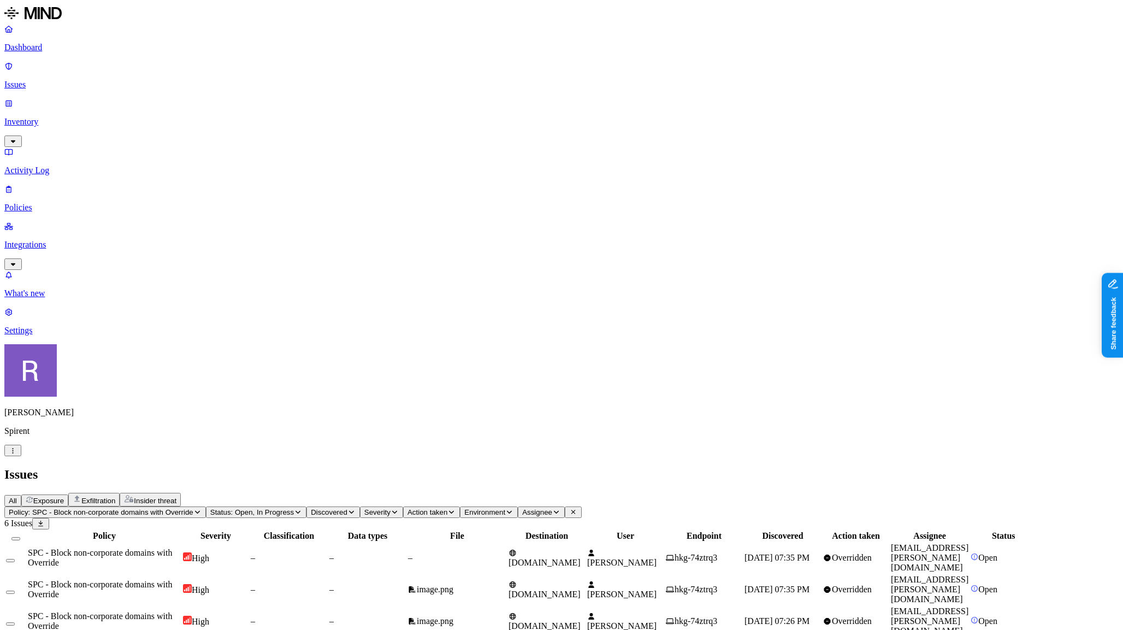
click at [507, 574] on td "image.png" at bounding box center [457, 589] width 99 height 31
click at [506, 553] on div "–" at bounding box center [457, 558] width 98 height 10
click at [68, 203] on p "Policies" at bounding box center [561, 208] width 1114 height 10
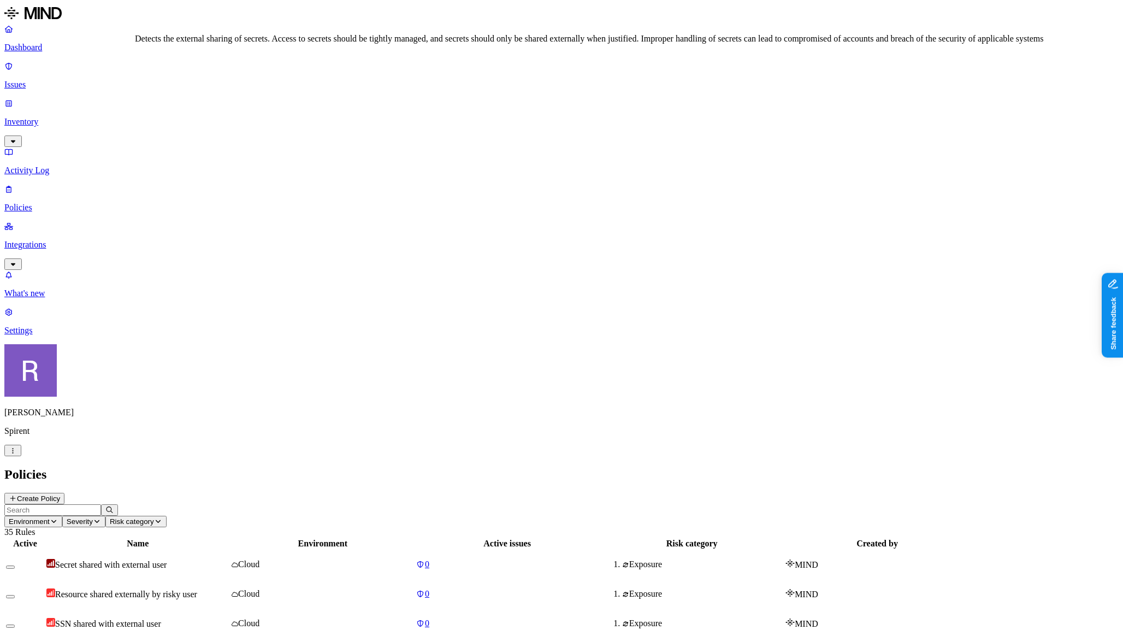
click at [167, 560] on span "Secret shared with external user" at bounding box center [110, 564] width 111 height 9
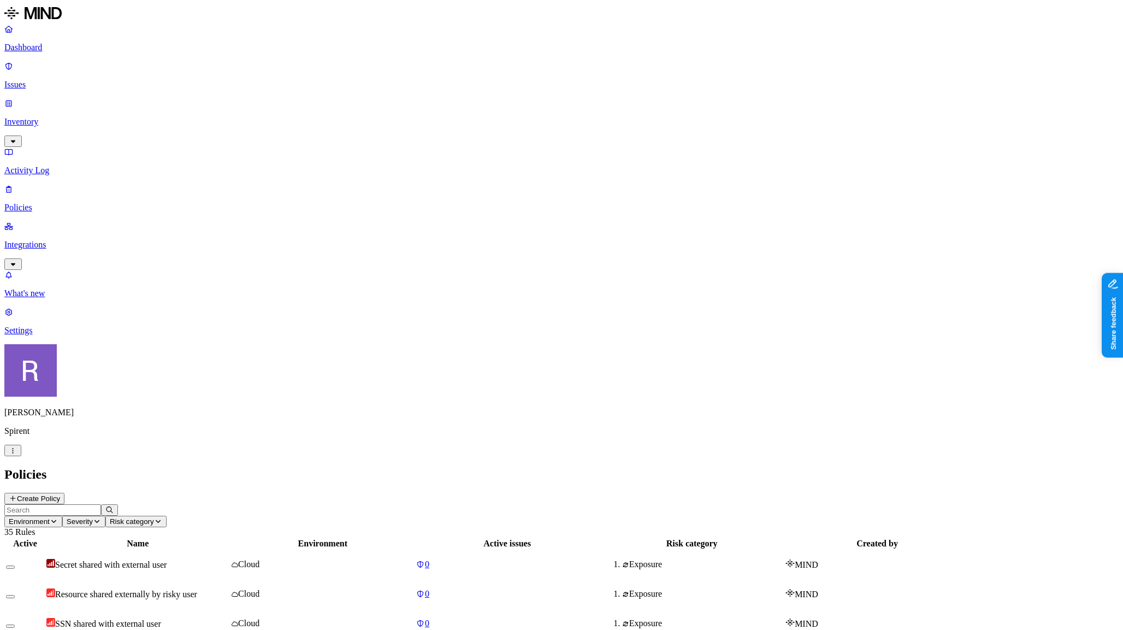
click at [50, 517] on span "Environment" at bounding box center [29, 521] width 41 height 8
click at [247, 96] on div "Endpoint" at bounding box center [294, 101] width 107 height 10
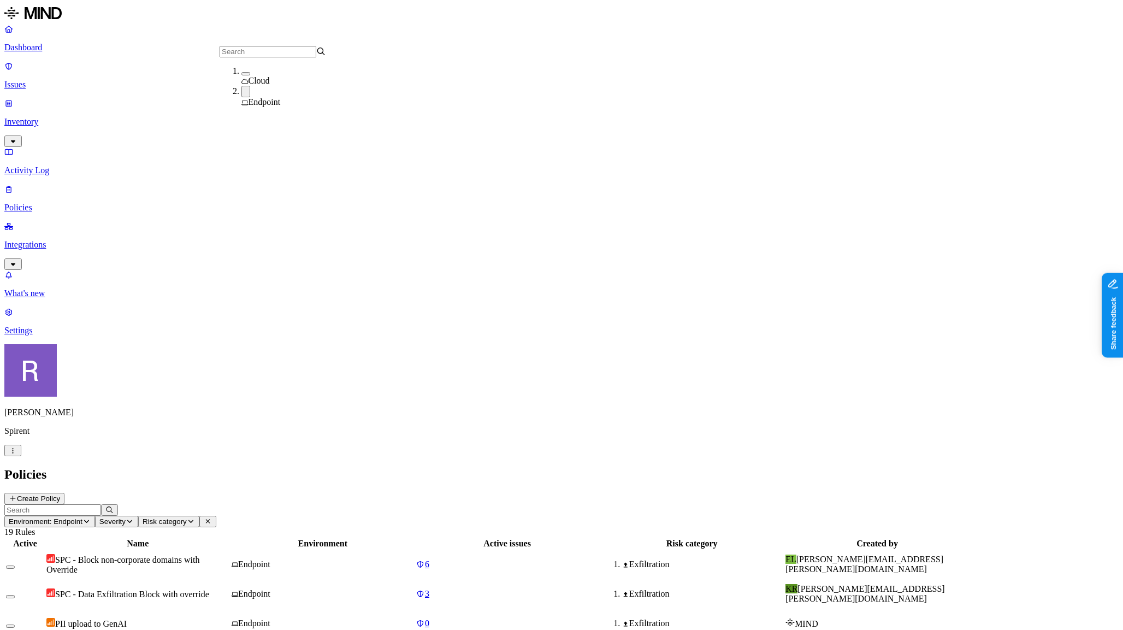
click at [414, 559] on div "Endpoint" at bounding box center [323, 564] width 182 height 10
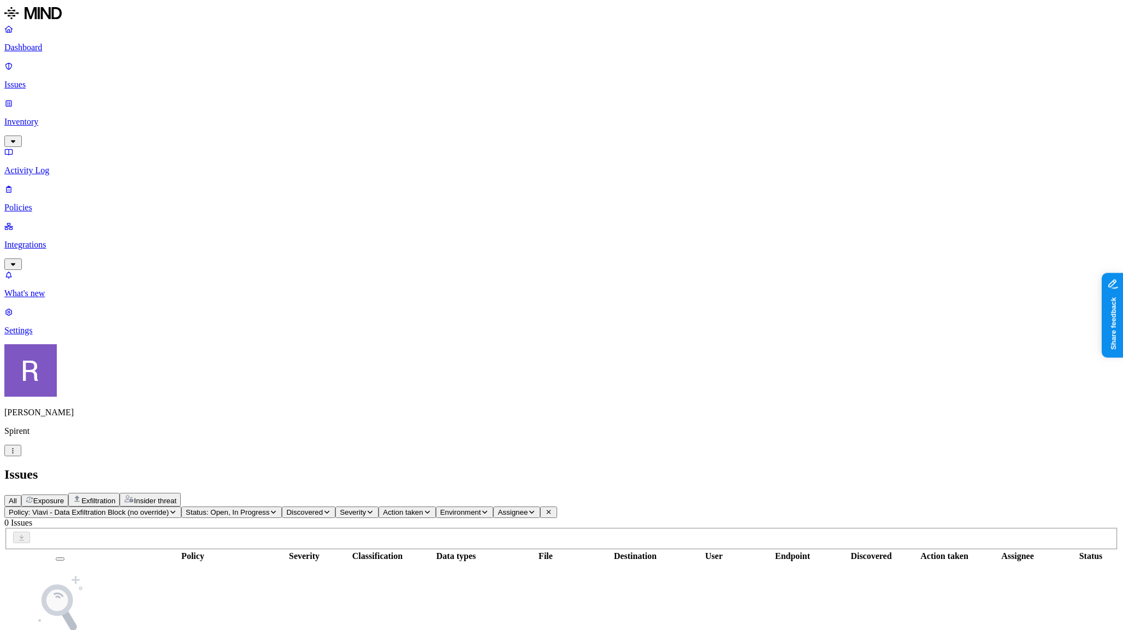
drag, startPoint x: 63, startPoint y: 128, endPoint x: 115, endPoint y: 121, distance: 52.4
click at [63, 203] on p "Policies" at bounding box center [561, 208] width 1114 height 10
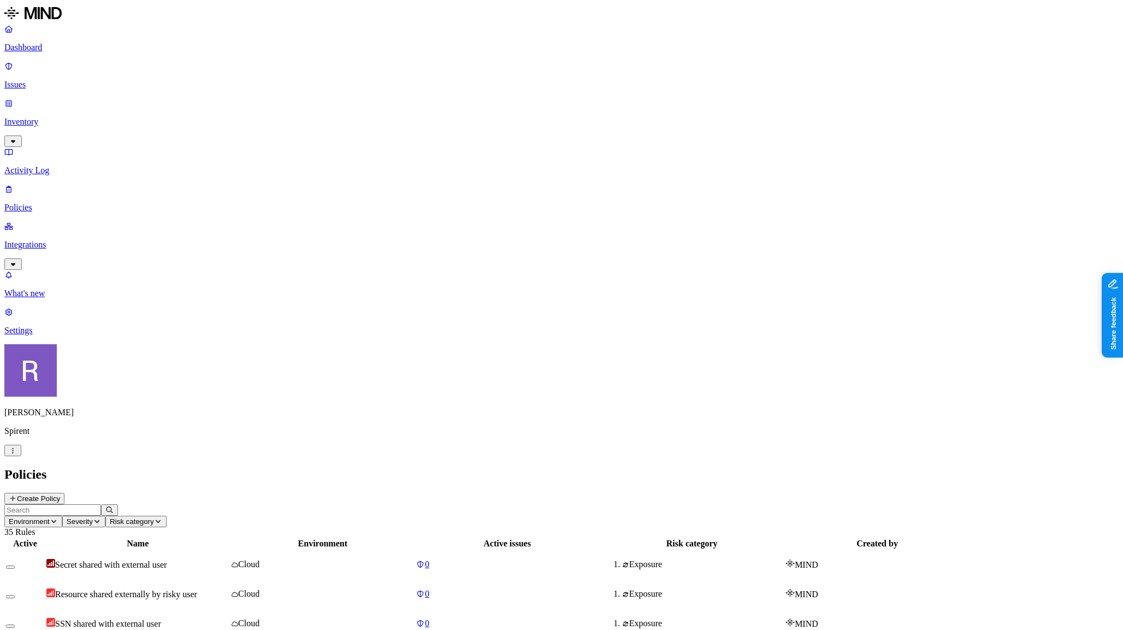
click at [50, 517] on span "Environment" at bounding box center [29, 521] width 41 height 8
click at [274, 100] on span "Endpoint" at bounding box center [265, 100] width 32 height 9
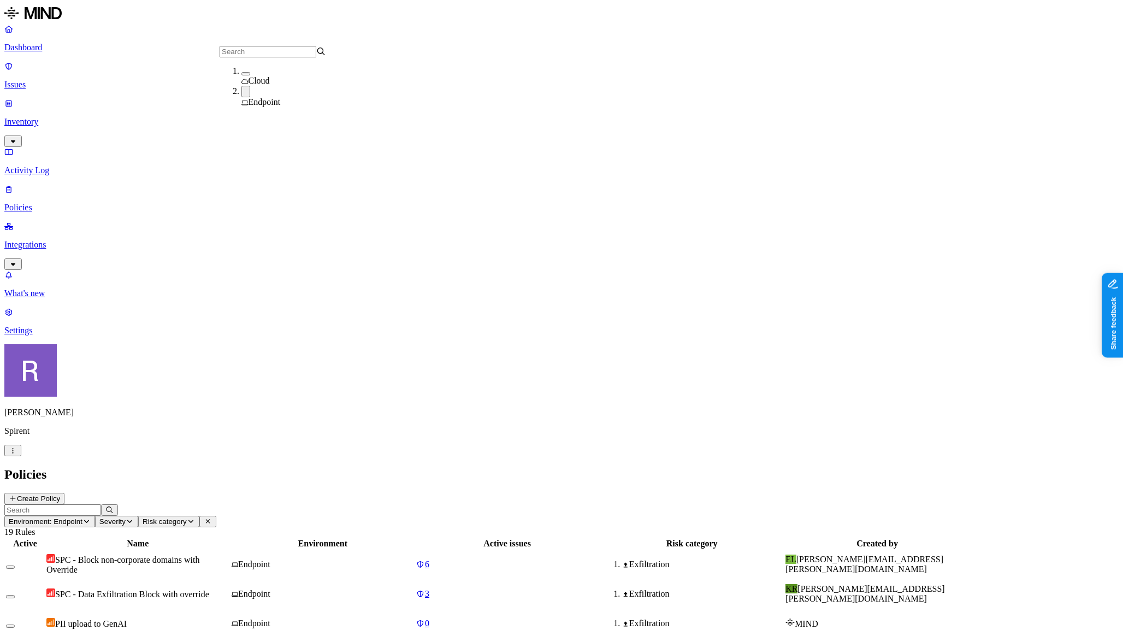
click at [414, 559] on div "Endpoint" at bounding box center [323, 564] width 182 height 10
click at [415, 609] on td "Endpoint" at bounding box center [323, 623] width 184 height 28
click at [414, 589] on div "Endpoint" at bounding box center [323, 594] width 182 height 10
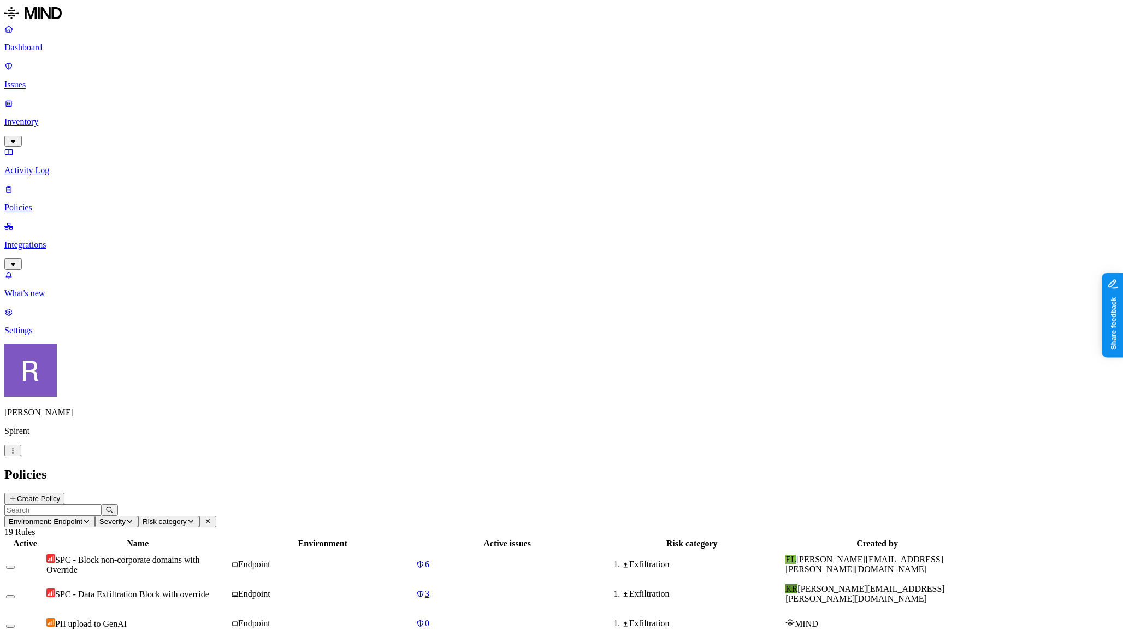
click at [414, 559] on div "Endpoint" at bounding box center [323, 564] width 182 height 10
click at [414, 589] on div "Endpoint" at bounding box center [323, 594] width 182 height 10
click at [21, 456] on button "button" at bounding box center [12, 450] width 17 height 11
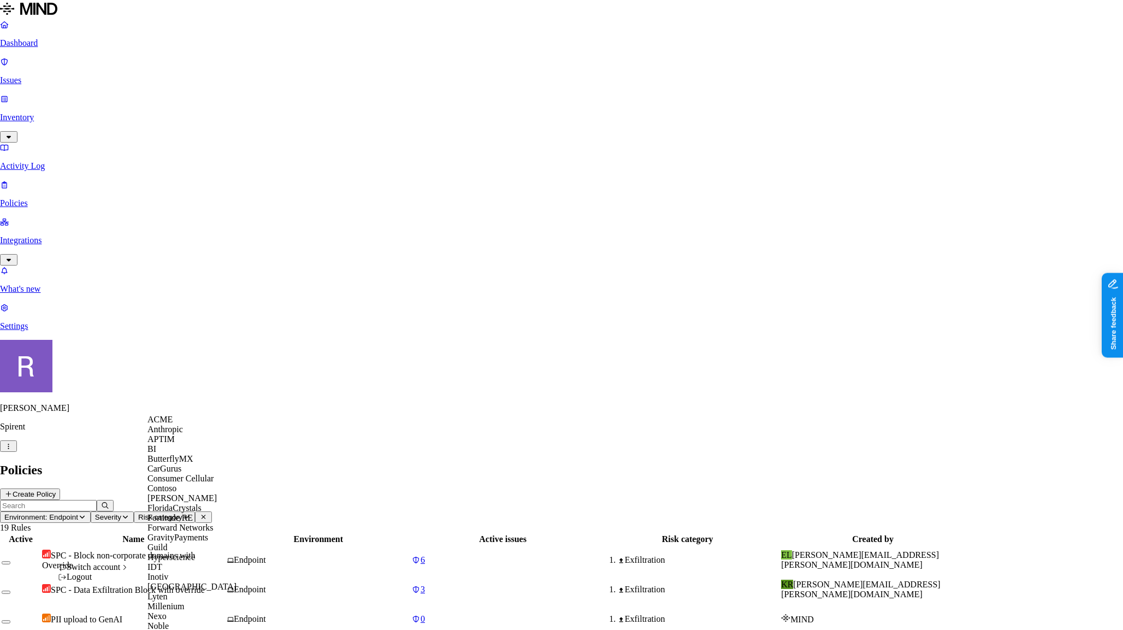
click at [169, 424] on span "ACME" at bounding box center [160, 419] width 25 height 9
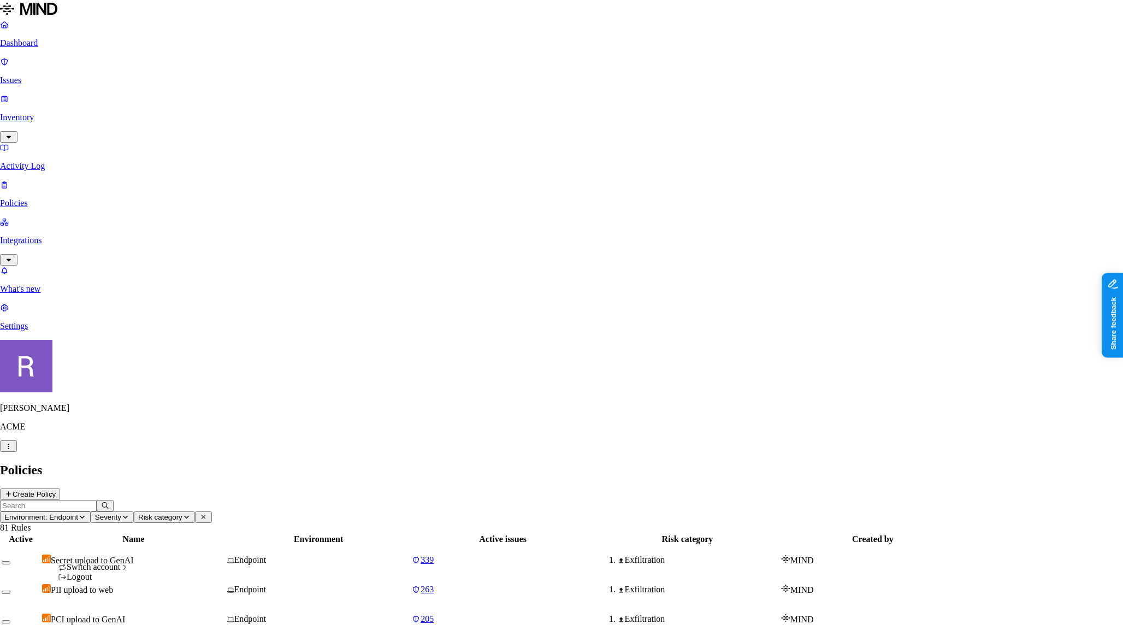
click at [13, 450] on icon "button" at bounding box center [8, 446] width 8 height 7
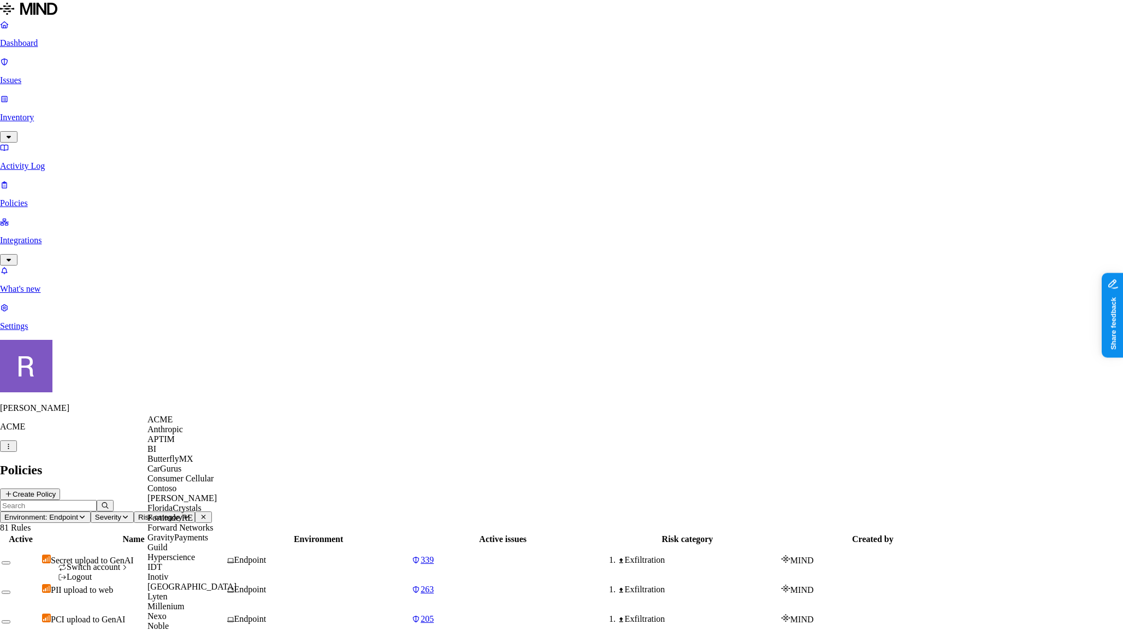
scroll to position [522, 0]
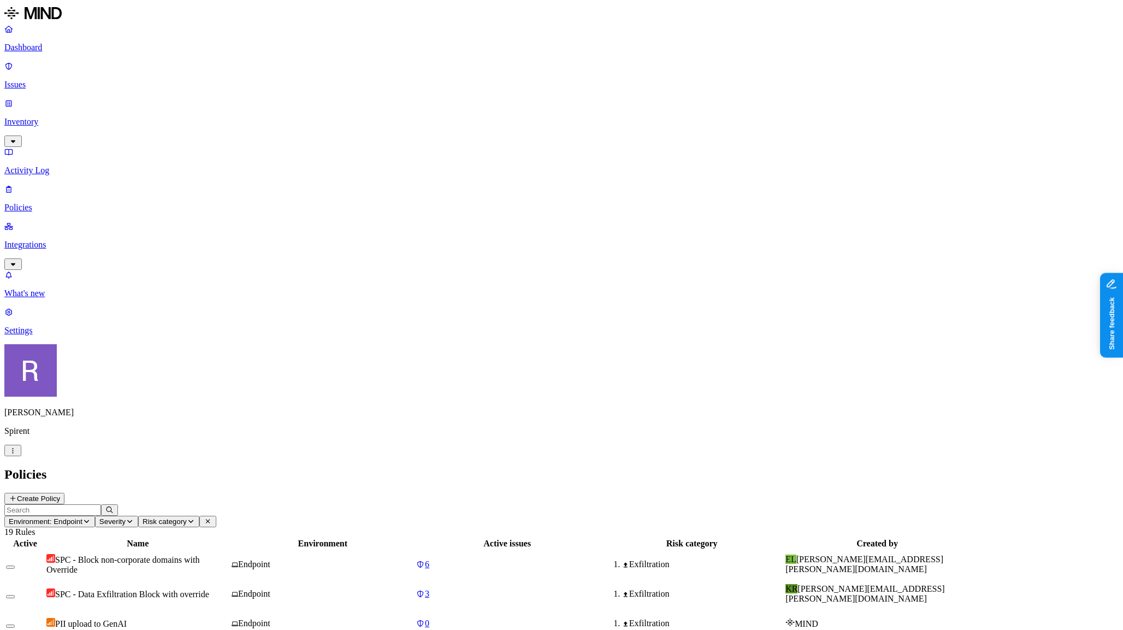
click at [45, 166] on p "Activity Log" at bounding box center [561, 171] width 1114 height 10
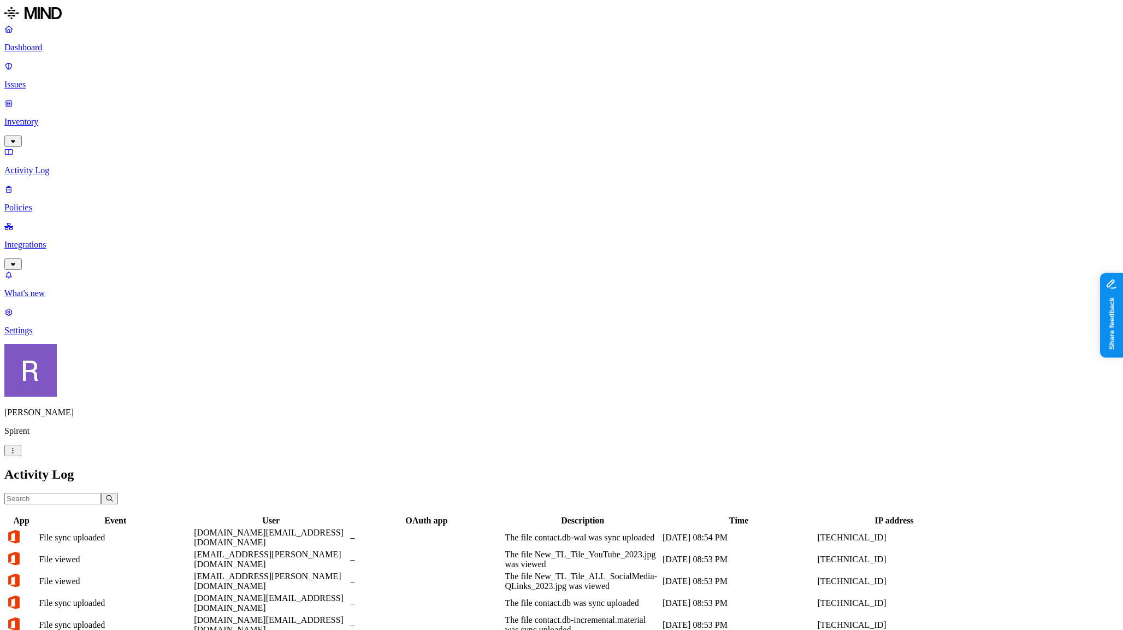
click at [37, 80] on p "Issues" at bounding box center [561, 85] width 1114 height 10
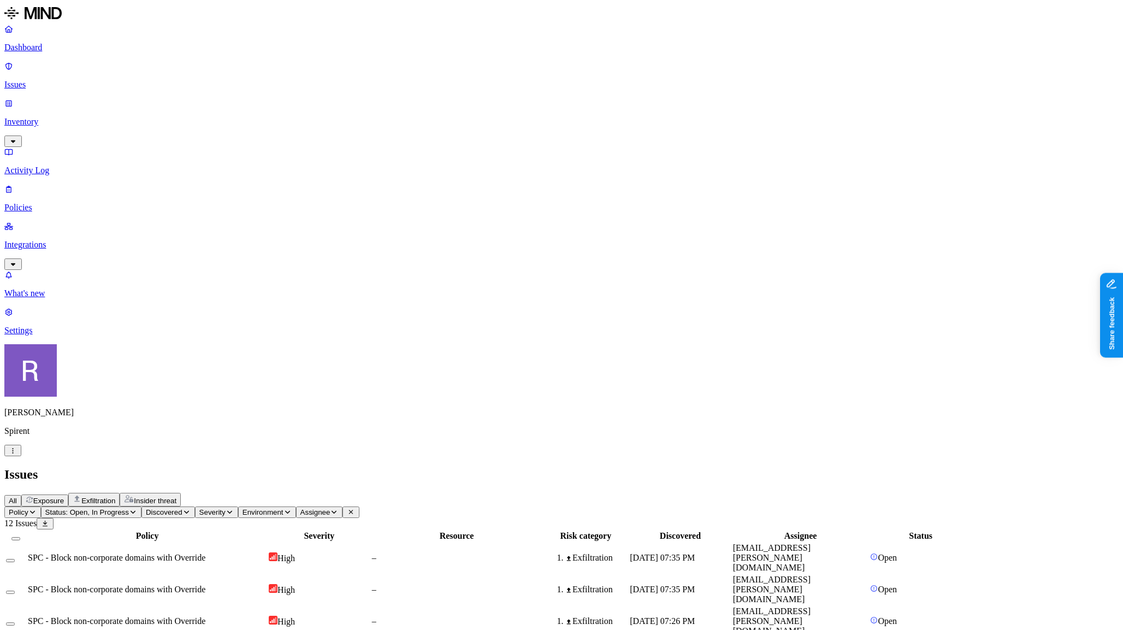
click at [129, 508] on span "Status: Open, In Progress" at bounding box center [87, 512] width 84 height 8
click at [204, 147] on div "Resolved" at bounding box center [250, 152] width 107 height 10
click at [197, 125] on button "button" at bounding box center [201, 121] width 9 height 11
click at [197, 106] on button "button" at bounding box center [201, 100] width 9 height 11
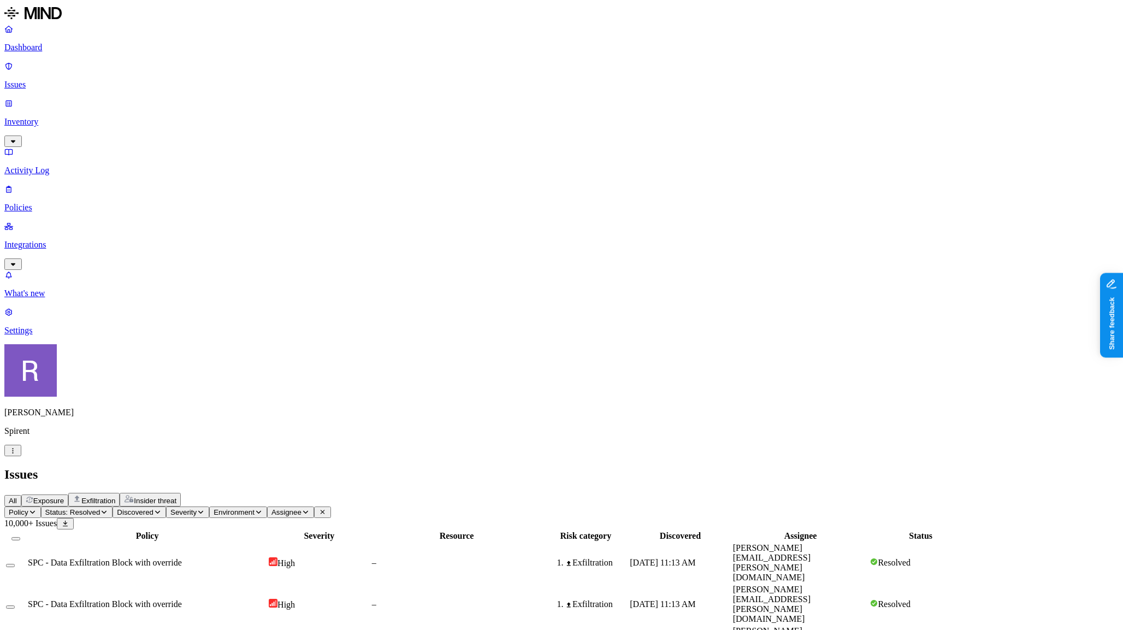
drag, startPoint x: 1030, startPoint y: 243, endPoint x: 1002, endPoint y: 246, distance: 28.0
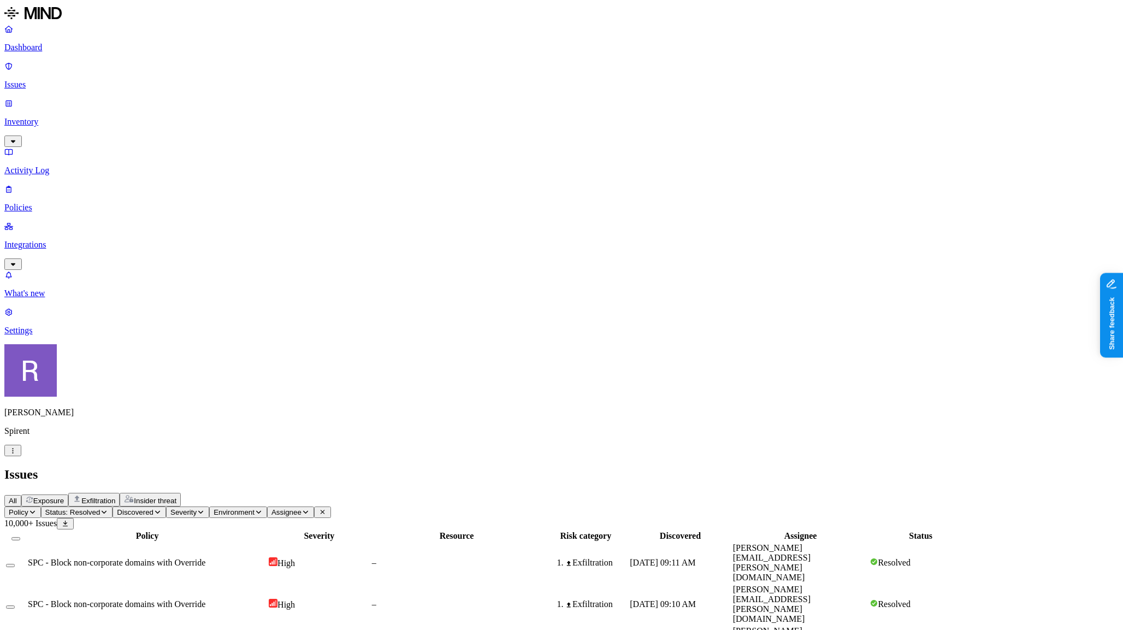
drag, startPoint x: 1076, startPoint y: 243, endPoint x: 1095, endPoint y: 243, distance: 18.6
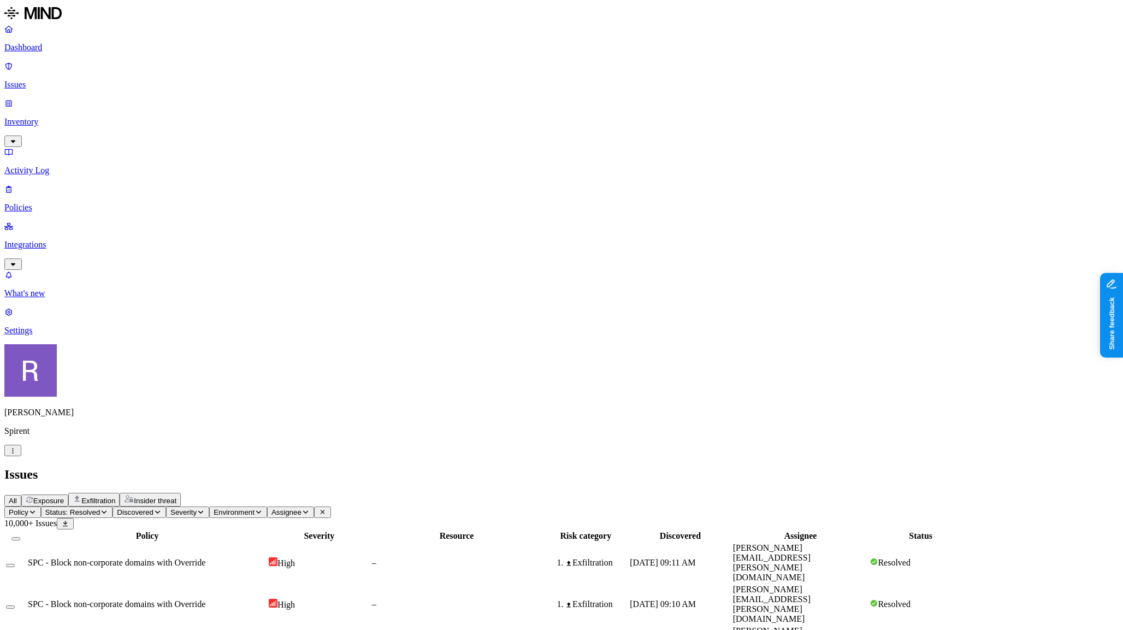
click at [93, 203] on p "Policies" at bounding box center [561, 208] width 1114 height 10
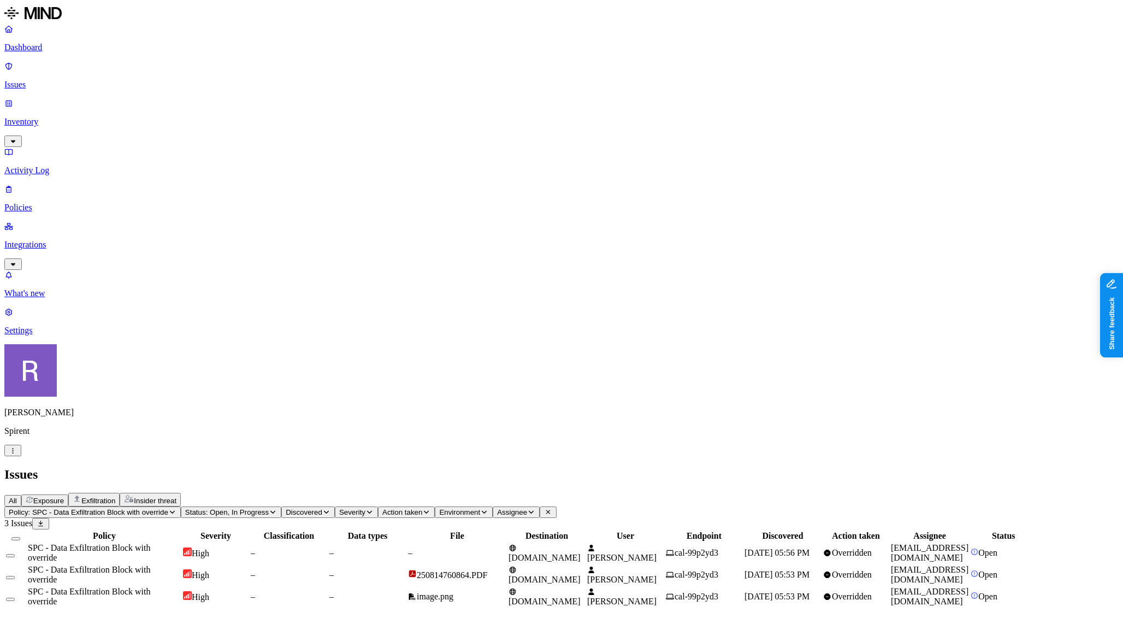
drag, startPoint x: 310, startPoint y: 91, endPoint x: 335, endPoint y: 92, distance: 25.7
click at [205, 541] on div at bounding box center [128, 541] width 153 height 0
click at [417, 569] on img at bounding box center [412, 573] width 9 height 9
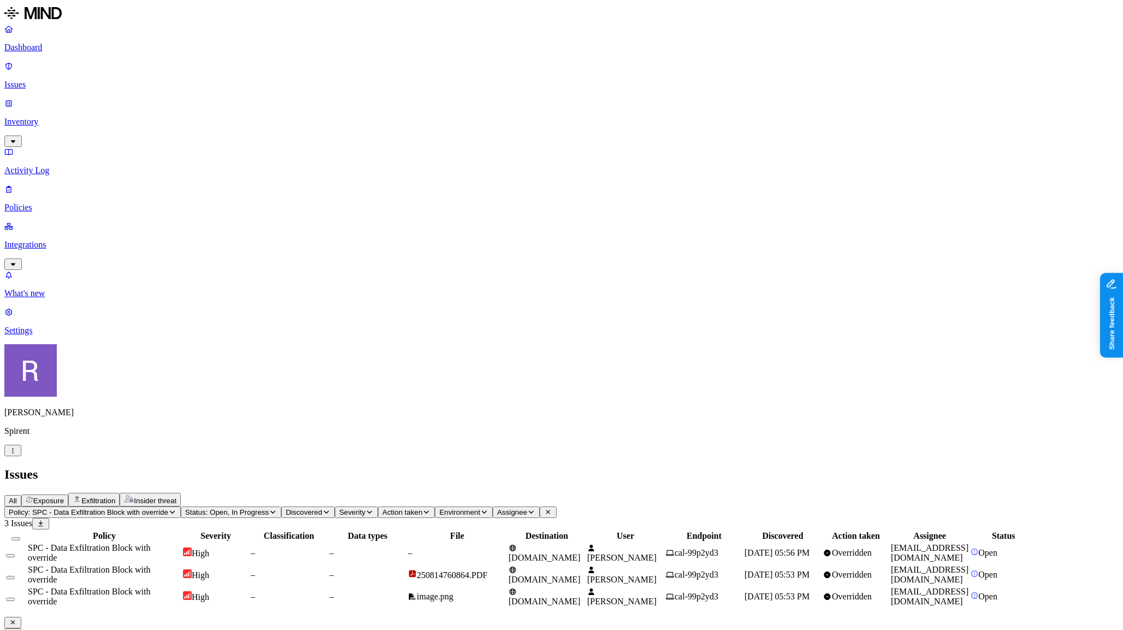
click at [17, 629] on icon at bounding box center [13, 633] width 8 height 7
click at [45, 203] on p "Policies" at bounding box center [561, 208] width 1114 height 10
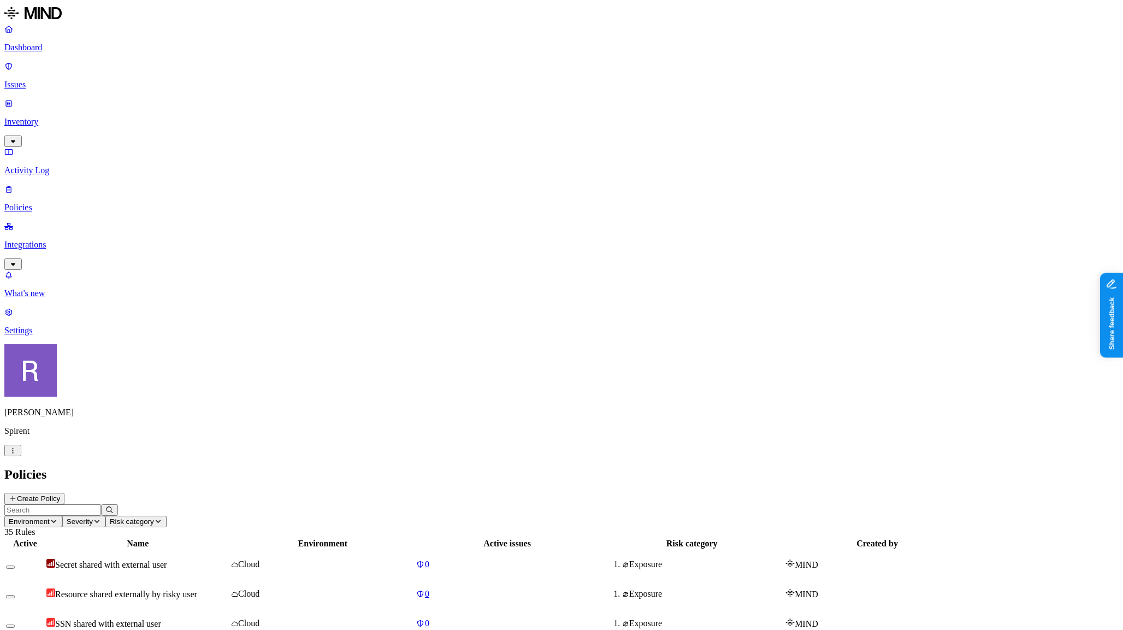
click at [53, 335] on p "Settings" at bounding box center [561, 331] width 1114 height 10
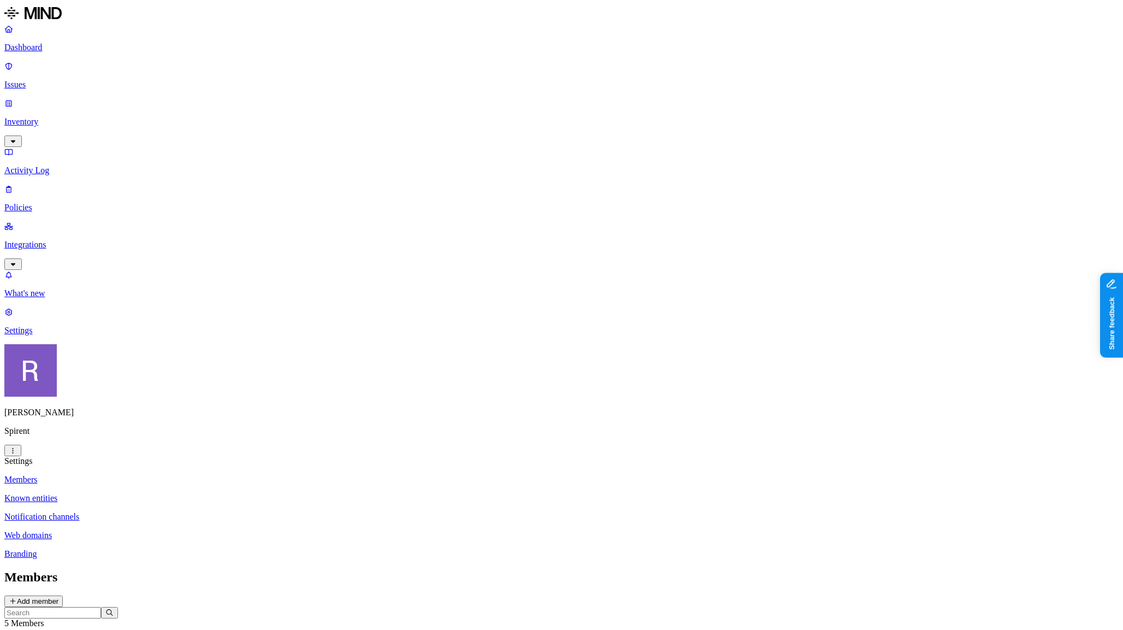
click at [141, 530] on link "Web domains" at bounding box center [561, 535] width 1114 height 10
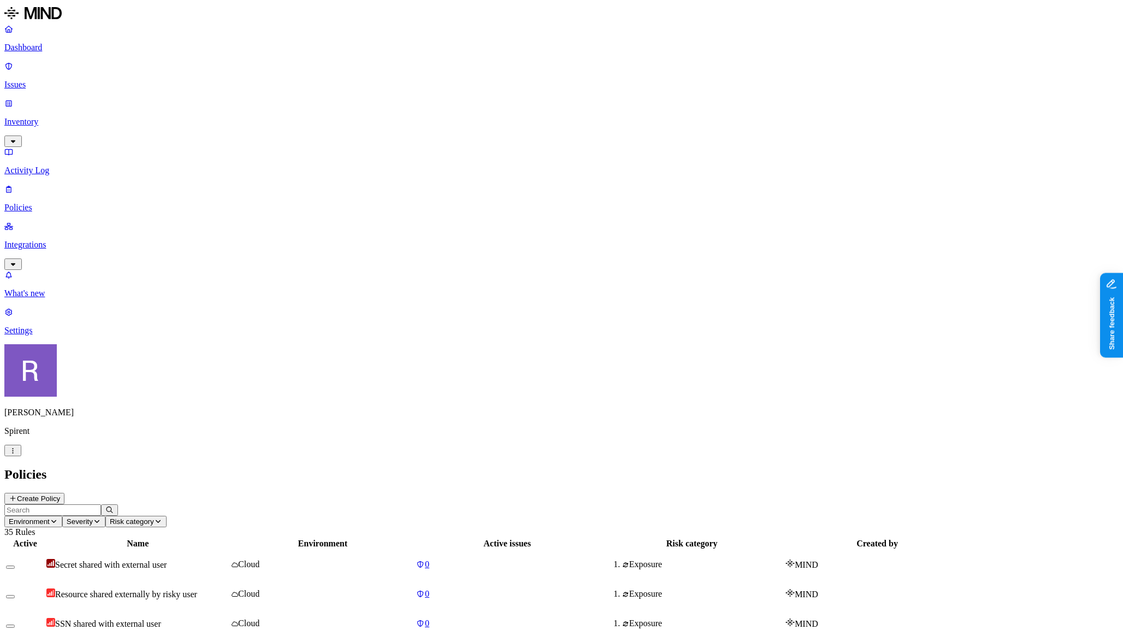
click at [33, 80] on p "Issues" at bounding box center [561, 85] width 1114 height 10
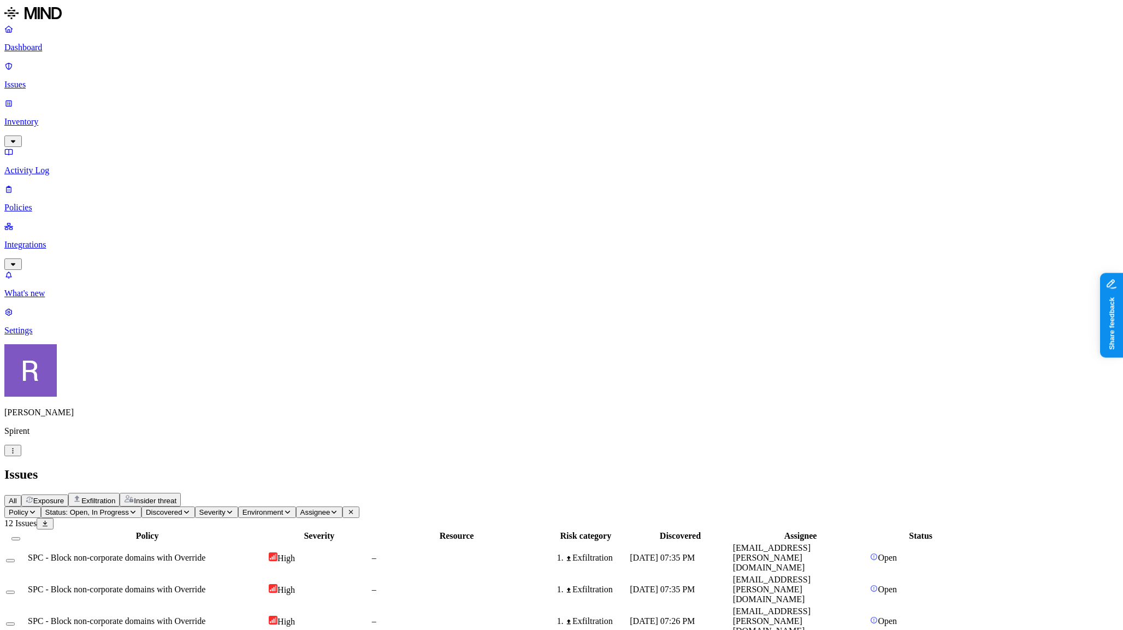
click at [129, 508] on span "Status: Open, In Progress" at bounding box center [87, 512] width 84 height 8
click at [251, 142] on div "Resolved" at bounding box center [250, 147] width 107 height 20
click at [197, 125] on button "button" at bounding box center [201, 121] width 9 height 11
click at [197, 106] on button "button" at bounding box center [201, 100] width 9 height 11
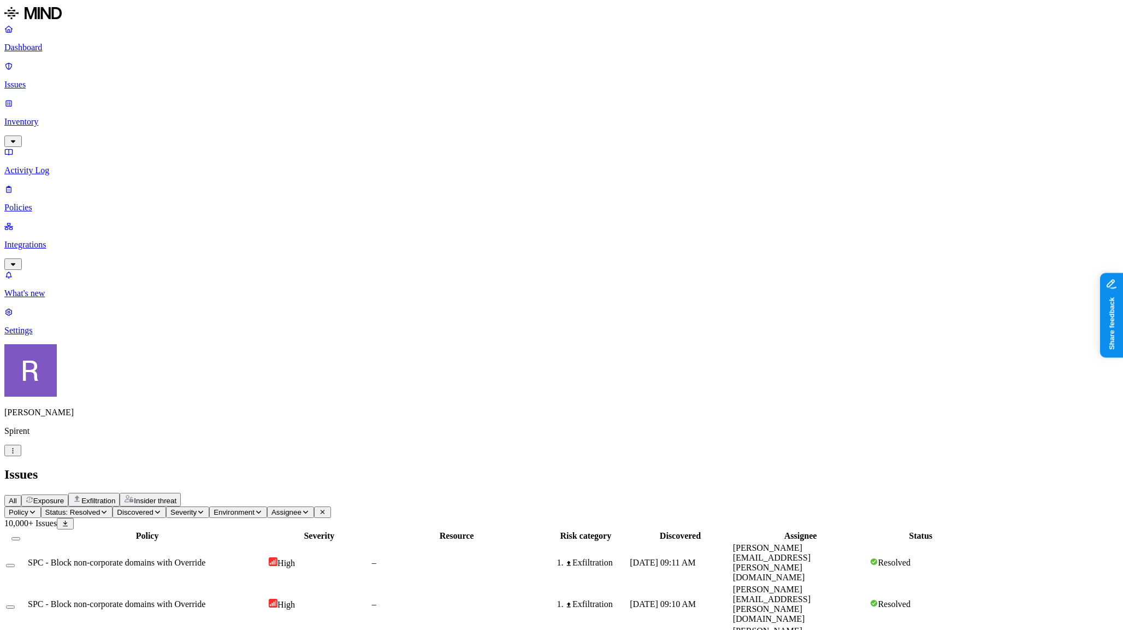
scroll to position [141, 0]
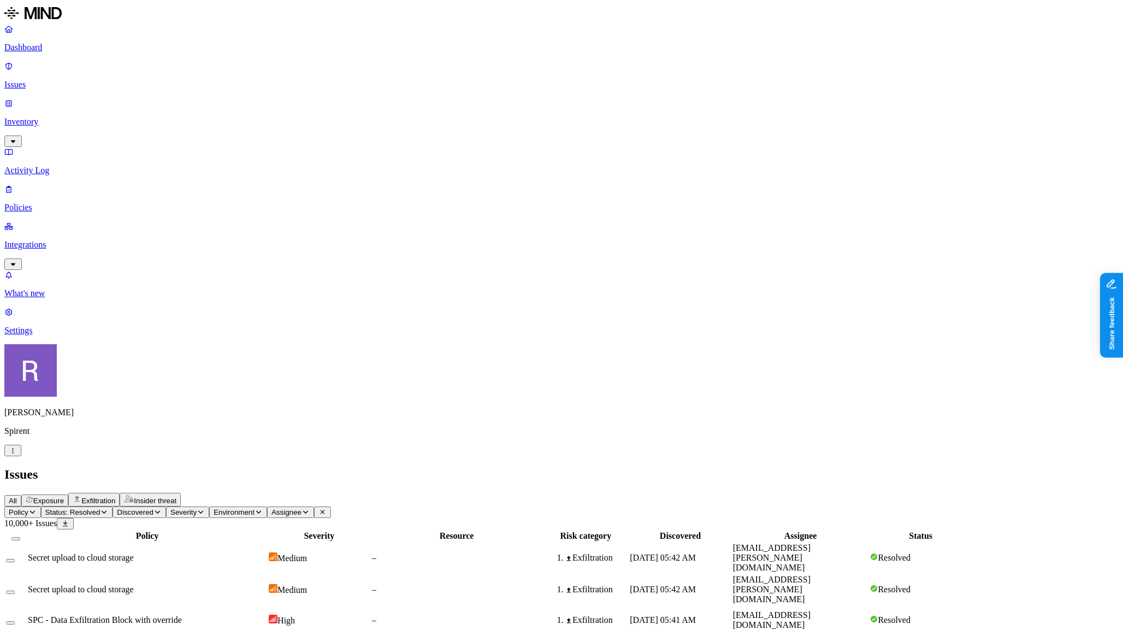
click at [36, 203] on p "Policies" at bounding box center [561, 208] width 1114 height 10
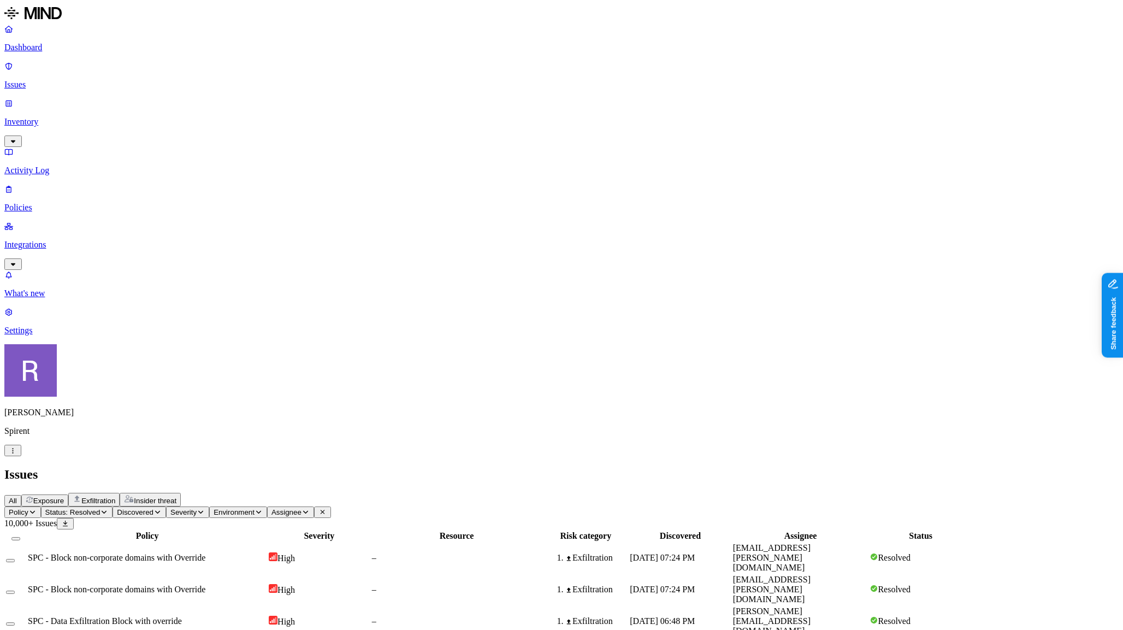
click at [57, 203] on p "Policies" at bounding box center [561, 208] width 1114 height 10
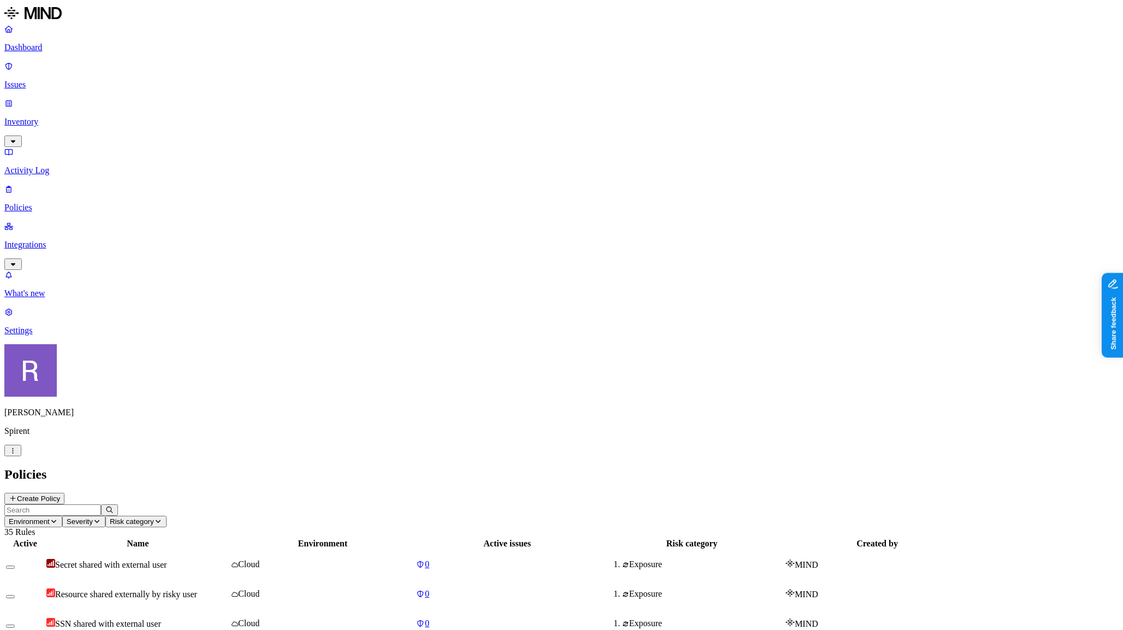
scroll to position [35, 0]
click at [17, 454] on icon "button" at bounding box center [13, 450] width 8 height 7
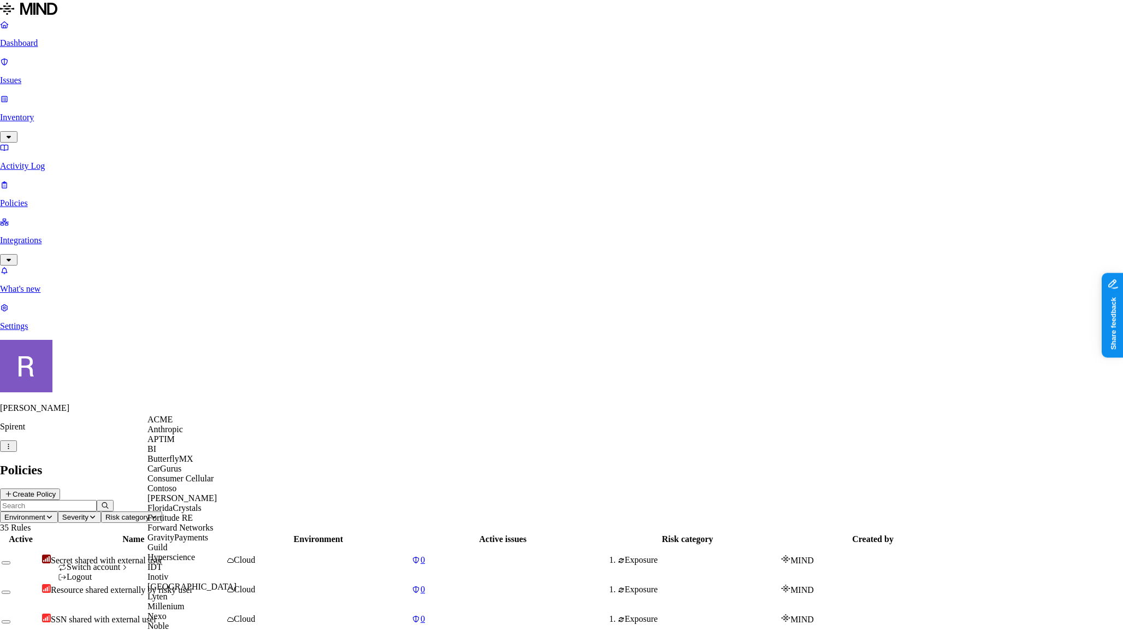
click at [196, 424] on div "ACME" at bounding box center [201, 420] width 106 height 10
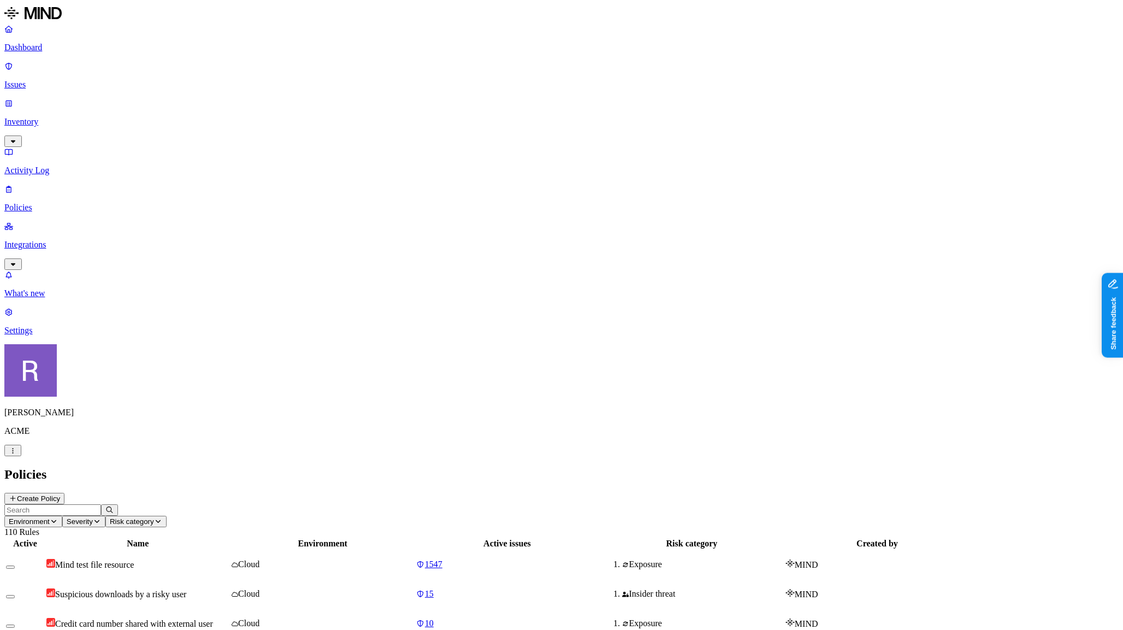
click at [101, 504] on input "text" at bounding box center [52, 509] width 97 height 11
type input "test"
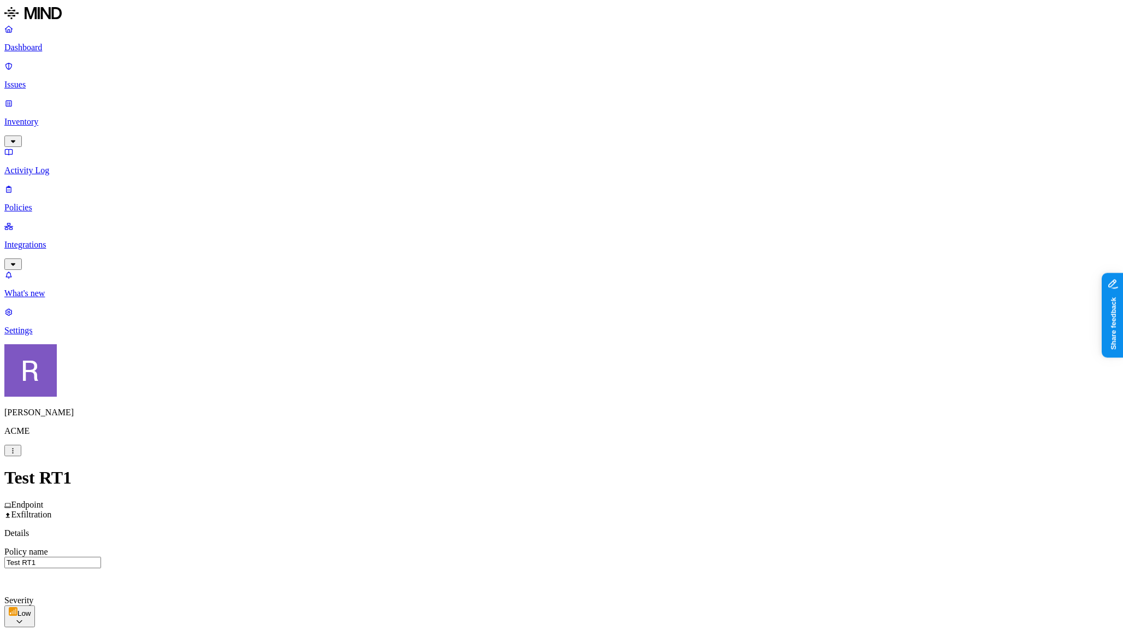
click at [532, 540] on label "Web Domain" at bounding box center [517, 538] width 28 height 19
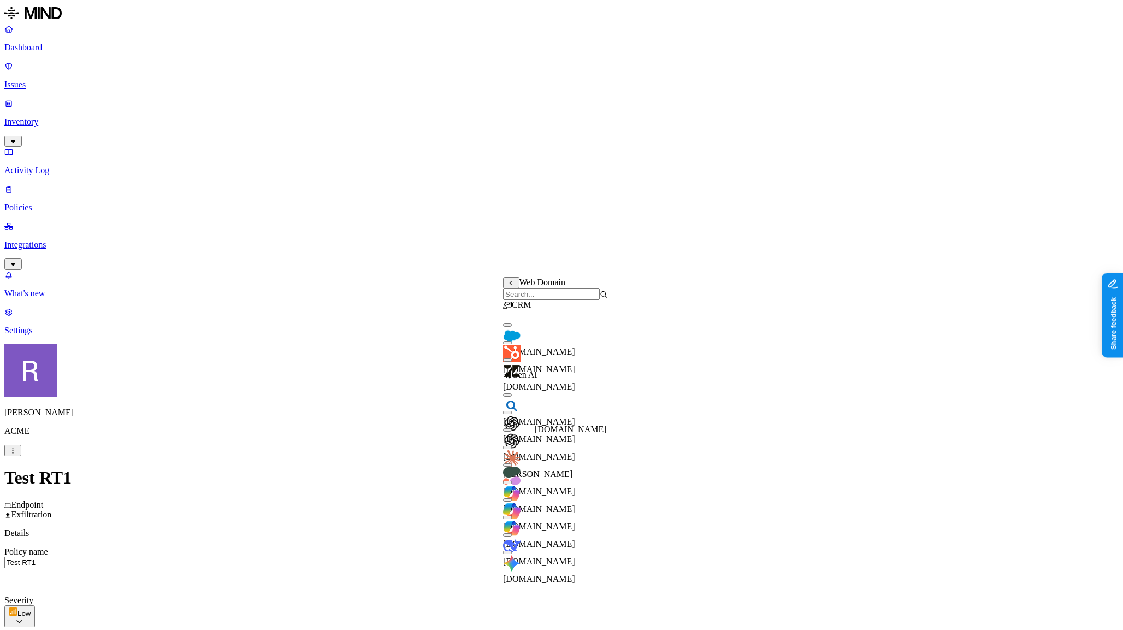
click at [540, 452] on span "[DOMAIN_NAME]" at bounding box center [539, 456] width 72 height 9
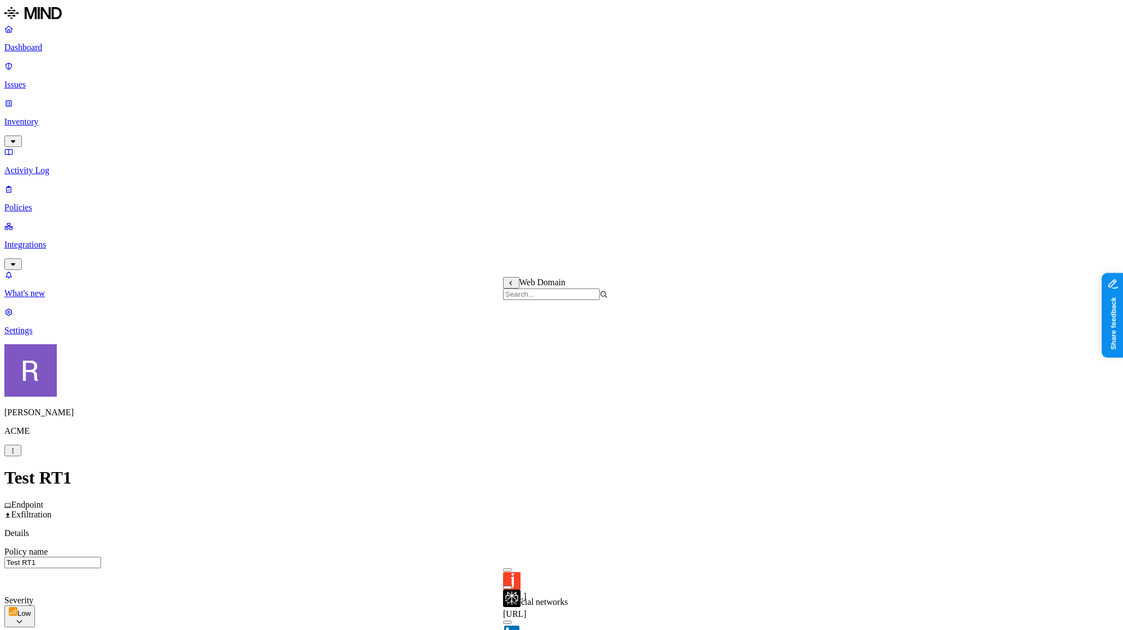
scroll to position [363, 0]
click at [668, 539] on label "AND" at bounding box center [662, 533] width 19 height 9
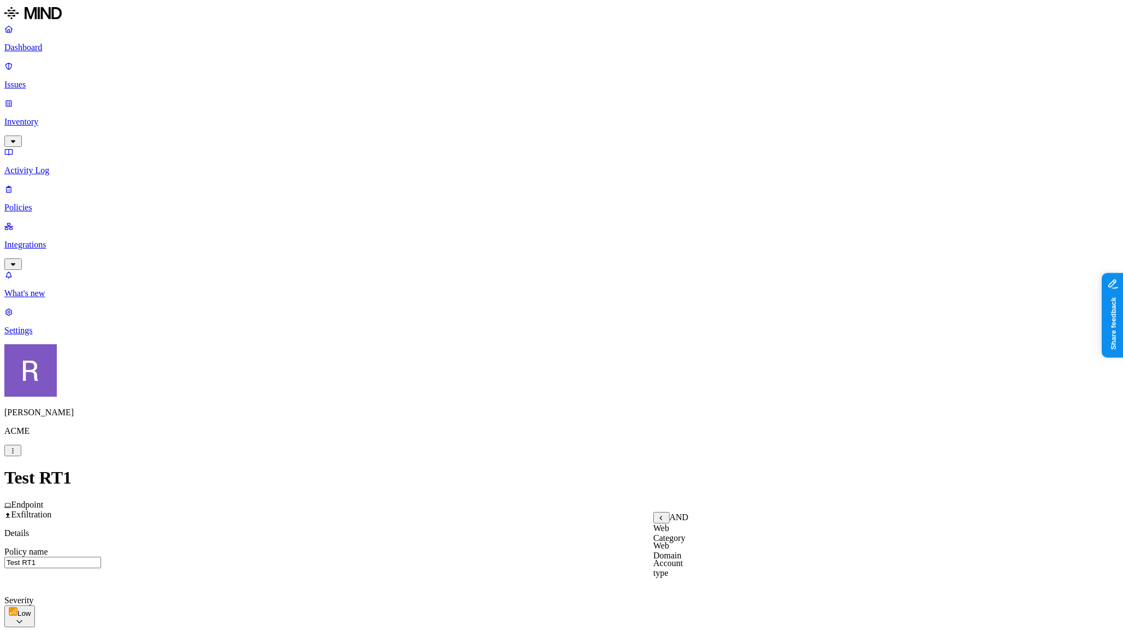
click at [683, 577] on label "Account type" at bounding box center [668, 567] width 30 height 19
click at [658, 533] on label "Unmanaged" at bounding box center [674, 527] width 42 height 9
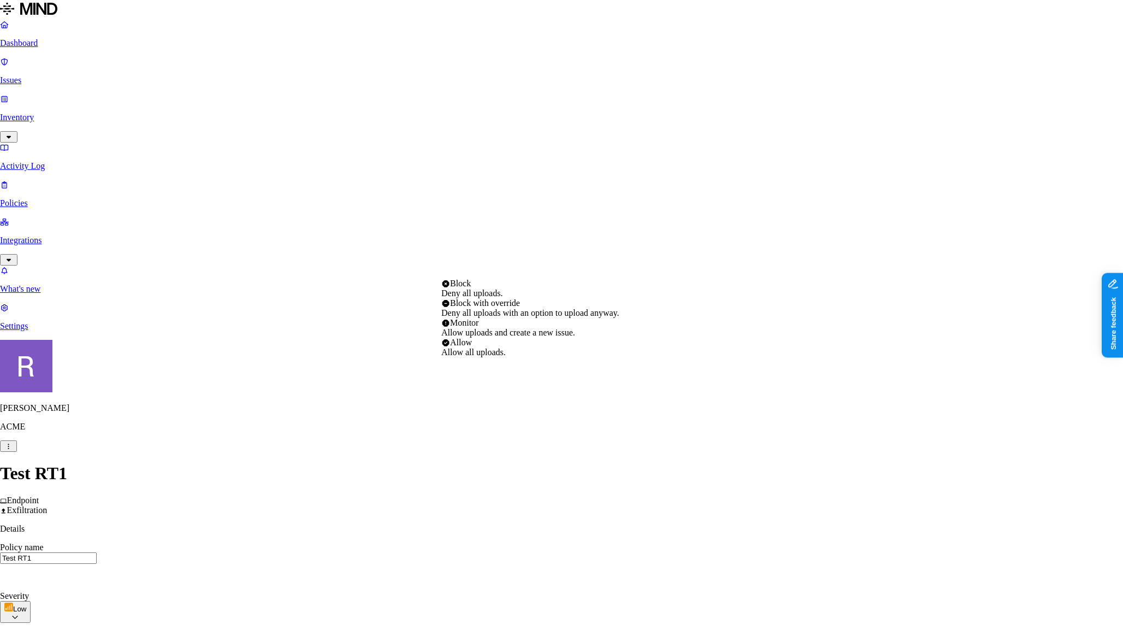
select select "3"
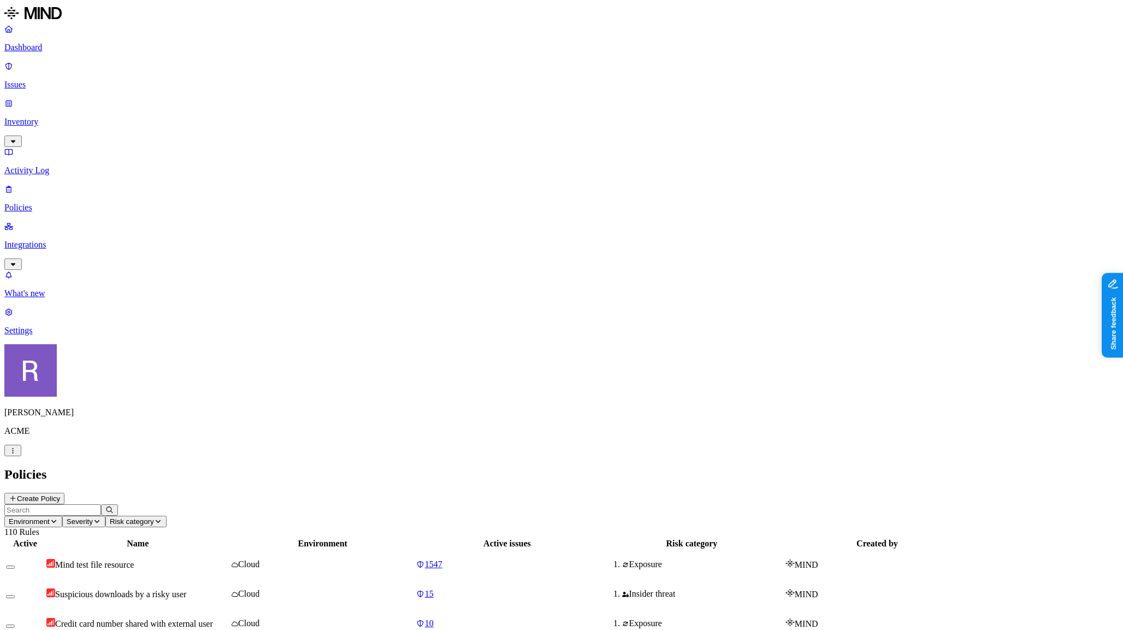
click at [64, 493] on button "Create Policy" at bounding box center [34, 498] width 60 height 11
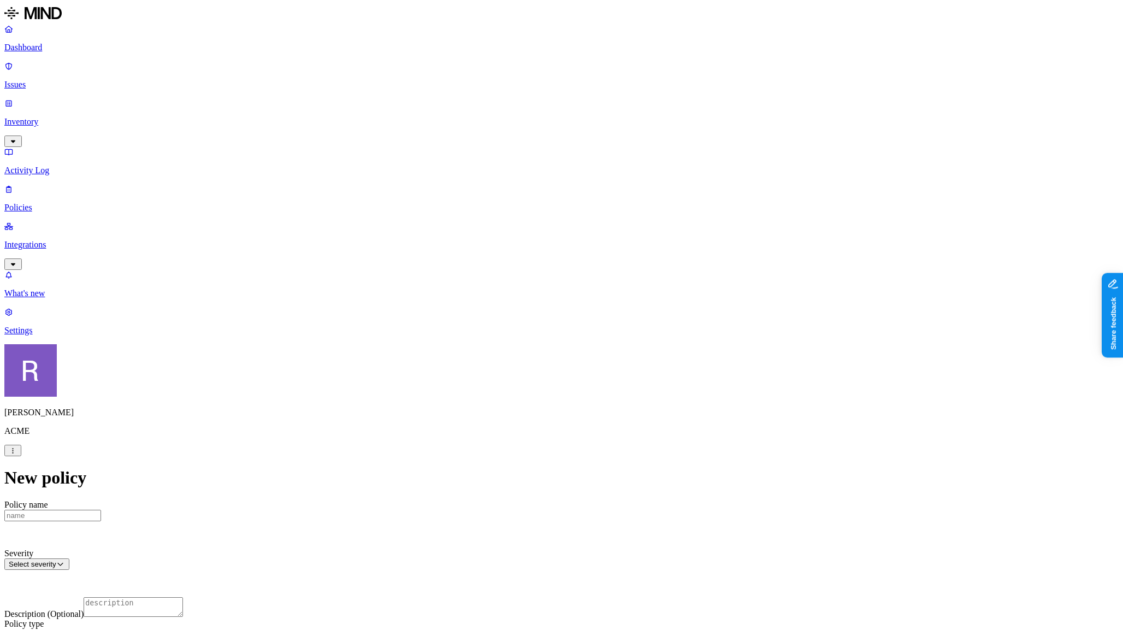
click at [101, 510] on input "Policy name" at bounding box center [52, 515] width 97 height 11
type input "Test RT2"
click at [508, 143] on html "Dashboard Issues Inventory Activity Log Policies Integrations What's new 1 Sett…" at bounding box center [561, 600] width 1123 height 1201
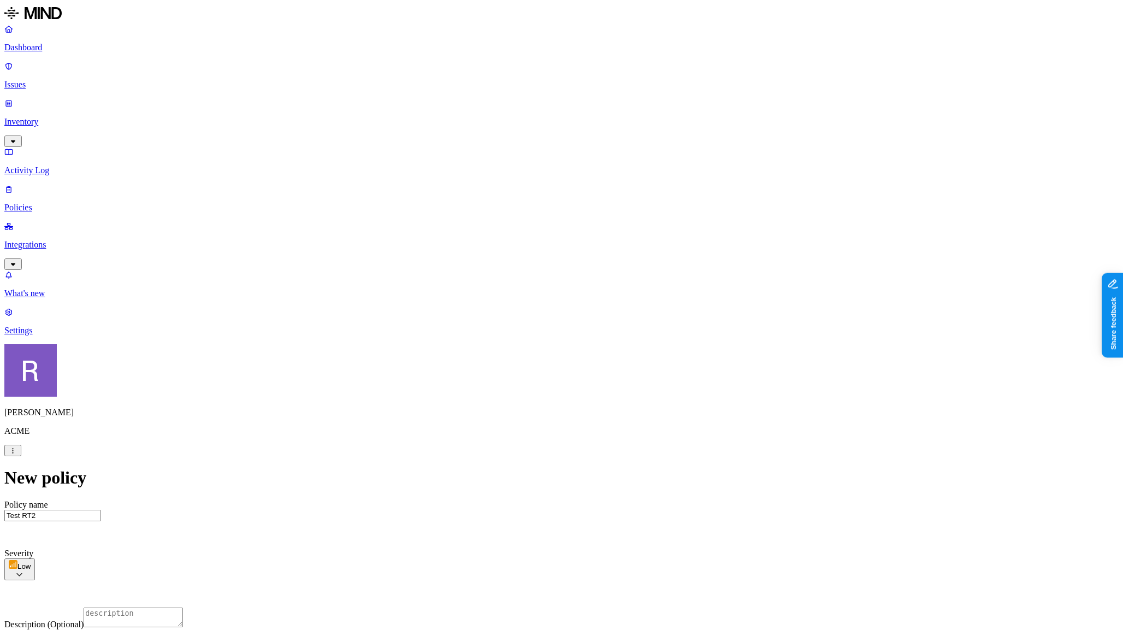
click at [533, 374] on label "Web Category" at bounding box center [519, 373] width 32 height 19
click at [557, 406] on body "Dashboard Issues Inventory Activity Log Policies Integrations What's new 1 Sett…" at bounding box center [561, 603] width 1114 height 1199
click at [512, 396] on button "button" at bounding box center [507, 394] width 9 height 3
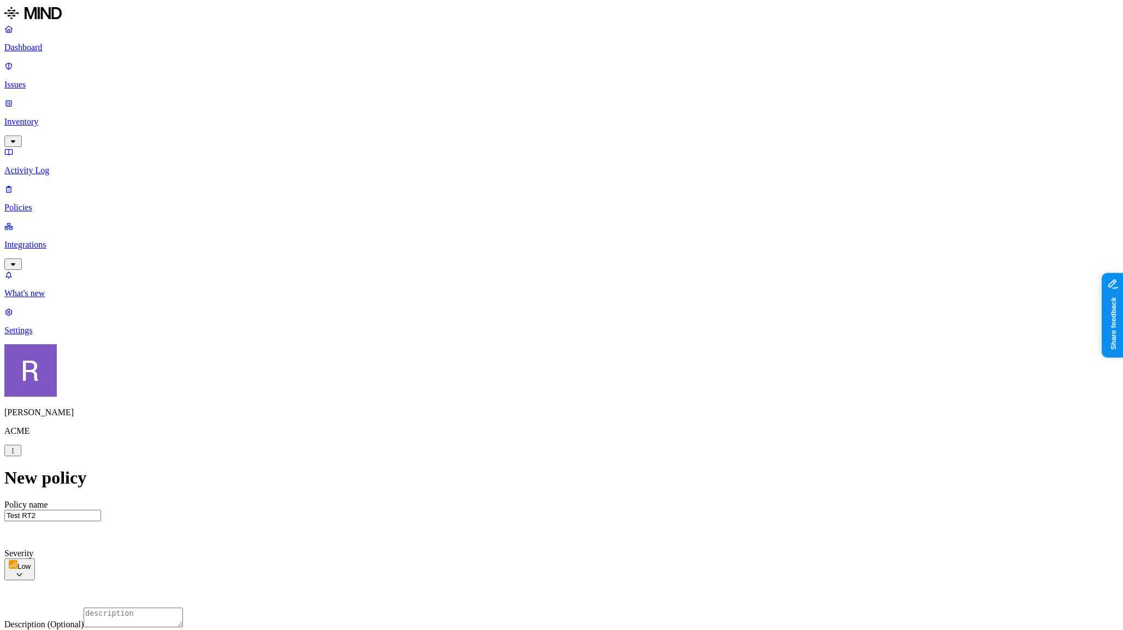
click at [579, 391] on label "AND" at bounding box center [577, 385] width 19 height 9
click at [587, 405] on label "Web Domain" at bounding box center [582, 402] width 28 height 19
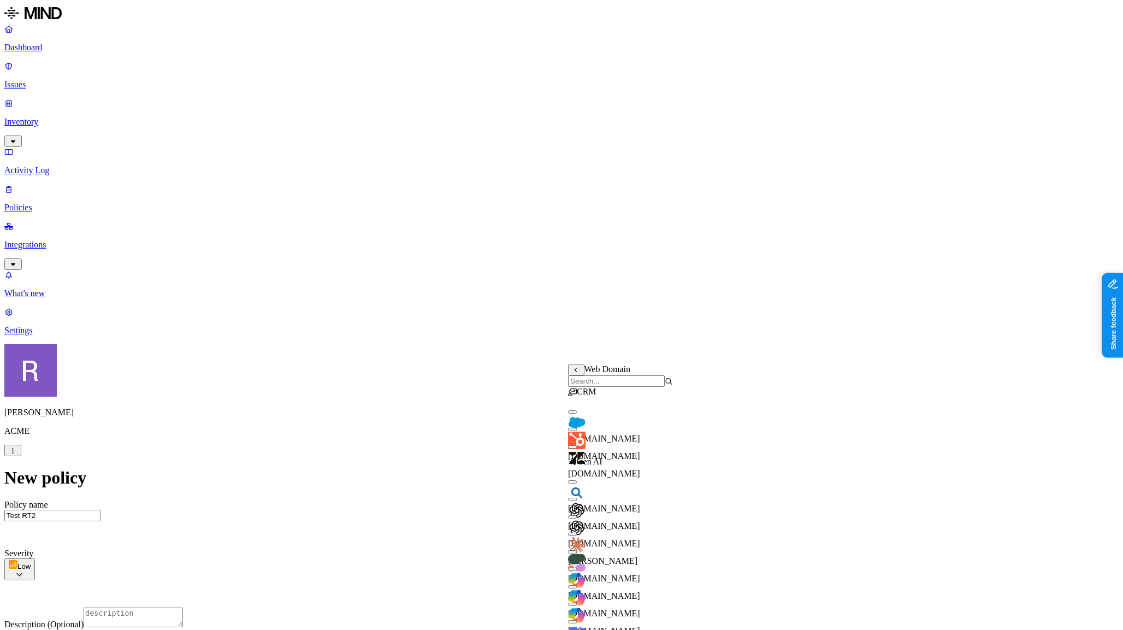
scroll to position [0, 0]
click at [608, 527] on body "Dashboard Issues Inventory Activity Log Policies Integrations What's new 1 Sett…" at bounding box center [561, 619] width 1114 height 1230
click at [577, 518] on button "button" at bounding box center [572, 516] width 9 height 3
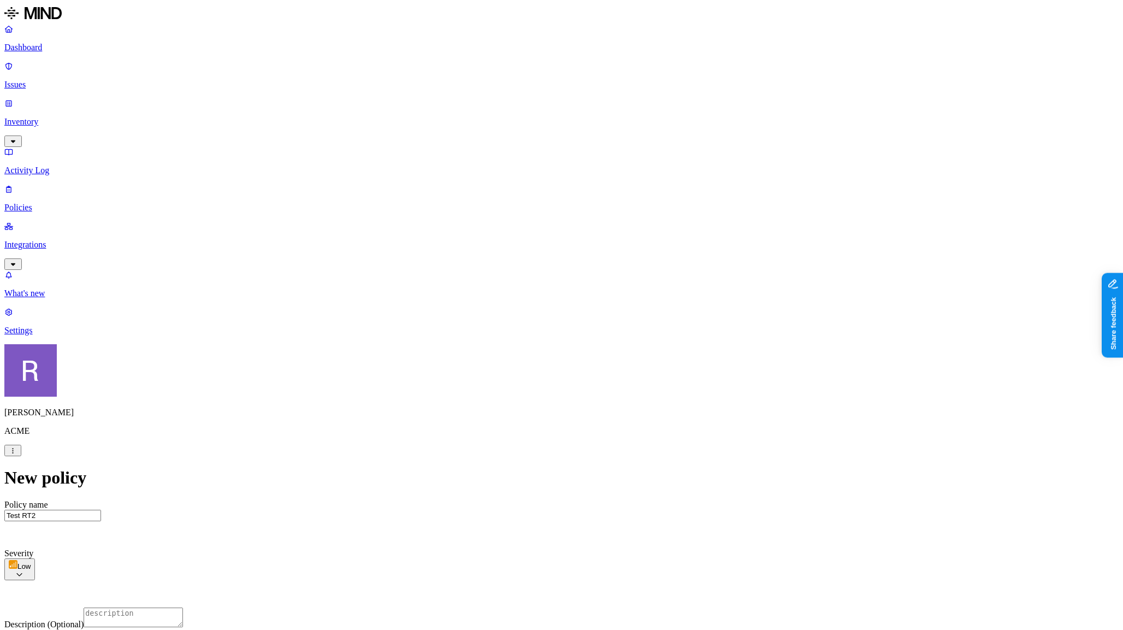
click at [542, 410] on label "is not" at bounding box center [536, 408] width 11 height 19
click at [515, 452] on label "Users" at bounding box center [505, 449] width 20 height 9
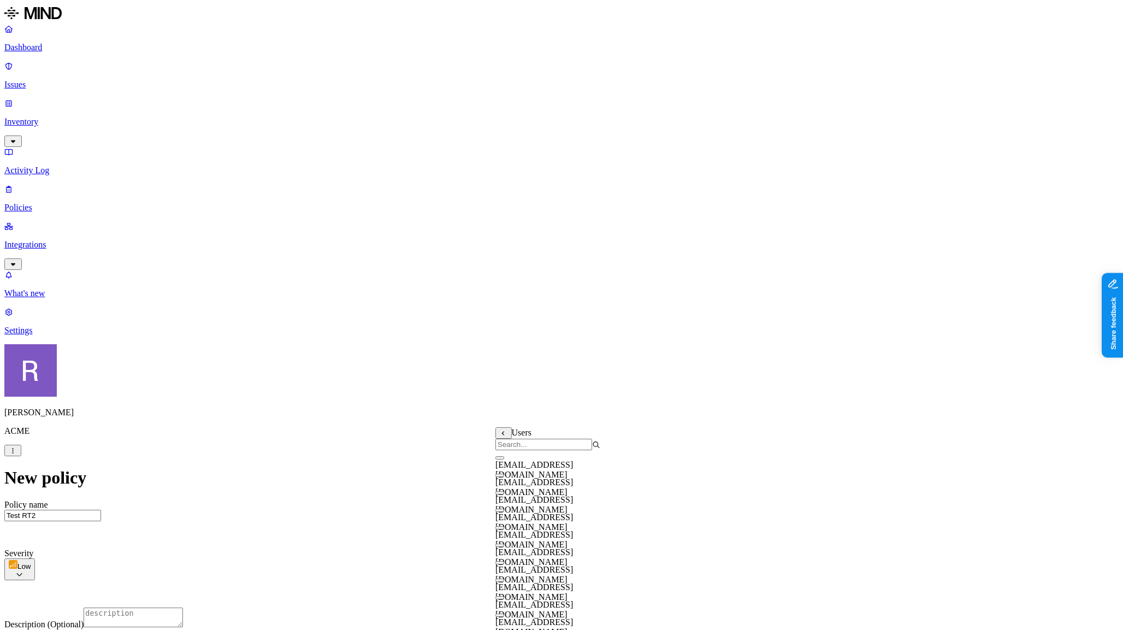
click at [530, 450] on input "search" at bounding box center [543, 444] width 97 height 11
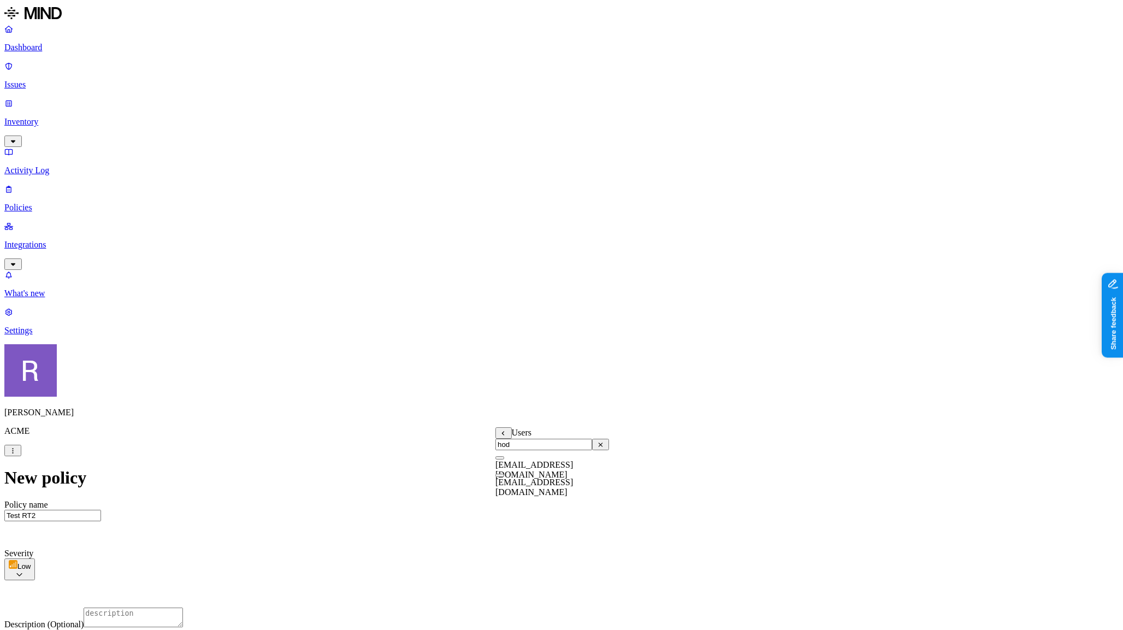
type input "hod"
click at [504, 477] on button "button" at bounding box center [499, 475] width 9 height 3
click at [504, 459] on button "button" at bounding box center [499, 457] width 9 height 3
click at [504, 462] on button "button" at bounding box center [499, 455] width 9 height 11
click at [504, 459] on button "button" at bounding box center [499, 457] width 9 height 3
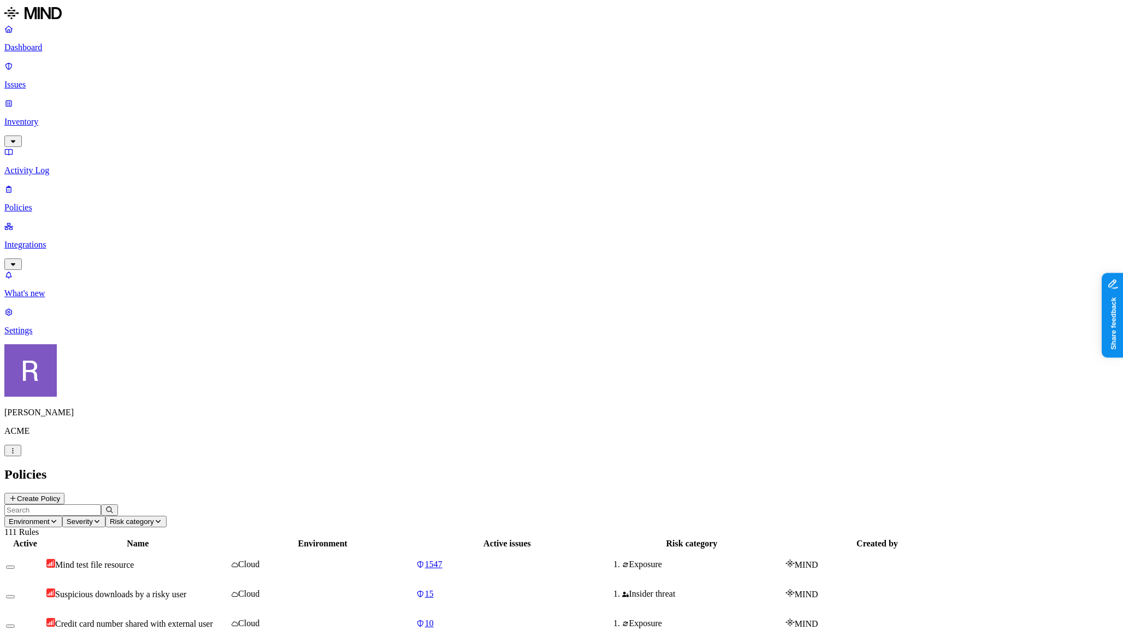
click at [101, 504] on input "text" at bounding box center [52, 509] width 97 height 11
type input "test"
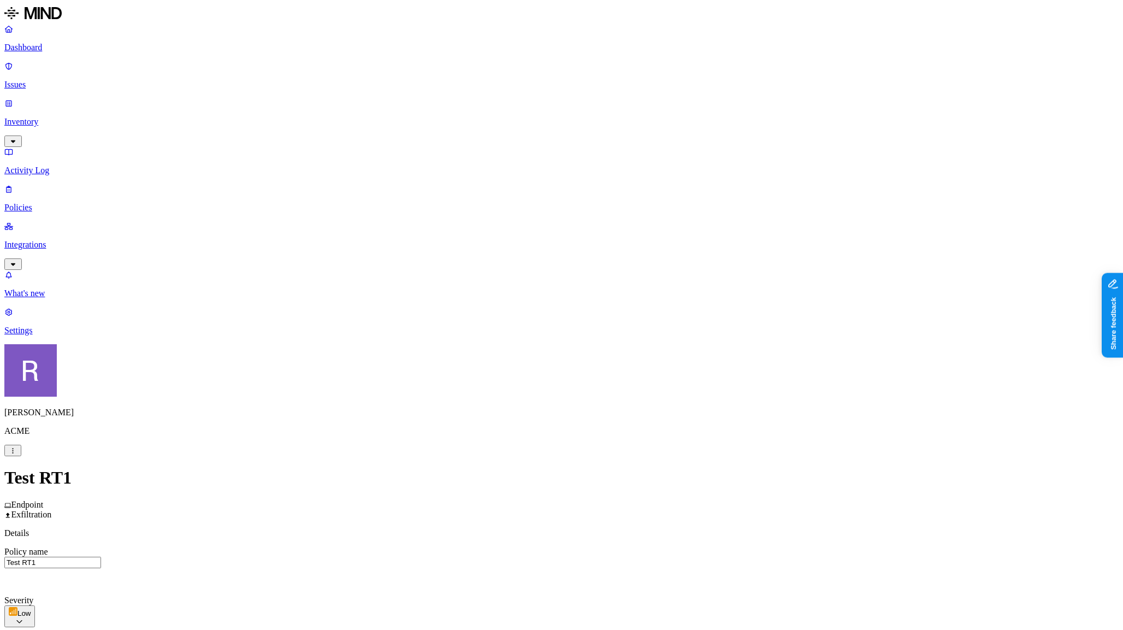
drag, startPoint x: 775, startPoint y: 539, endPoint x: 788, endPoint y: 534, distance: 13.8
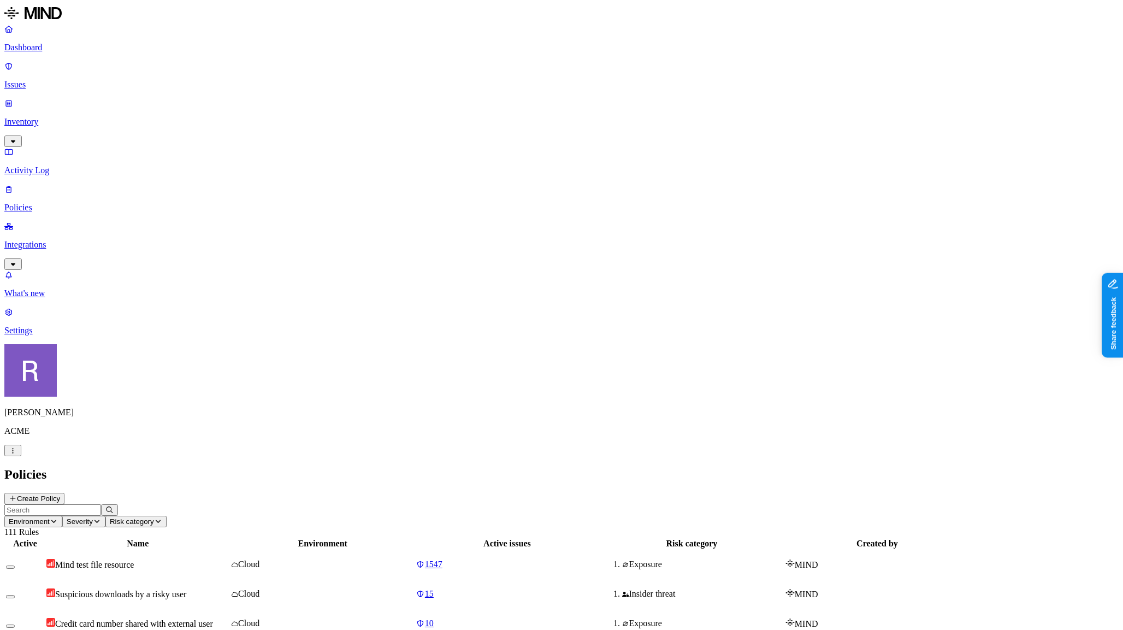
click at [101, 504] on input "text" at bounding box center [52, 509] width 97 height 11
type input "test"
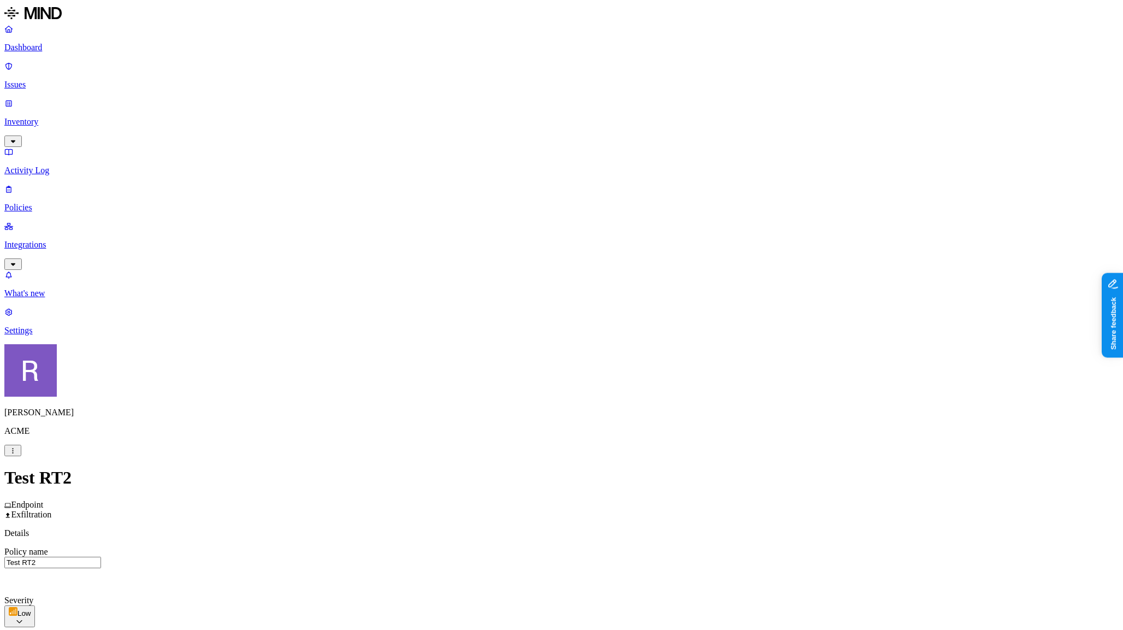
scroll to position [412, 0]
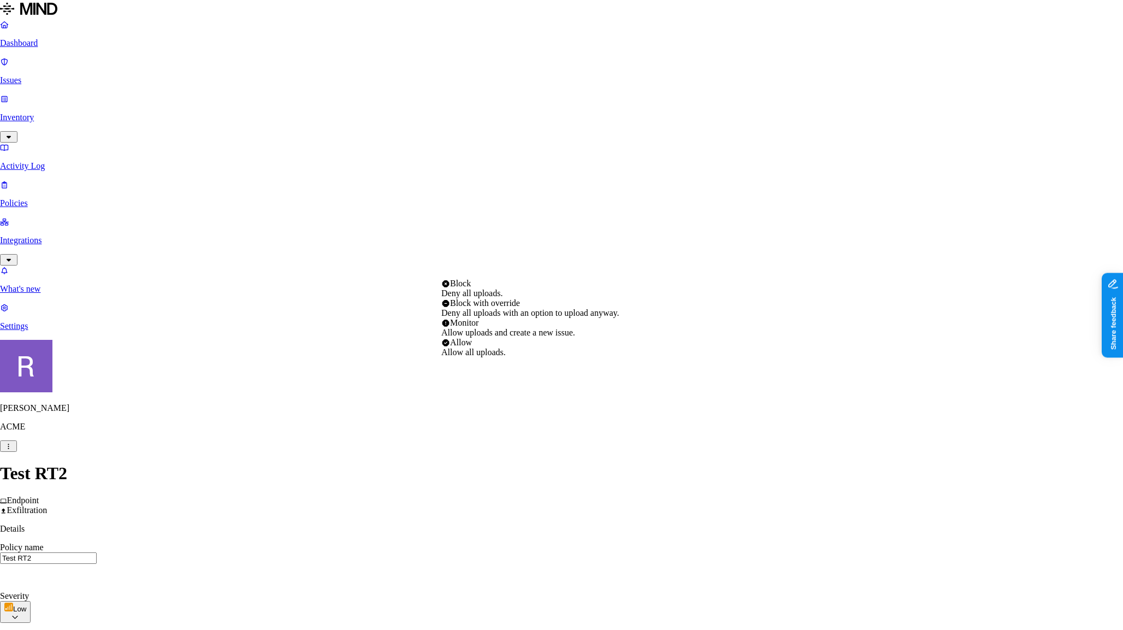
select select "4"
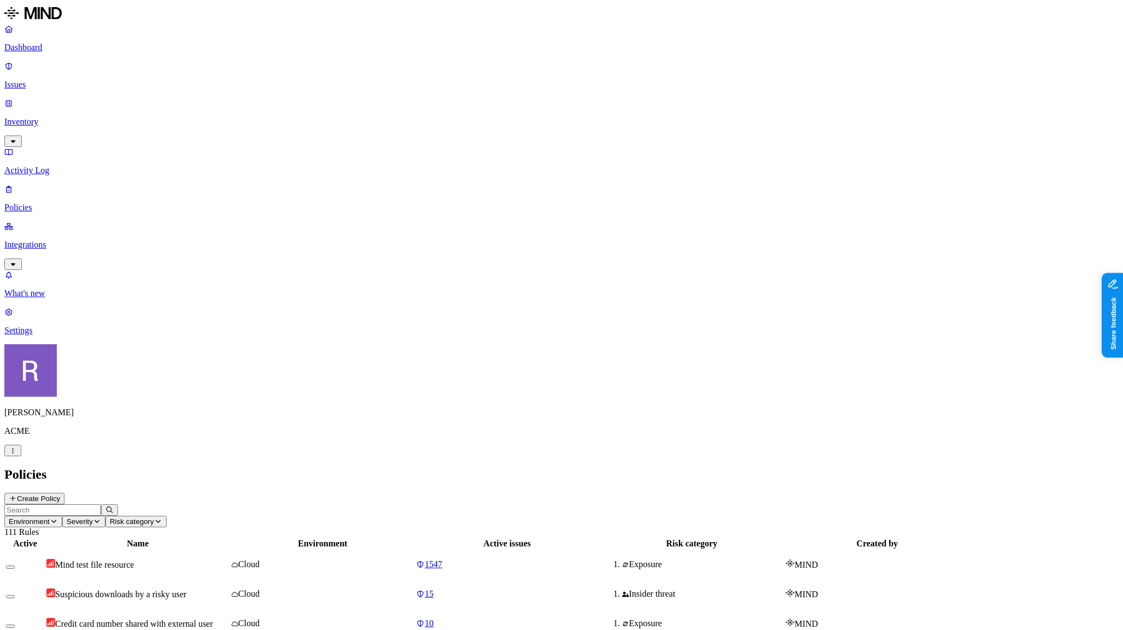
click at [101, 504] on input "text" at bounding box center [52, 509] width 97 height 11
type input "test"
click at [101, 504] on input "test" at bounding box center [52, 509] width 97 height 11
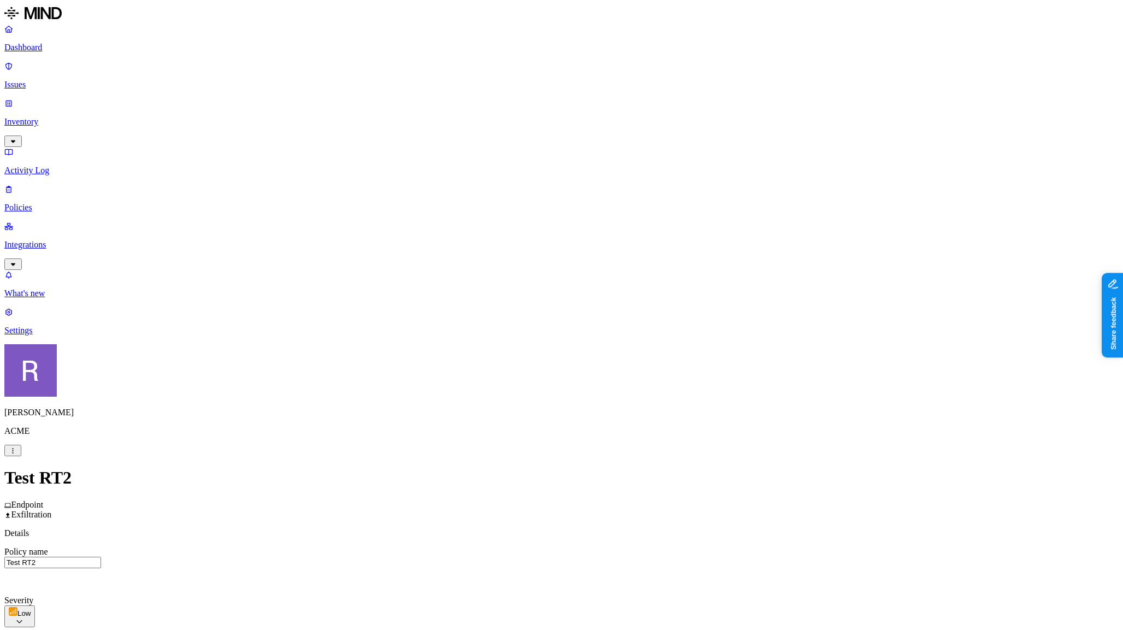
click at [101, 557] on input "Test RT2" at bounding box center [52, 562] width 97 height 11
click at [101, 557] on input "Test RT2 - Remove this please" at bounding box center [52, 562] width 97 height 11
type input "Test RT2 - Need to delete this policy"
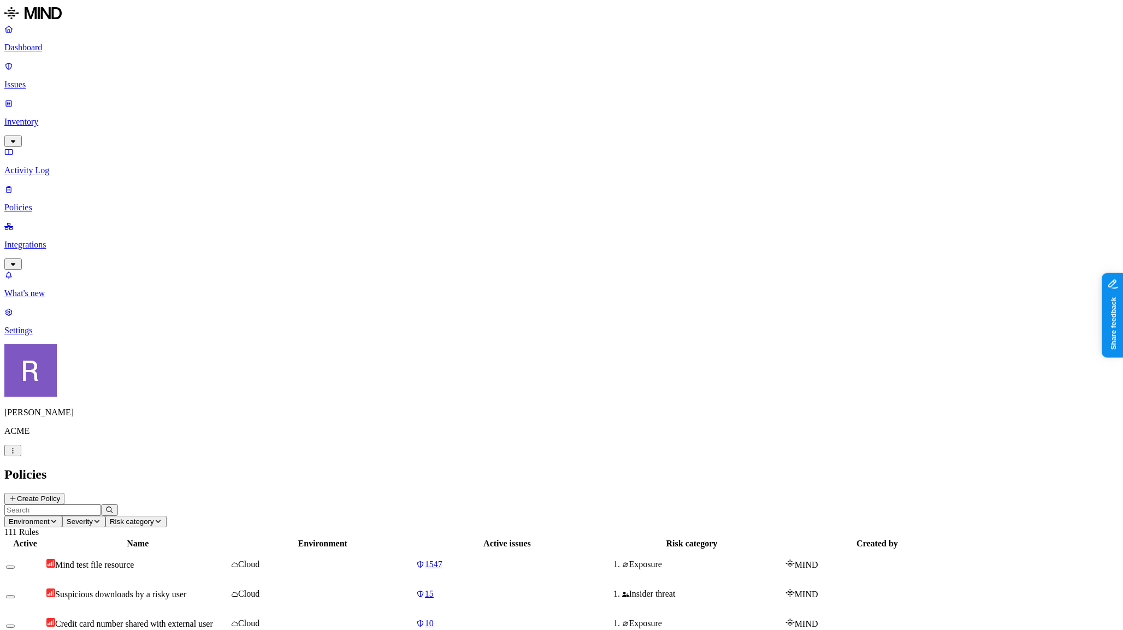
click at [101, 504] on input "text" at bounding box center [52, 509] width 97 height 11
type input "test"
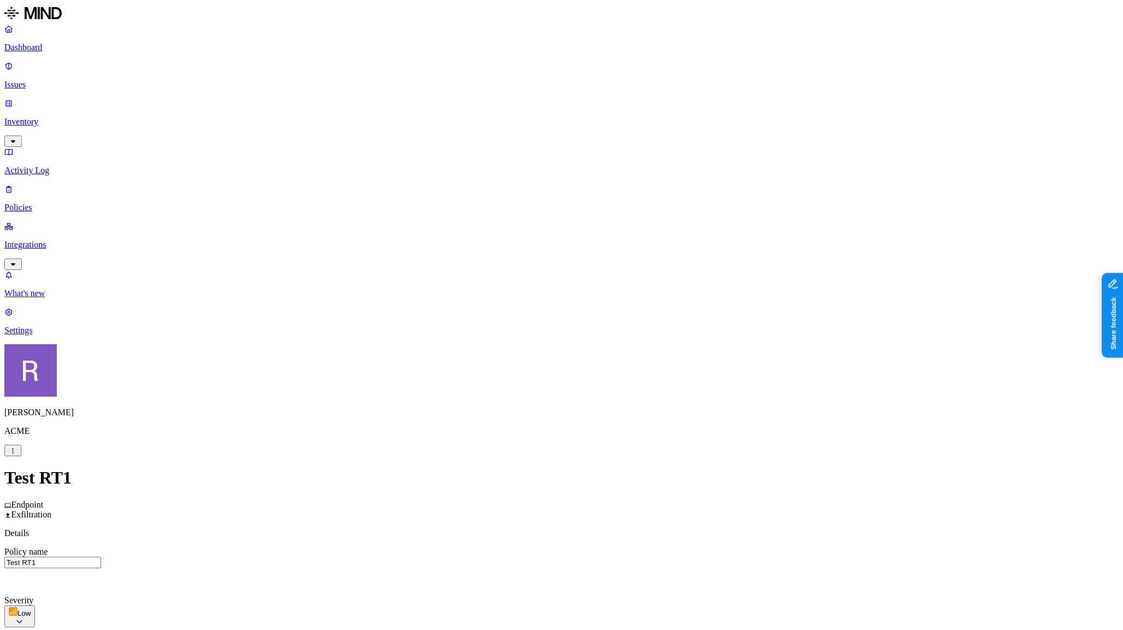
click at [101, 557] on input "Test RT1" at bounding box center [52, 562] width 97 height 11
click at [101, 557] on input "Test RT1 - need to delte this policy" at bounding box center [52, 562] width 97 height 11
type input "Test RT1 - need to delete this policy"
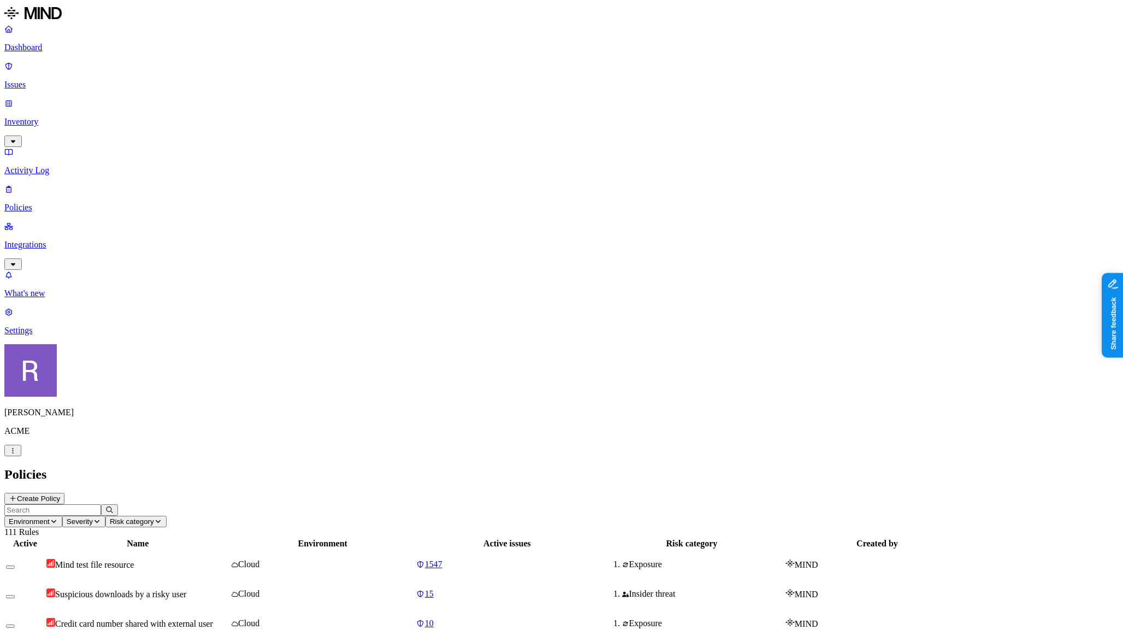
click at [101, 504] on input "text" at bounding box center [52, 509] width 97 height 11
type input "test"
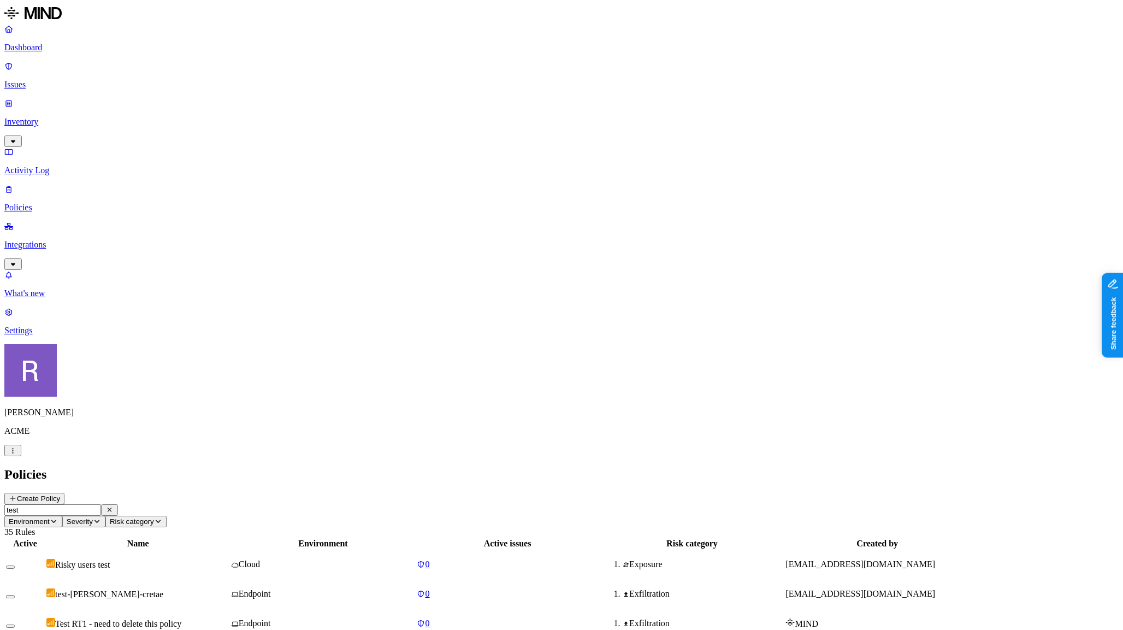
scroll to position [0, 0]
click at [969, 618] on div "MIND" at bounding box center [878, 623] width 184 height 11
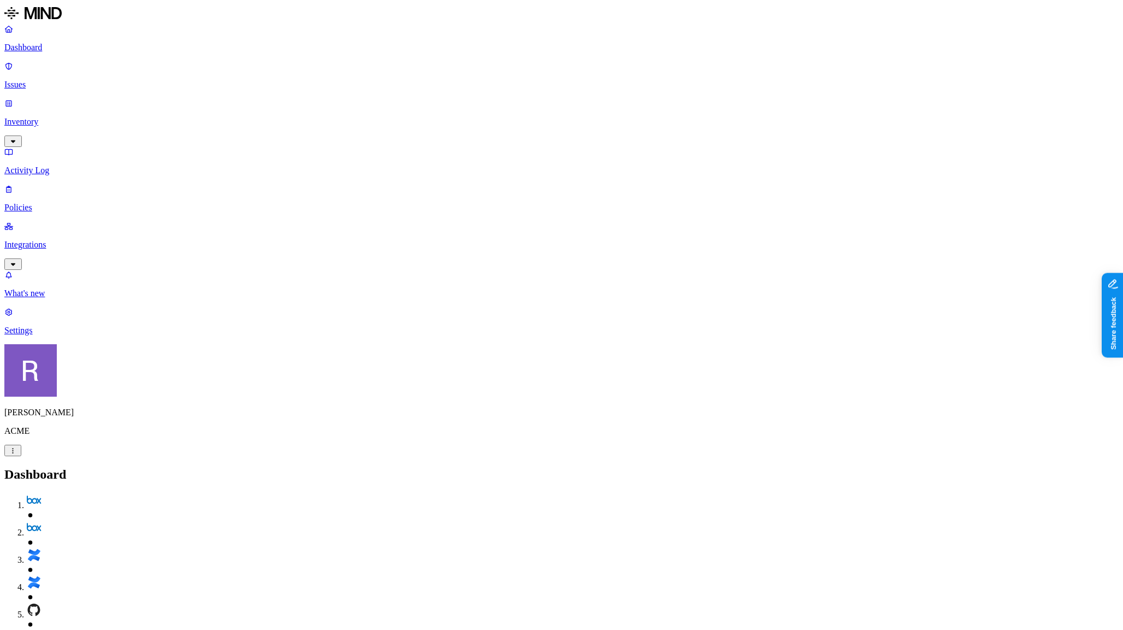
click at [63, 203] on p "Policies" at bounding box center [561, 208] width 1114 height 10
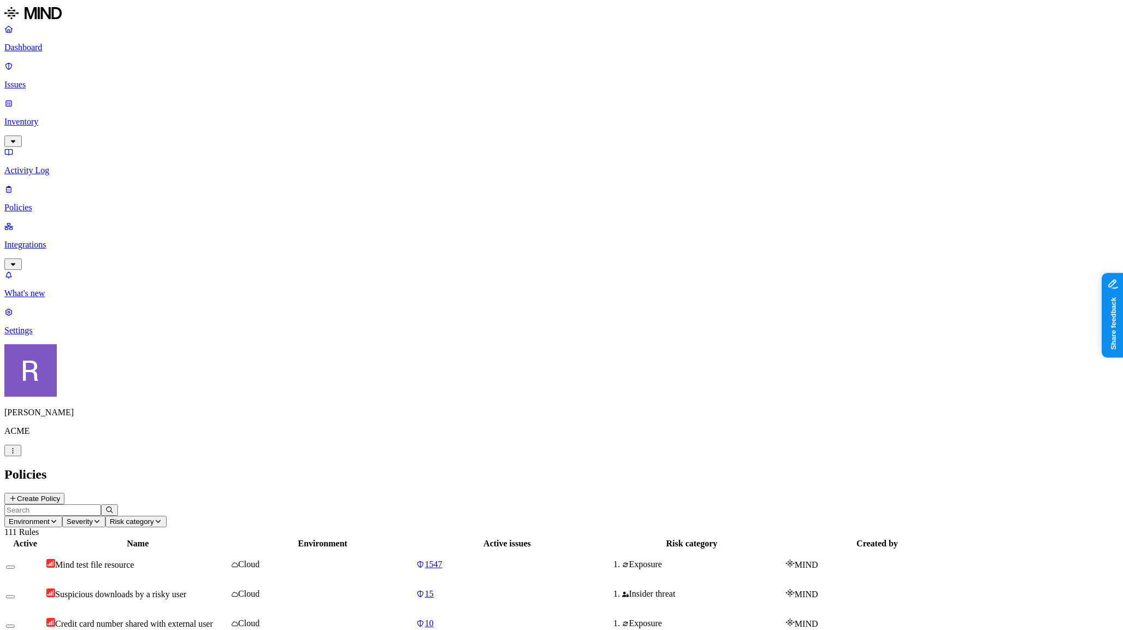
click at [101, 504] on input "text" at bounding box center [52, 509] width 97 height 11
type input "test"
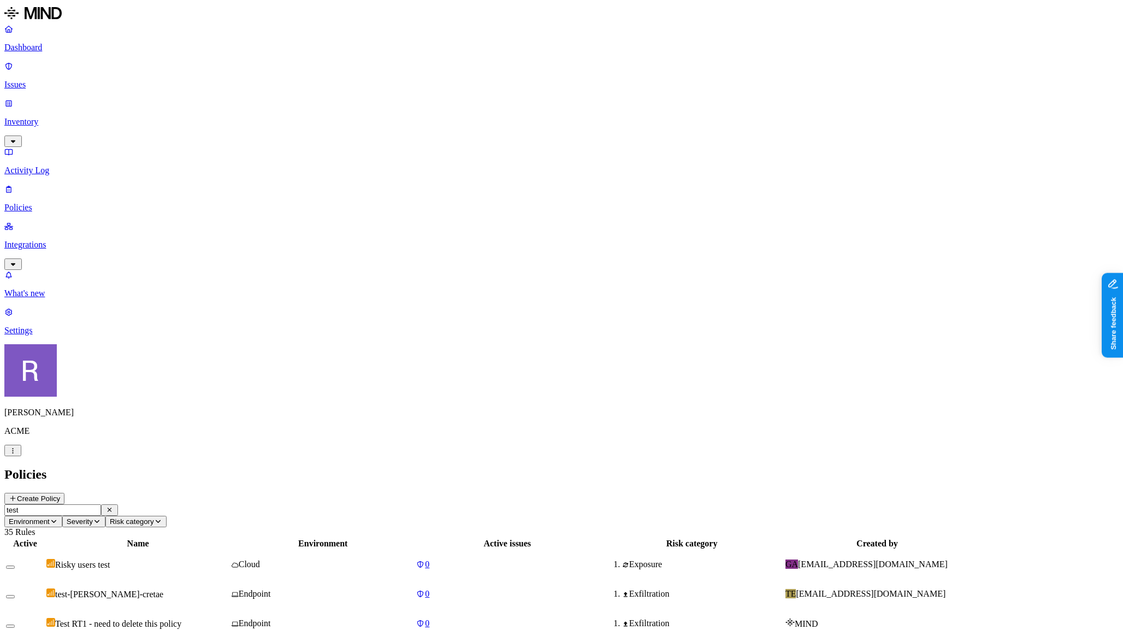
click at [101, 504] on input "test" at bounding box center [52, 509] width 97 height 11
